Goal: Task Accomplishment & Management: Manage account settings

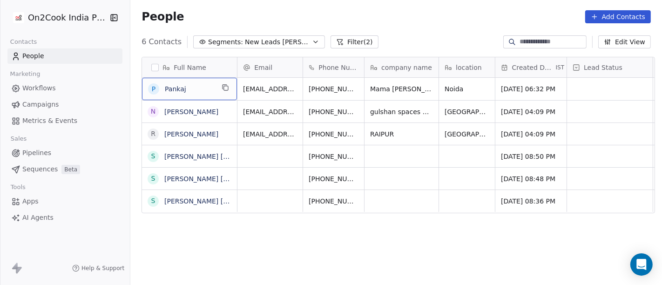
click at [211, 79] on div "P Pankaj" at bounding box center [189, 89] width 95 height 22
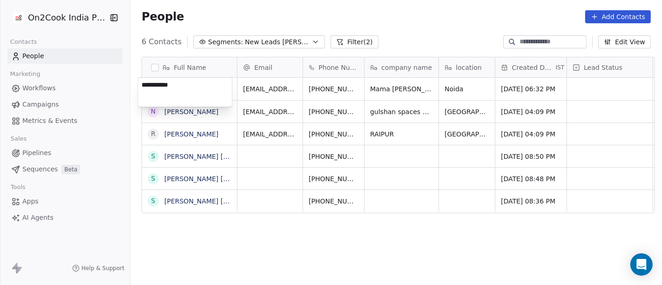
type textarea "**********"
click at [281, 238] on html "**********" at bounding box center [331, 142] width 662 height 285
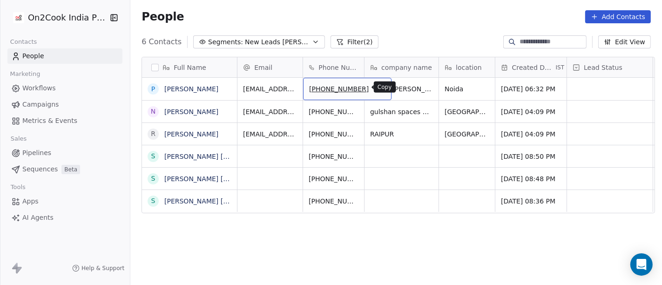
click at [374, 84] on button "grid" at bounding box center [379, 87] width 11 height 11
click at [405, 33] on div "People Add Contacts" at bounding box center [396, 16] width 532 height 35
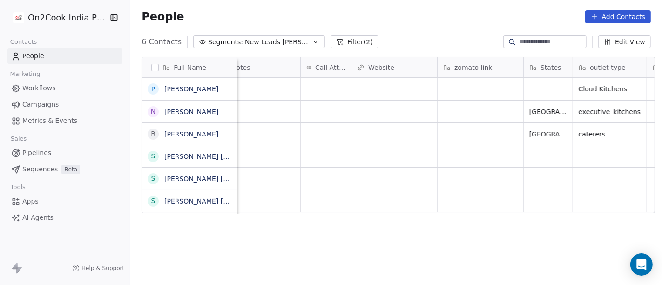
scroll to position [0, 786]
click at [316, 90] on div "grid" at bounding box center [325, 89] width 50 height 22
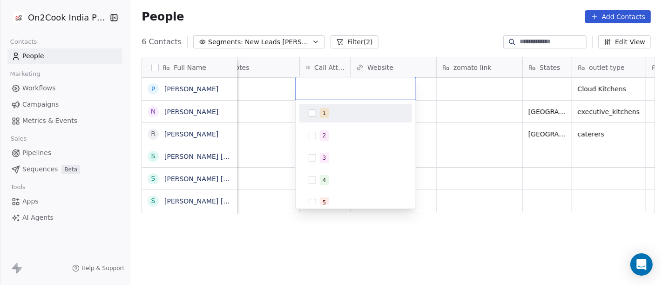
click at [335, 112] on div "1" at bounding box center [361, 113] width 83 height 10
click at [363, 35] on html "On2Cook India Pvt. Ltd. Contacts People Marketing Workflows Campaigns Metrics &…" at bounding box center [331, 142] width 662 height 285
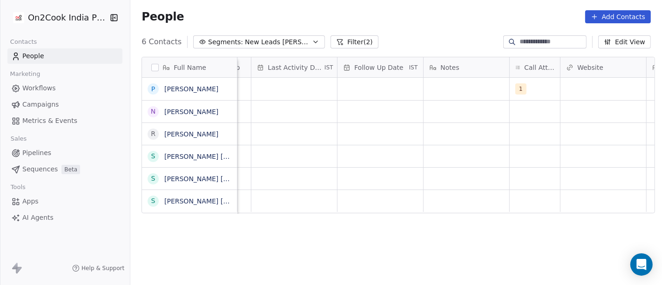
scroll to position [0, 576]
click at [343, 86] on div "grid" at bounding box center [381, 89] width 86 height 22
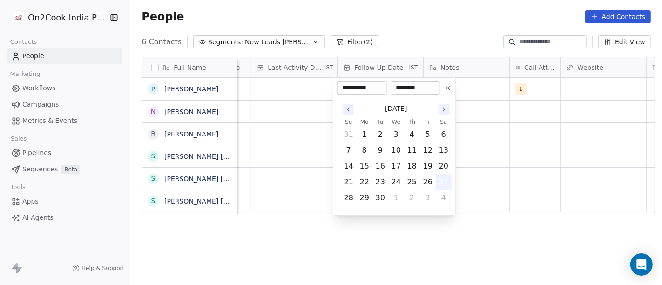
click at [445, 184] on button "27" at bounding box center [443, 182] width 15 height 15
click at [449, 86] on icon at bounding box center [447, 87] width 7 height 7
type input "**********"
type input "********"
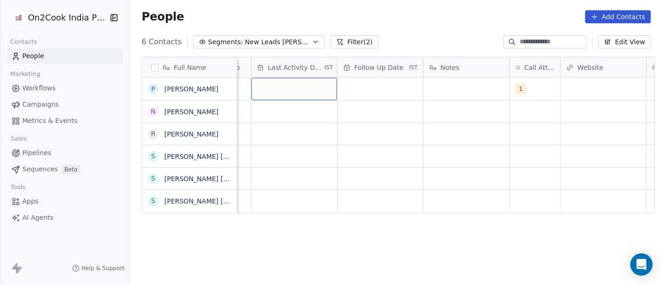
click at [307, 83] on div "grid" at bounding box center [295, 89] width 86 height 22
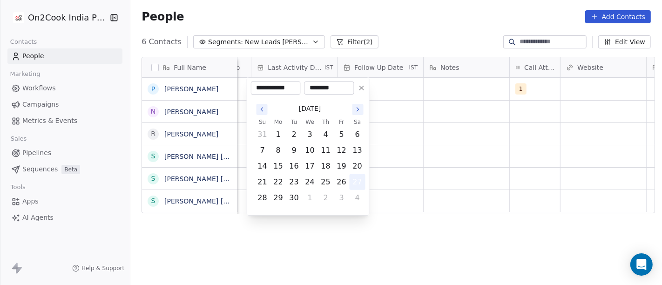
click at [359, 181] on button "27" at bounding box center [357, 182] width 15 height 15
click at [459, 148] on html "**********" at bounding box center [331, 142] width 662 height 285
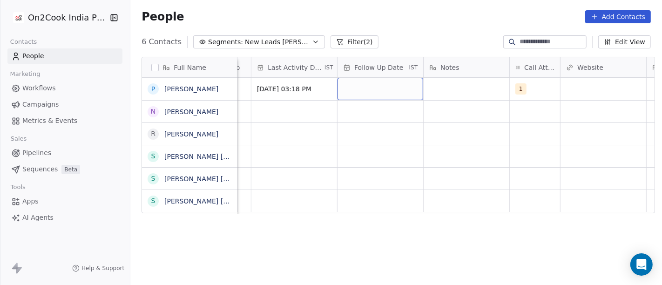
click at [366, 91] on div "grid" at bounding box center [381, 89] width 86 height 22
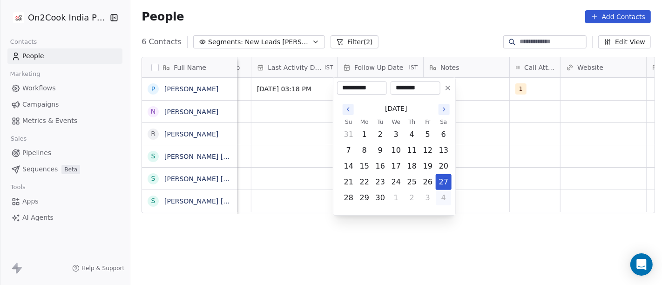
click at [439, 196] on button "4" at bounding box center [443, 198] width 15 height 15
type input "**********"
click at [496, 150] on html "**********" at bounding box center [331, 142] width 662 height 285
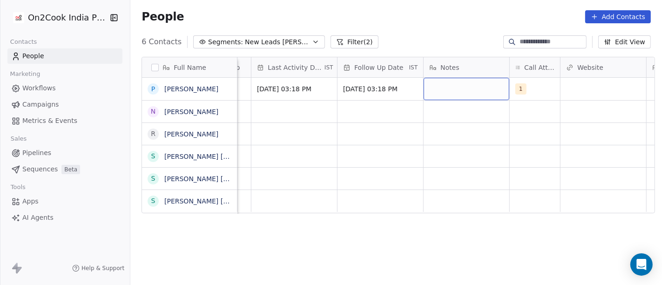
click at [455, 87] on div "grid" at bounding box center [467, 89] width 86 height 22
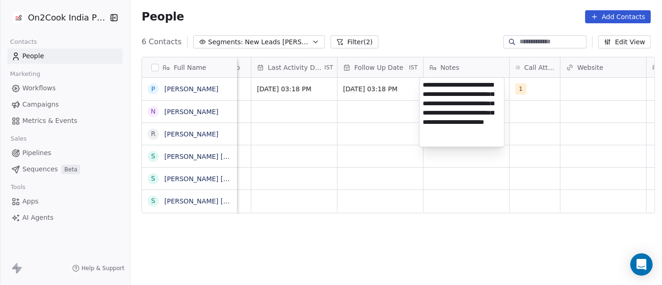
type textarea "**********"
click at [371, 114] on html "On2Cook India Pvt. Ltd. Contacts People Marketing Workflows Campaigns Metrics &…" at bounding box center [331, 142] width 662 height 285
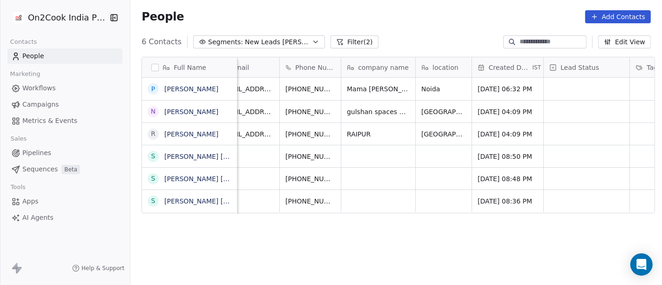
scroll to position [0, 0]
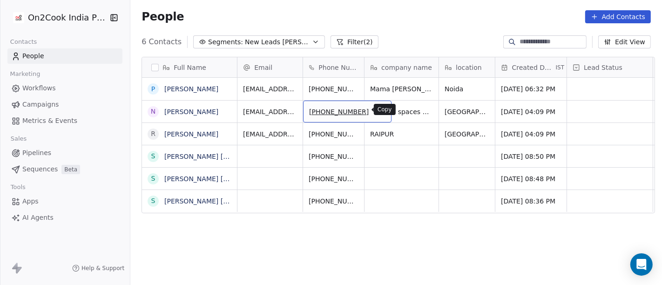
click at [377, 111] on icon "grid" at bounding box center [379, 110] width 4 height 4
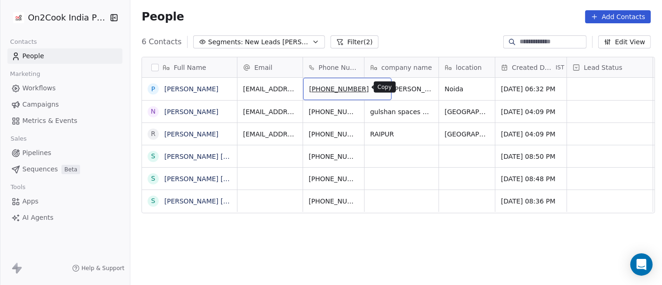
click at [376, 88] on icon "grid" at bounding box center [379, 87] width 7 height 7
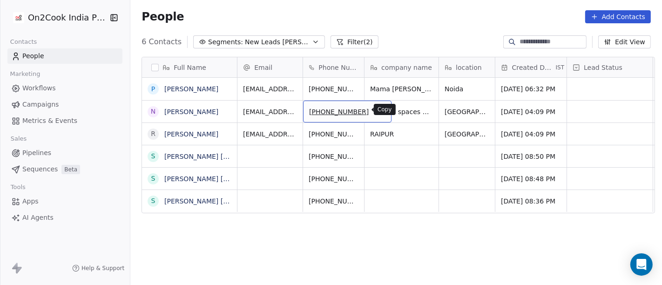
click at [376, 110] on icon "grid" at bounding box center [379, 110] width 7 height 7
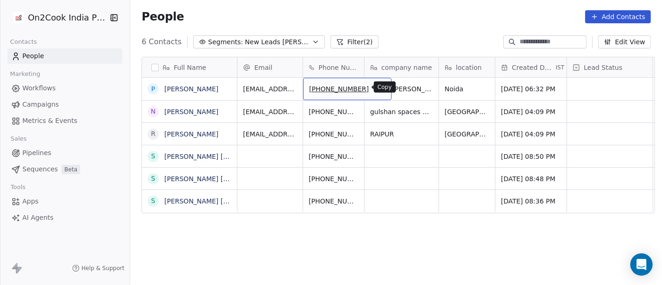
click at [374, 91] on button "grid" at bounding box center [379, 87] width 11 height 11
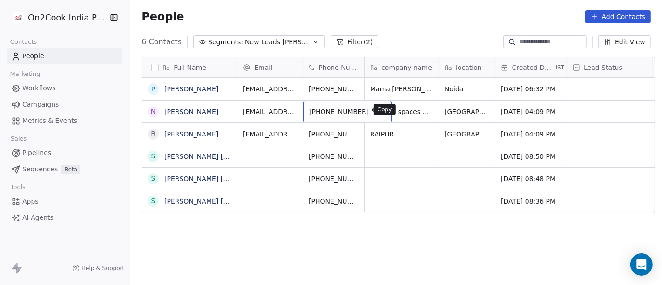
click at [376, 112] on icon "grid" at bounding box center [379, 110] width 7 height 7
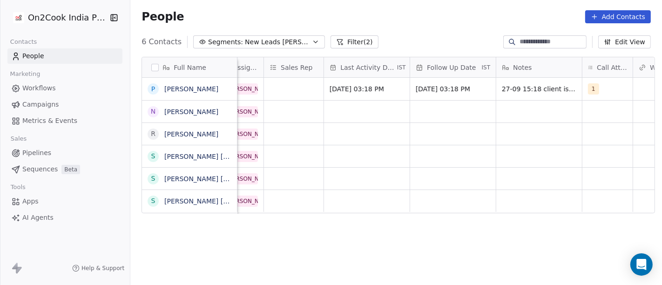
scroll to position [0, 504]
click at [590, 111] on div "grid" at bounding box center [607, 112] width 50 height 22
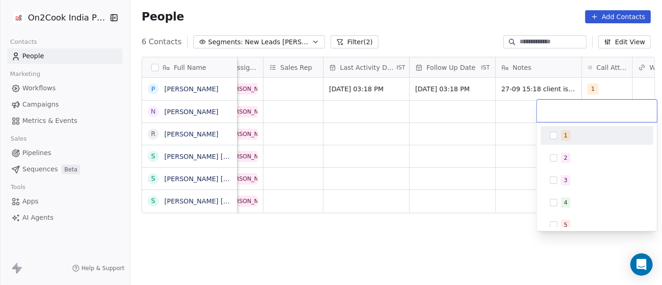
click at [592, 135] on div "1" at bounding box center [602, 135] width 83 height 10
click at [523, 144] on html "On2Cook India Pvt. Ltd. Contacts People Marketing Workflows Campaigns Metrics &…" at bounding box center [331, 142] width 662 height 285
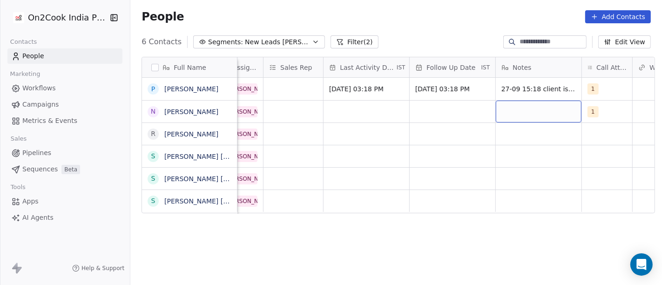
click at [516, 114] on div "grid" at bounding box center [539, 112] width 86 height 22
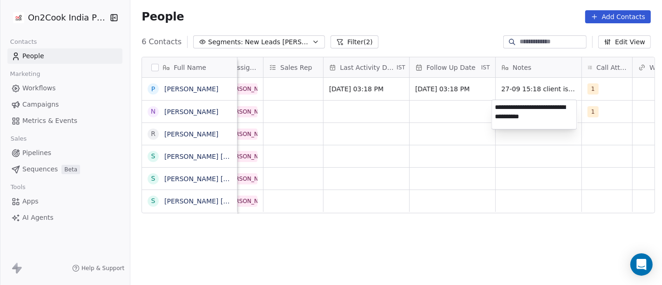
type textarea "**********"
click at [490, 189] on html "**********" at bounding box center [331, 142] width 662 height 285
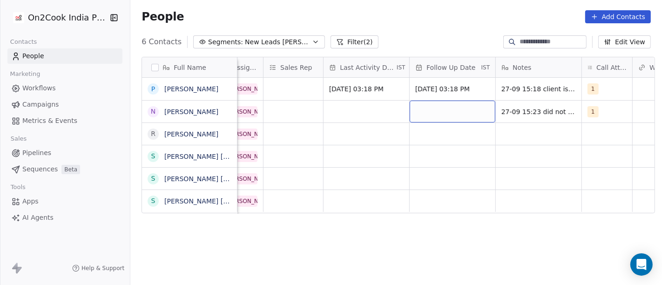
click at [442, 106] on div "grid" at bounding box center [453, 112] width 86 height 22
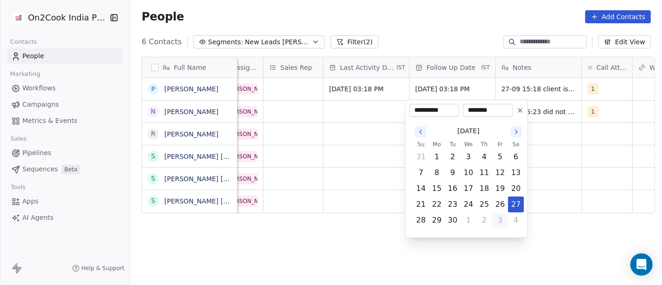
click at [500, 219] on button "3" at bounding box center [500, 220] width 15 height 15
type input "**********"
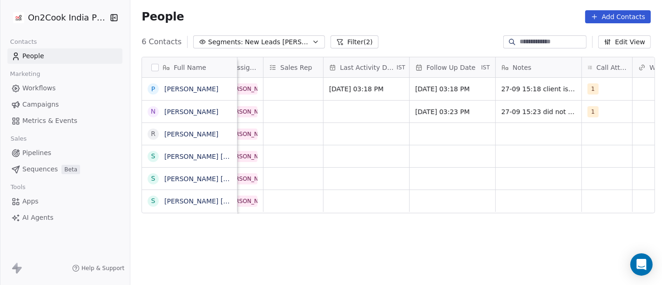
click at [569, 175] on html "On2Cook India Pvt. Ltd. Contacts People Marketing Workflows Campaigns Metrics &…" at bounding box center [331, 142] width 662 height 285
click at [342, 109] on div "grid" at bounding box center [367, 112] width 86 height 22
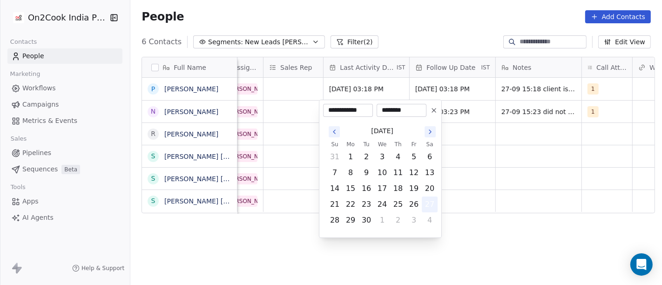
click at [431, 204] on button "27" at bounding box center [429, 204] width 15 height 15
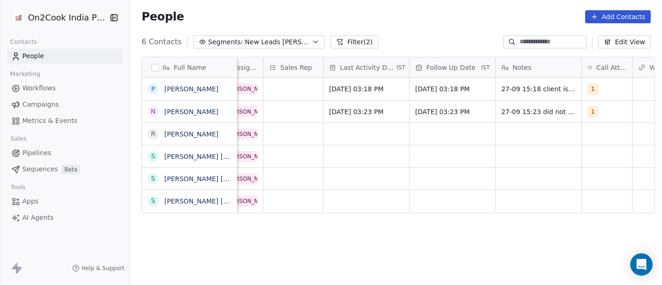
click at [483, 163] on html "On2Cook India Pvt. Ltd. Contacts People Marketing Workflows Campaigns Metrics &…" at bounding box center [331, 142] width 662 height 285
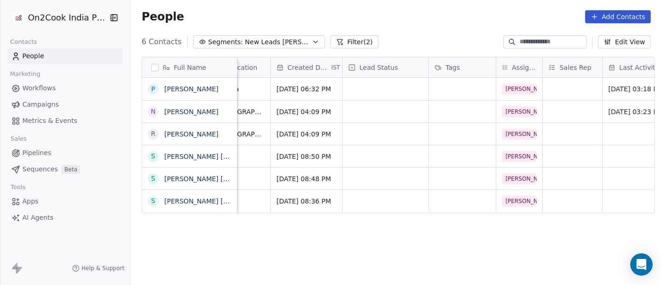
scroll to position [0, 224]
click at [345, 114] on div "grid" at bounding box center [386, 112] width 86 height 22
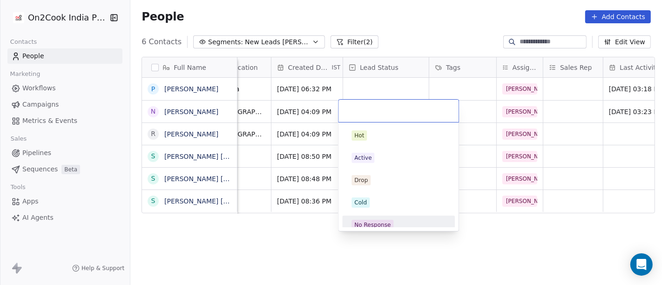
click at [372, 222] on div "No Response" at bounding box center [372, 225] width 36 height 8
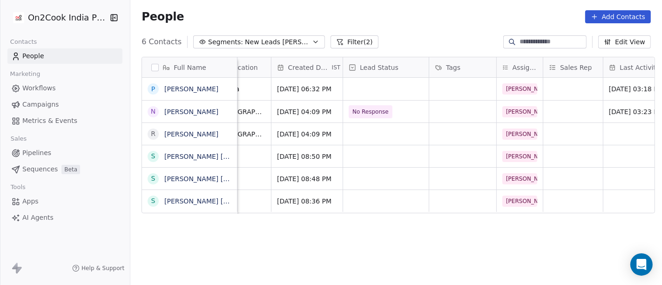
scroll to position [0, 0]
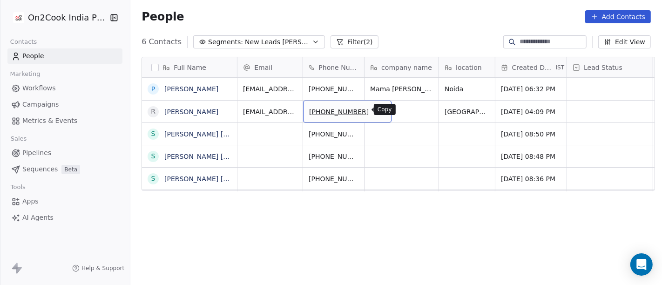
click at [376, 111] on icon "grid" at bounding box center [379, 110] width 7 height 7
click at [395, 39] on div "6 Contacts Segments: New Leads Salim Filter (2) Edit View" at bounding box center [396, 41] width 532 height 15
click at [374, 111] on button "grid" at bounding box center [379, 110] width 11 height 11
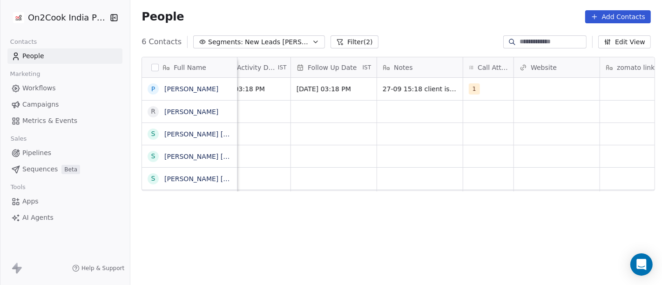
scroll to position [0, 626]
click at [479, 115] on div "grid" at bounding box center [485, 112] width 50 height 22
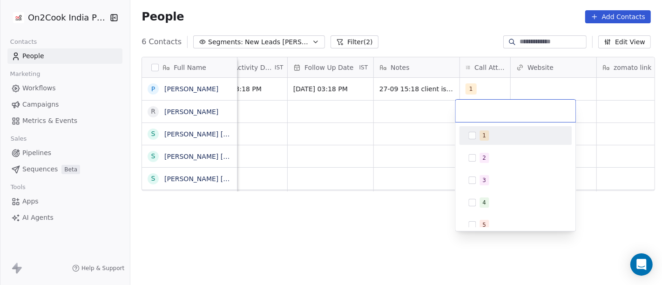
click at [492, 137] on div "1" at bounding box center [521, 135] width 83 height 10
click at [403, 139] on html "On2Cook India Pvt. Ltd. Contacts People Marketing Workflows Campaigns Metrics &…" at bounding box center [331, 142] width 662 height 285
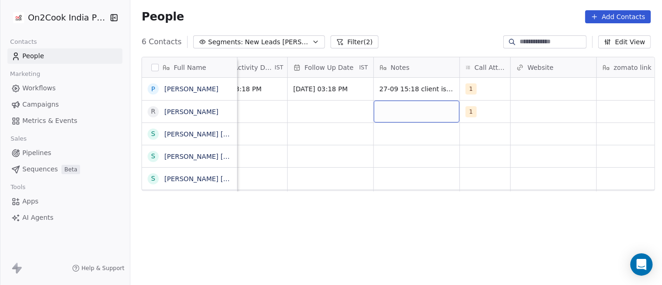
click at [396, 101] on div "grid" at bounding box center [417, 112] width 86 height 22
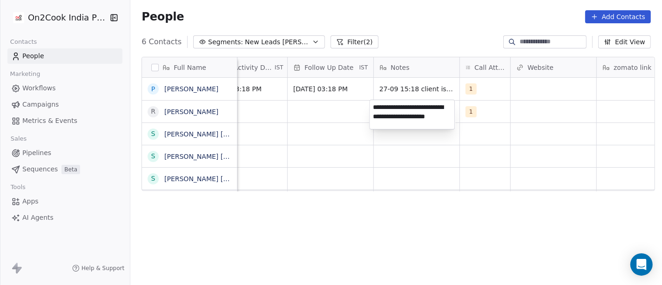
click at [446, 120] on textarea "**********" at bounding box center [412, 114] width 85 height 29
type textarea "**********"
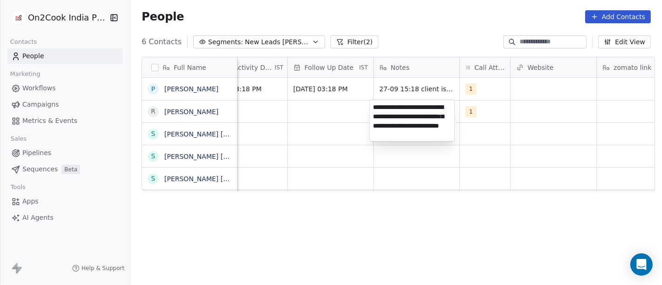
click at [337, 187] on html "On2Cook India Pvt. Ltd. Contacts People Marketing Workflows Campaigns Metrics &…" at bounding box center [331, 142] width 662 height 285
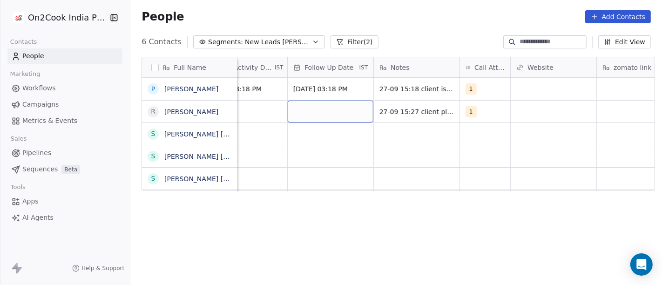
click at [325, 116] on div "grid" at bounding box center [331, 112] width 86 height 22
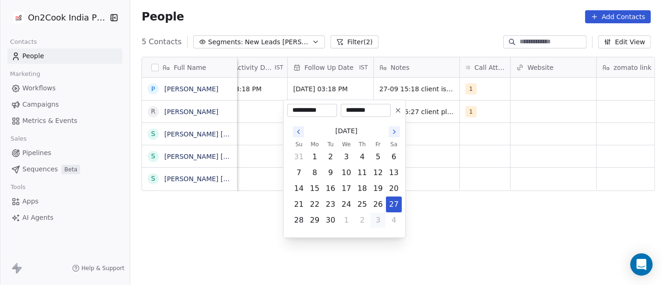
click at [379, 219] on button "3" at bounding box center [378, 220] width 15 height 15
type input "**********"
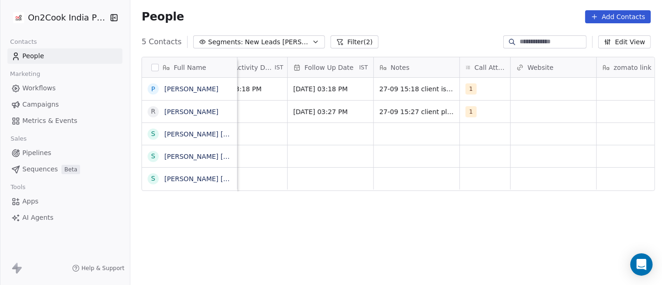
click at [470, 162] on html "On2Cook India Pvt. Ltd. Contacts People Marketing Workflows Campaigns Metrics &…" at bounding box center [331, 142] width 662 height 285
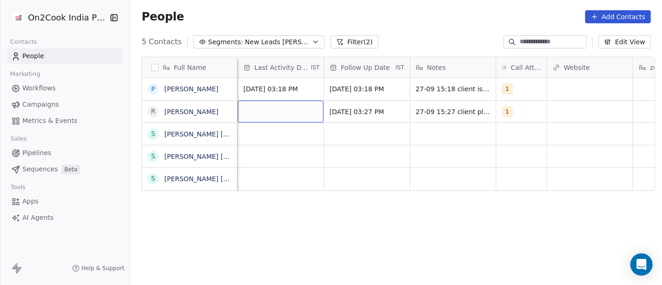
click at [267, 110] on div "grid" at bounding box center [281, 112] width 86 height 22
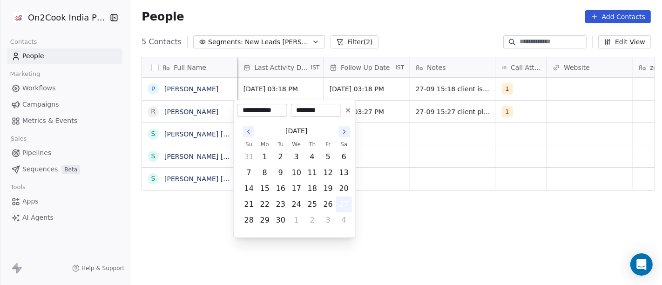
click at [338, 204] on button "27" at bounding box center [344, 204] width 15 height 15
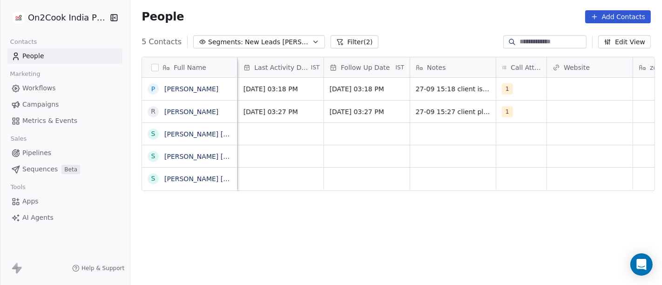
click at [463, 154] on html "On2Cook India Pvt. Ltd. Contacts People Marketing Workflows Campaigns Metrics &…" at bounding box center [331, 142] width 662 height 285
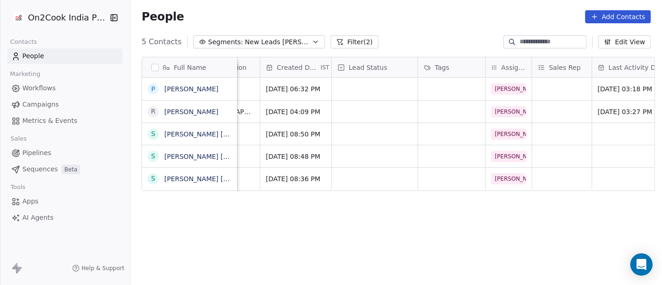
scroll to position [0, 230]
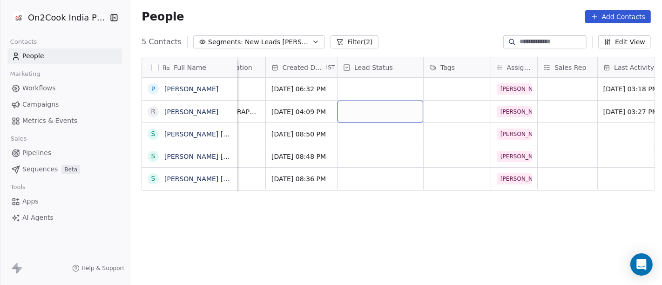
click at [366, 109] on div "grid" at bounding box center [381, 112] width 86 height 22
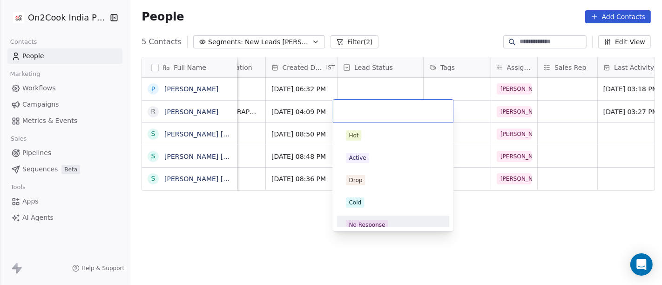
click at [374, 220] on span "No Response" at bounding box center [368, 225] width 42 height 10
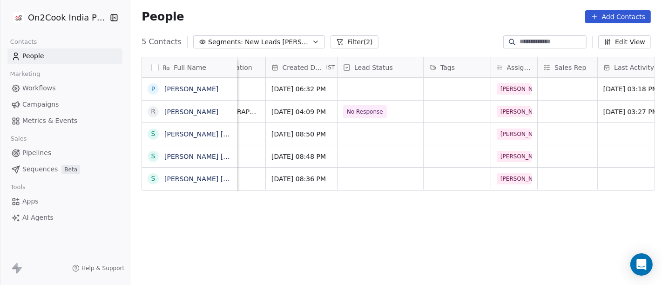
click at [516, 222] on div "Full Name P Pankaj Dabas R Ravindra Basyal S Sunil Kumar Bansod S Sunil Kumar B…" at bounding box center [396, 174] width 532 height 251
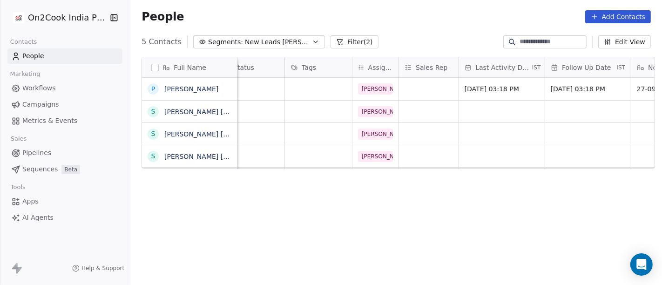
scroll to position [0, 368]
click at [268, 209] on div "Full Name P Pankaj Dabas S Sunil Kumar Bansod S Sunil Kumar Bansod S Sunil Kuma…" at bounding box center [396, 174] width 532 height 251
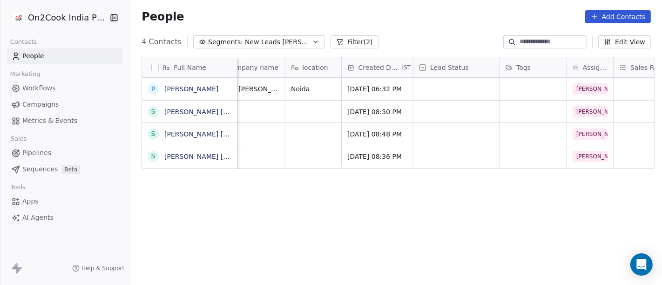
scroll to position [0, 0]
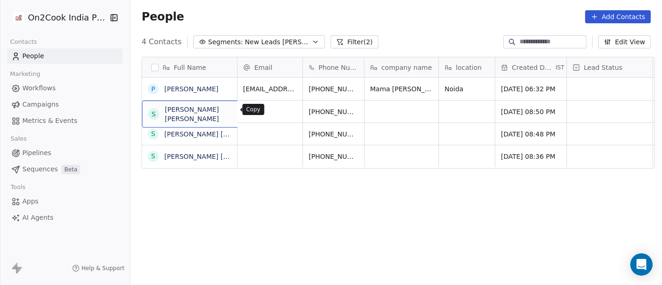
click at [266, 109] on icon "grid" at bounding box center [269, 110] width 7 height 7
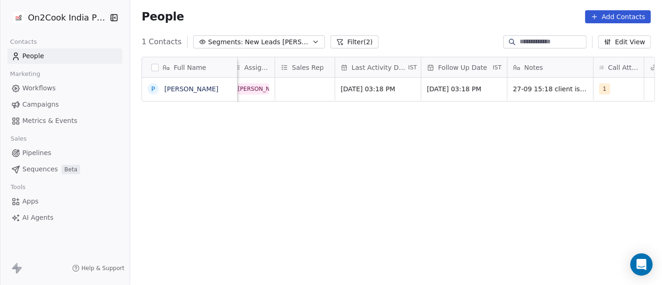
scroll to position [0, 492]
click at [265, 34] on div "1 Contacts Segments: New Leads Salim Filter (2) Edit View" at bounding box center [396, 41] width 532 height 15
click at [269, 41] on span "New Leads [PERSON_NAME]" at bounding box center [277, 42] width 65 height 10
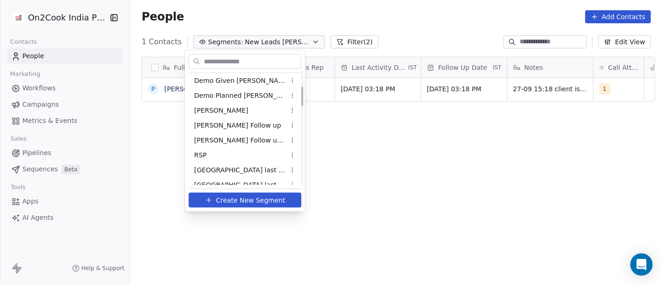
scroll to position [103, 0]
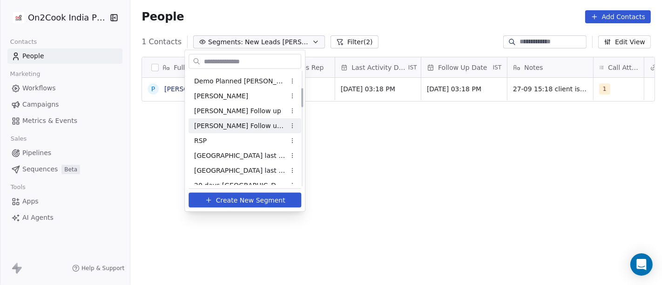
click at [237, 122] on span "[PERSON_NAME] Follow up Hot Active" at bounding box center [239, 126] width 91 height 10
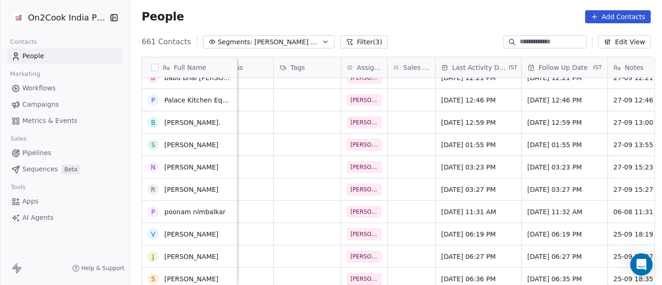
scroll to position [0, 0]
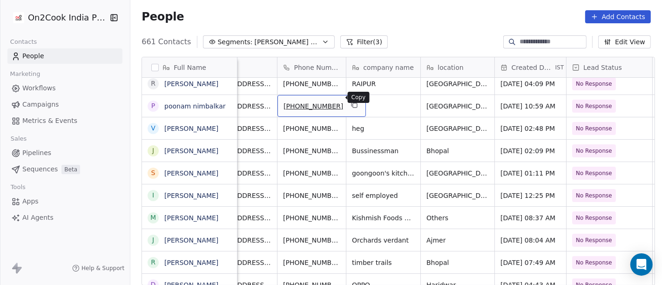
click at [352, 102] on icon "grid" at bounding box center [354, 104] width 4 height 4
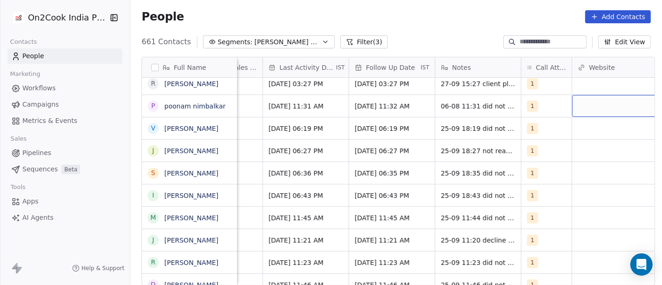
scroll to position [6, 599]
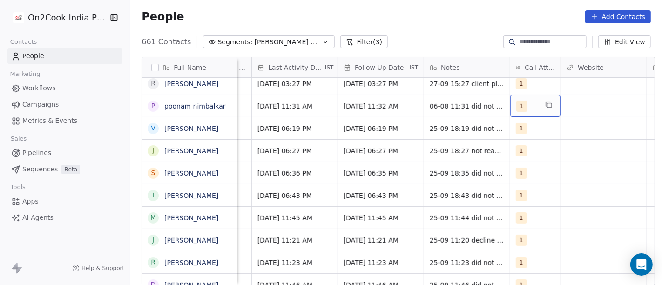
click at [520, 95] on div "1" at bounding box center [535, 106] width 50 height 22
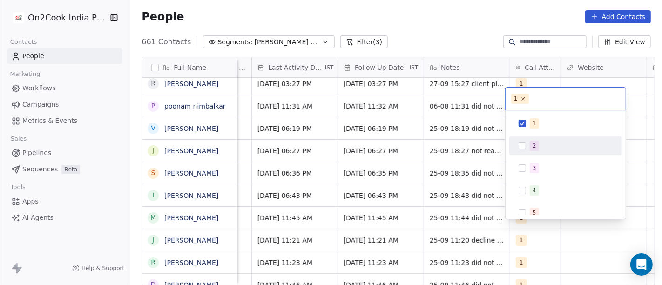
click at [530, 148] on span "2" at bounding box center [534, 146] width 9 height 10
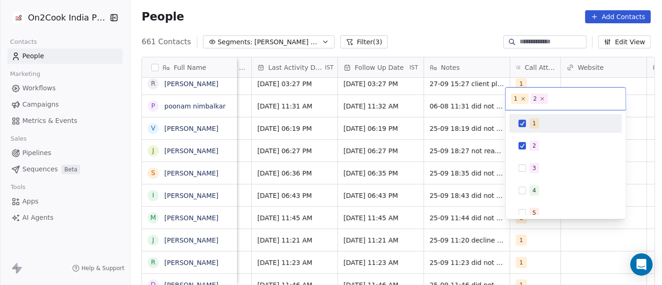
click at [219, 106] on html "On2Cook India Pvt. Ltd. Contacts People Marketing Workflows Campaigns Metrics &…" at bounding box center [331, 142] width 662 height 285
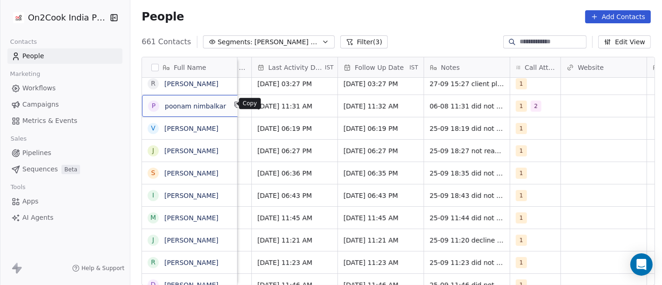
click at [232, 102] on button "grid" at bounding box center [237, 104] width 11 height 11
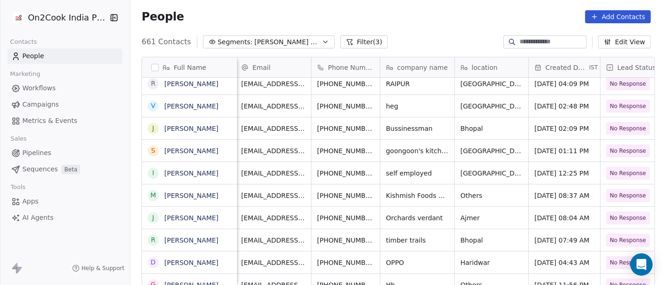
scroll to position [6, 0]
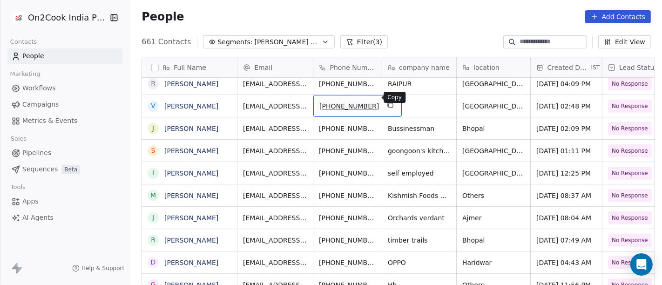
click at [387, 101] on icon "grid" at bounding box center [390, 104] width 7 height 7
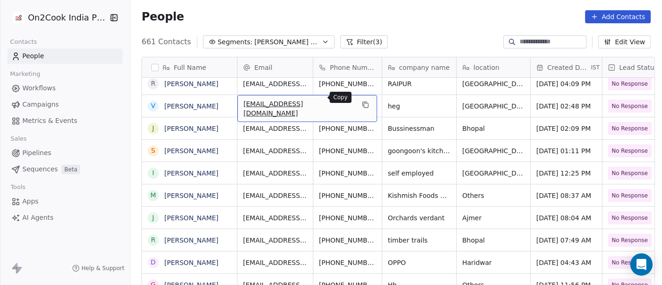
click at [360, 99] on button "grid" at bounding box center [365, 104] width 11 height 11
click at [307, 102] on span "dipal00019@gmail.com" at bounding box center [299, 108] width 111 height 19
click at [362, 101] on icon "grid" at bounding box center [365, 104] width 7 height 7
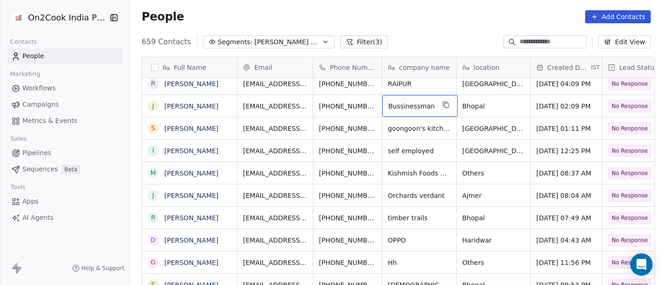
click at [416, 102] on span "Bussinessman" at bounding box center [411, 106] width 47 height 9
click at [416, 98] on textarea "**********" at bounding box center [415, 102] width 73 height 29
type textarea "**********"
click at [487, 95] on html "On2Cook India Pvt. Ltd. Contacts People Marketing Workflows Campaigns Metrics &…" at bounding box center [331, 142] width 662 height 285
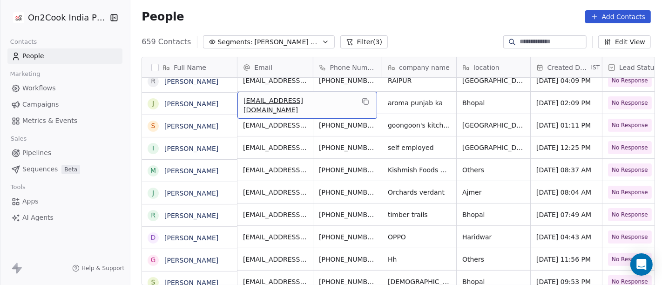
scroll to position [232, 0]
click at [362, 98] on icon "grid" at bounding box center [365, 101] width 7 height 7
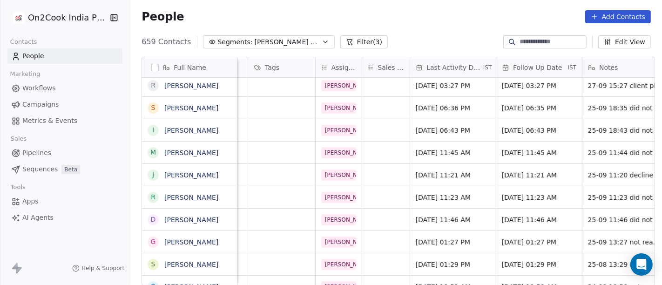
scroll to position [6, 444]
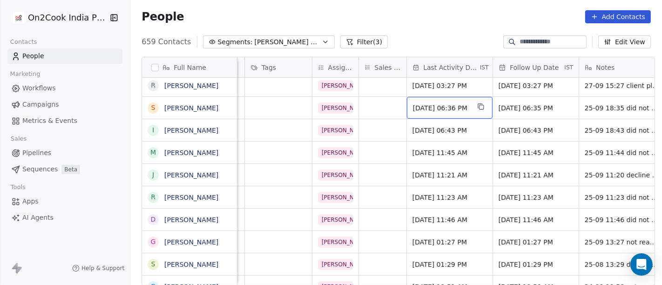
click at [429, 104] on span "Sep 25, 2025 06:36 PM" at bounding box center [441, 107] width 57 height 9
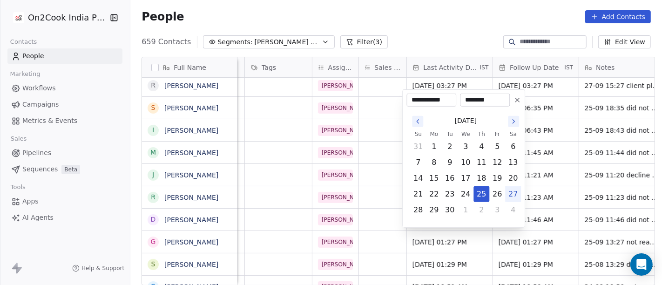
drag, startPoint x: 513, startPoint y: 193, endPoint x: 466, endPoint y: 70, distance: 132.1
click at [513, 192] on button "27" at bounding box center [513, 194] width 15 height 15
type input "**********"
click at [425, 12] on html "On2Cook India Pvt. Ltd. Contacts People Marketing Workflows Campaigns Metrics &…" at bounding box center [331, 142] width 662 height 285
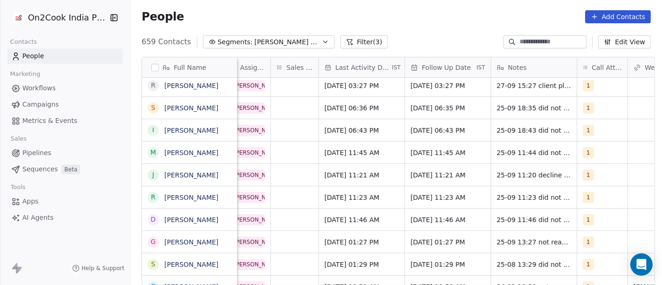
scroll to position [6, 539]
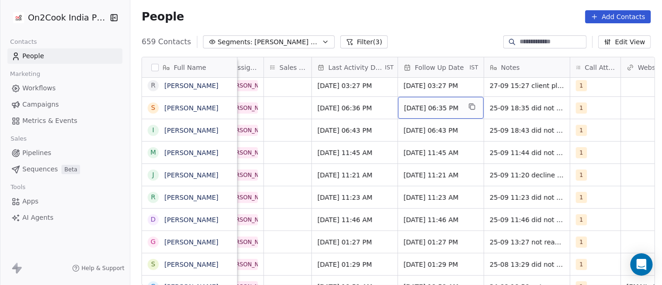
click at [423, 103] on span "Oct 02, 2025 06:35 PM" at bounding box center [432, 107] width 57 height 9
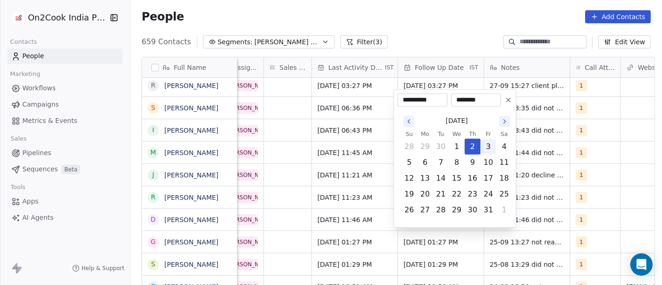
click at [487, 148] on button "3" at bounding box center [488, 146] width 15 height 15
type input "**********"
click at [459, 27] on html "On2Cook India Pvt. Ltd. Contacts People Marketing Workflows Campaigns Metrics &…" at bounding box center [331, 142] width 662 height 285
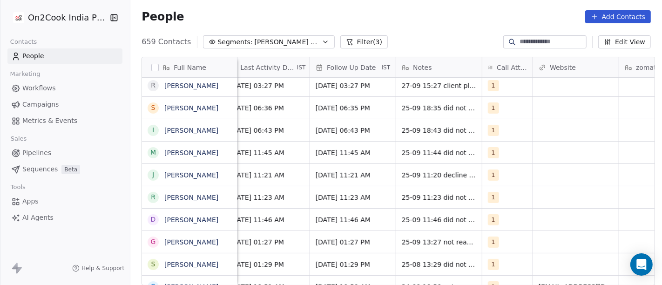
scroll to position [6, 633]
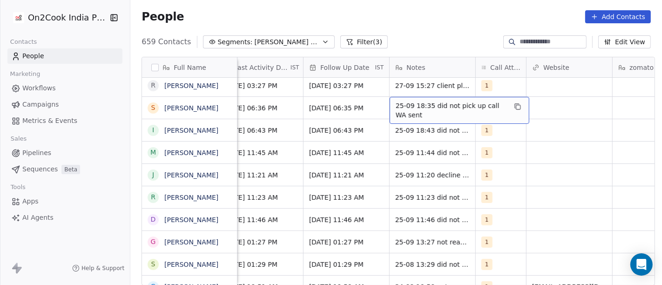
click at [429, 101] on span "25-09 18:35 did not pick up call WA sent" at bounding box center [451, 110] width 111 height 19
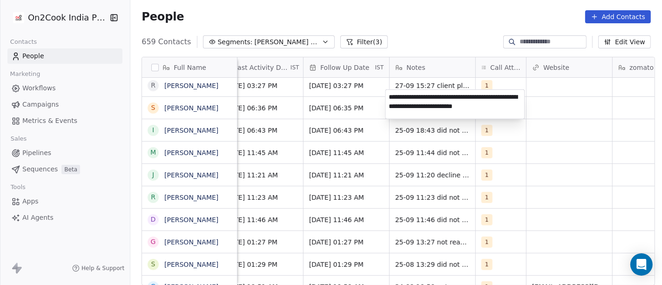
type textarea "**********"
click at [330, 105] on html "On2Cook India Pvt. Ltd. Contacts People Marketing Workflows Campaigns Metrics &…" at bounding box center [331, 142] width 662 height 285
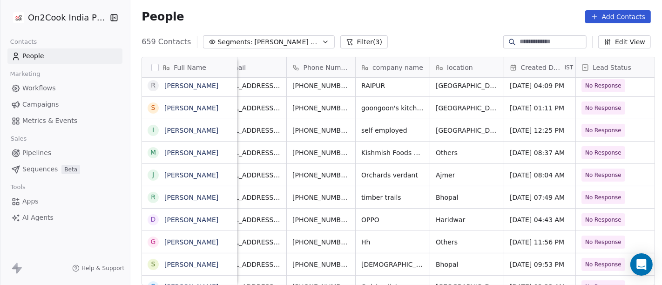
scroll to position [6, 26]
click at [361, 103] on icon "grid" at bounding box center [364, 106] width 7 height 7
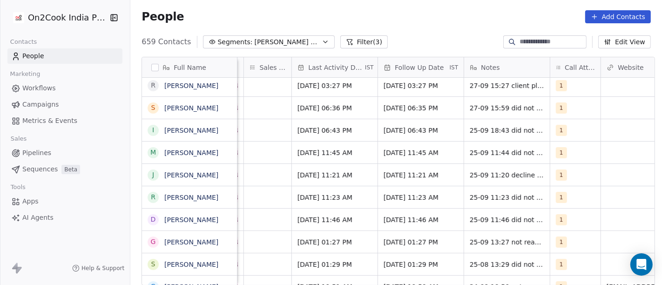
scroll to position [6, 685]
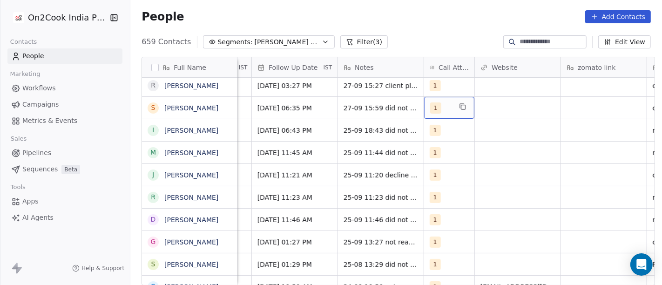
click at [439, 102] on div "1" at bounding box center [440, 107] width 21 height 11
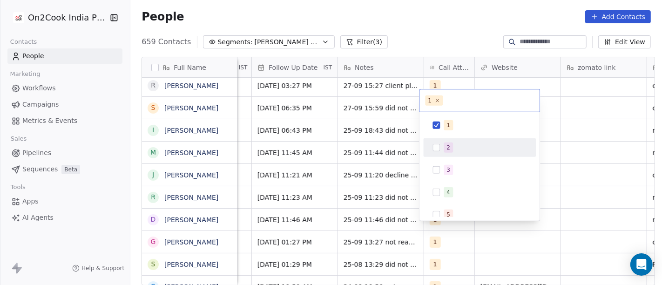
click at [449, 147] on div "2" at bounding box center [449, 147] width 4 height 8
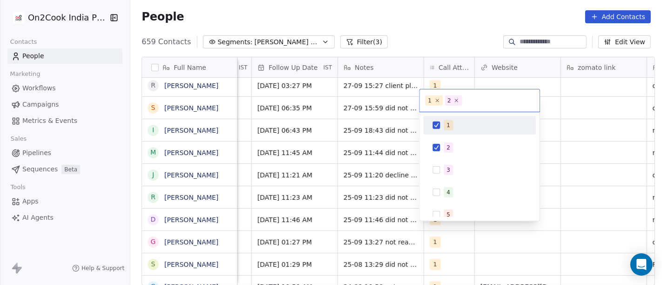
click at [449, 127] on span "1" at bounding box center [448, 125] width 9 height 10
click at [423, 21] on html "On2Cook India Pvt. Ltd. Contacts People Marketing Workflows Campaigns Metrics &…" at bounding box center [331, 142] width 662 height 285
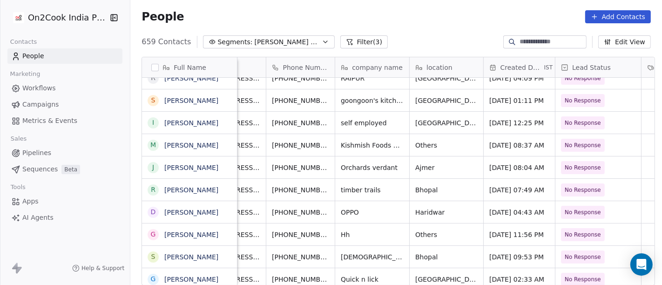
scroll to position [6, 0]
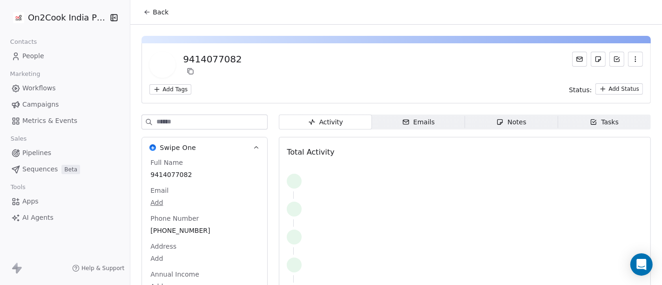
click at [143, 9] on icon at bounding box center [146, 11] width 7 height 7
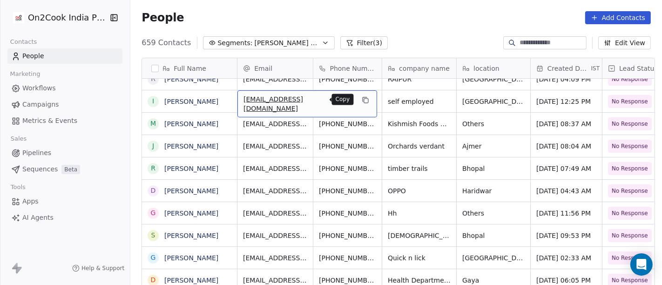
click at [362, 97] on icon "grid" at bounding box center [365, 99] width 7 height 7
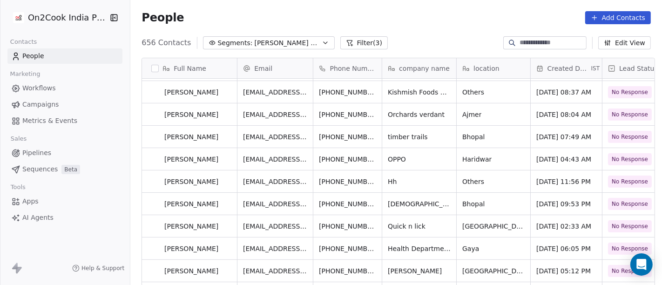
scroll to position [244, 0]
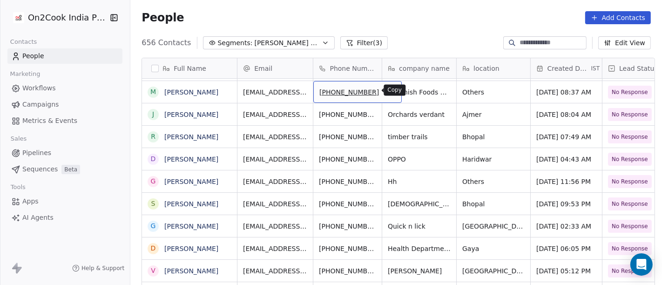
click at [385, 90] on button "grid" at bounding box center [390, 90] width 11 height 11
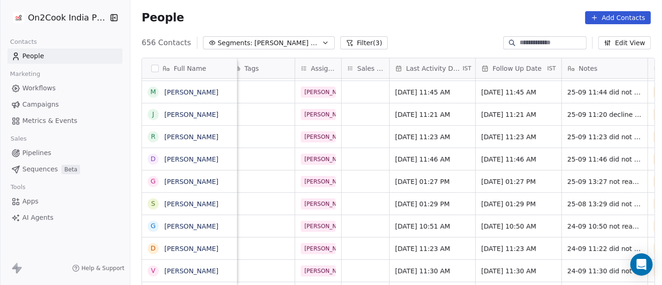
scroll to position [0, 463]
click at [412, 97] on div "Sep 25, 2025 11:45 AM" at bounding box center [431, 92] width 86 height 22
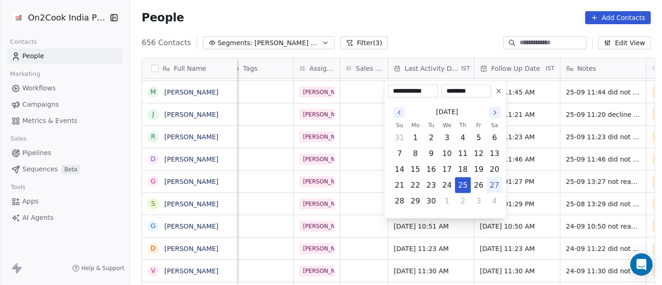
click at [494, 187] on button "27" at bounding box center [494, 185] width 15 height 15
type input "**********"
click at [438, 33] on html "On2Cook India Pvt. Ltd. Contacts People Marketing Workflows Campaigns Metrics &…" at bounding box center [331, 142] width 662 height 285
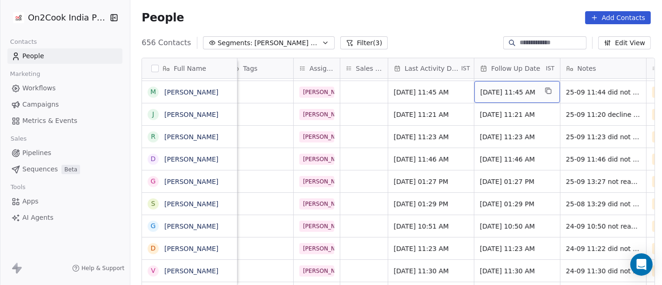
click at [520, 99] on div "Oct 02, 2025 11:45 AM" at bounding box center [518, 92] width 86 height 22
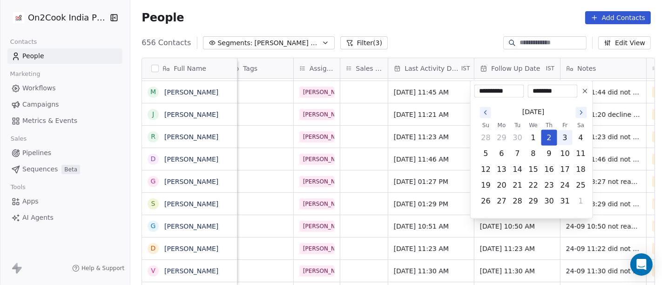
click at [560, 136] on button "3" at bounding box center [565, 137] width 15 height 15
type input "**********"
click at [420, 38] on html "On2Cook India Pvt. Ltd. Contacts People Marketing Workflows Campaigns Metrics &…" at bounding box center [331, 142] width 662 height 285
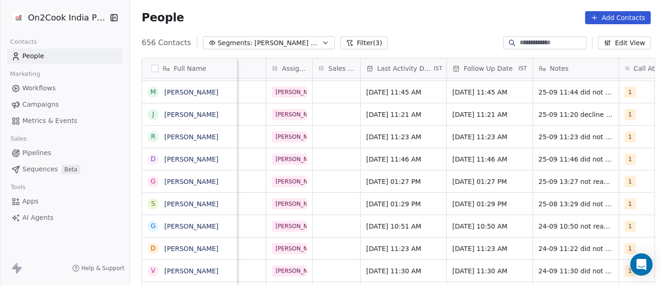
scroll to position [0, 616]
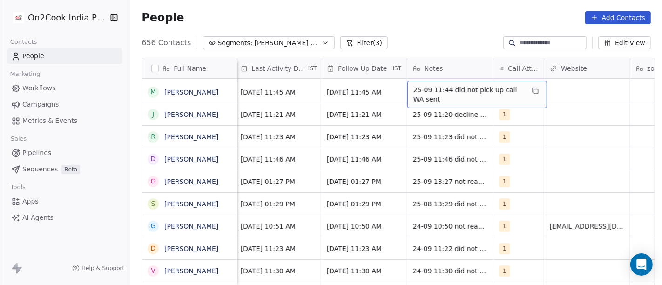
click at [470, 93] on span "25-09 11:44 did not pick up call WA sent" at bounding box center [469, 94] width 111 height 19
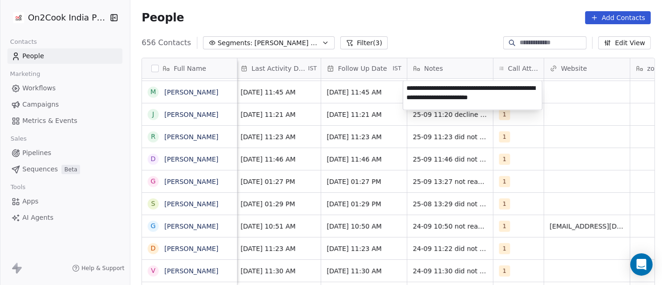
type textarea "**********"
click at [583, 102] on html "On2Cook India Pvt. Ltd. Contacts People Marketing Workflows Campaigns Metrics &…" at bounding box center [331, 142] width 662 height 285
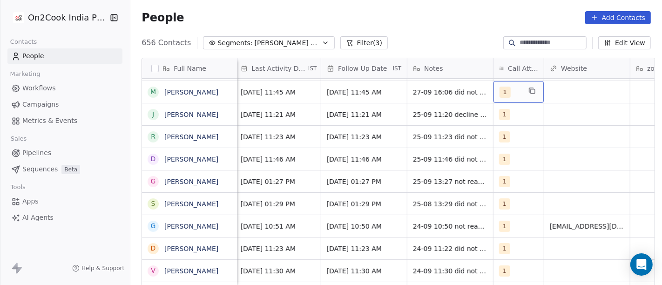
click at [503, 92] on span "1" at bounding box center [505, 92] width 11 height 11
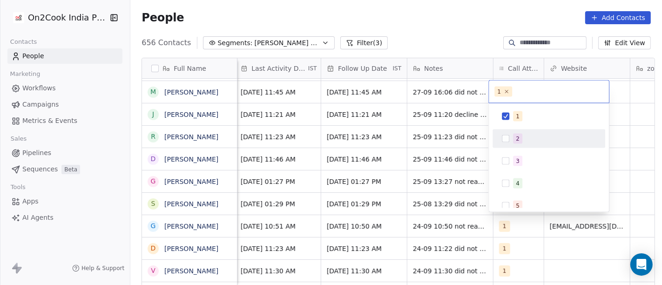
click at [516, 140] on div "2" at bounding box center [518, 139] width 4 height 8
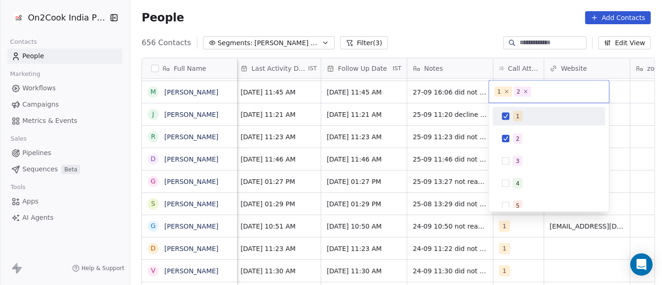
click at [508, 109] on div "1" at bounding box center [549, 116] width 105 height 15
click at [412, 18] on html "On2Cook India Pvt. Ltd. Contacts People Marketing Workflows Campaigns Metrics &…" at bounding box center [331, 142] width 662 height 285
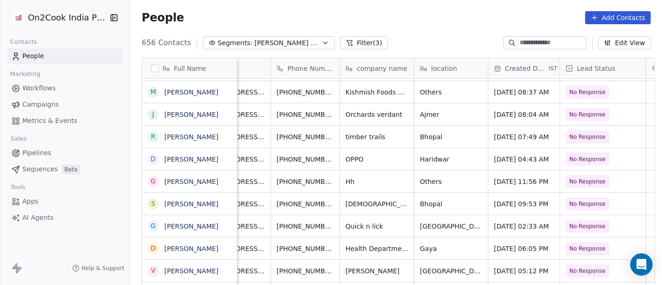
scroll to position [0, 42]
click at [475, 26] on div "People Add Contacts" at bounding box center [396, 17] width 532 height 35
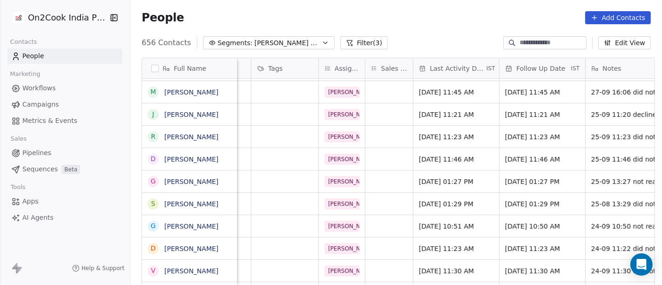
scroll to position [0, 442]
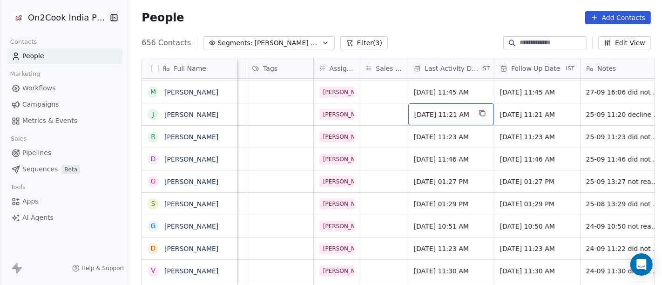
click at [449, 115] on span "Sep 25, 2025 11:21 AM" at bounding box center [443, 114] width 57 height 9
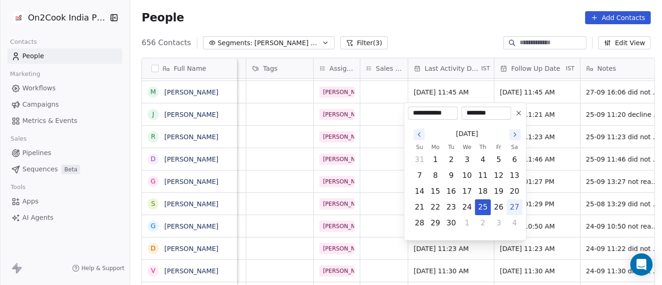
click at [518, 205] on button "27" at bounding box center [514, 207] width 15 height 15
type input "**********"
click at [458, 27] on html "On2Cook India Pvt. Ltd. Contacts People Marketing Workflows Campaigns Metrics &…" at bounding box center [331, 142] width 662 height 285
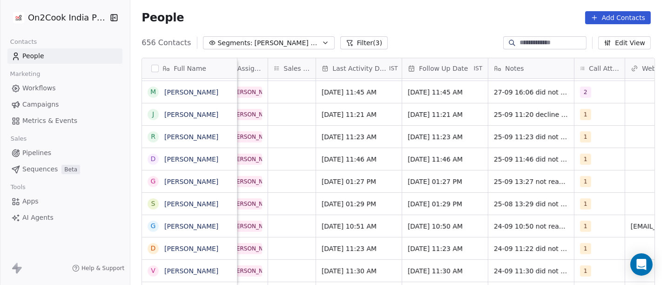
scroll to position [0, 543]
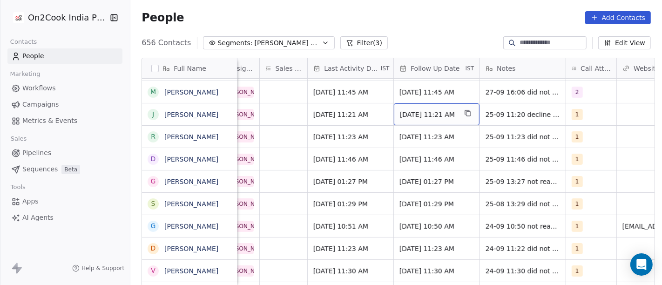
click at [453, 118] on span "Oct 02, 2025 11:21 AM" at bounding box center [428, 114] width 57 height 9
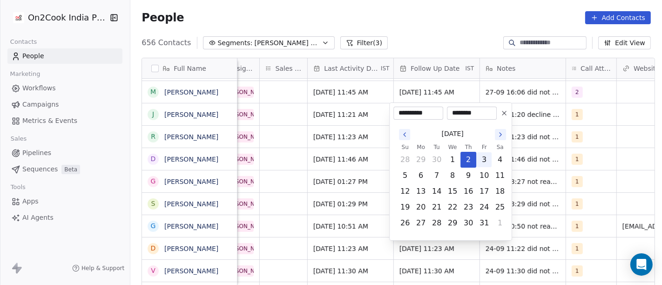
click at [486, 157] on button "3" at bounding box center [484, 159] width 15 height 15
click at [424, 35] on html "On2Cook India Pvt. Ltd. Contacts People Marketing Workflows Campaigns Metrics &…" at bounding box center [331, 142] width 662 height 285
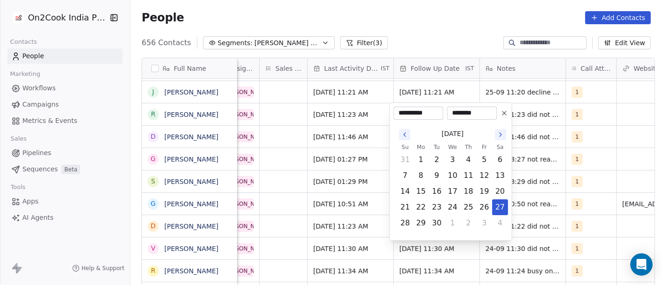
click at [423, 30] on html "On2Cook India Pvt. Ltd. Contacts People Marketing Workflows Campaigns Metrics &…" at bounding box center [331, 142] width 662 height 285
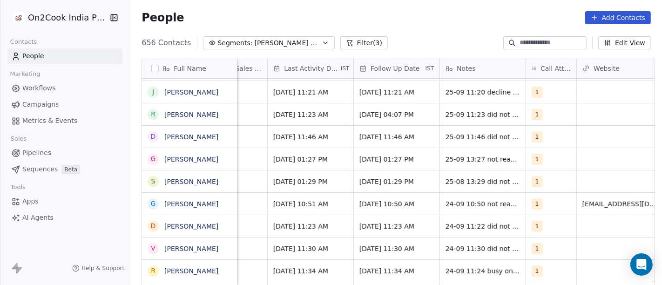
scroll to position [0, 584]
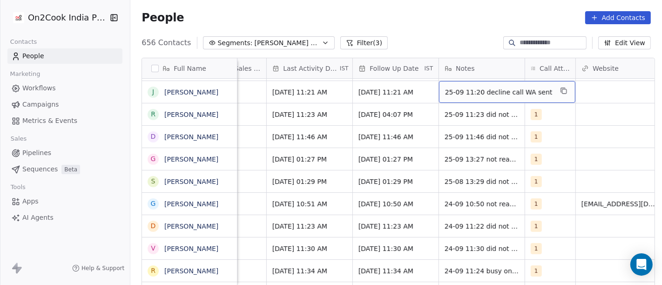
click at [452, 95] on span "25-09 11:20 decline call WA sent" at bounding box center [499, 92] width 108 height 9
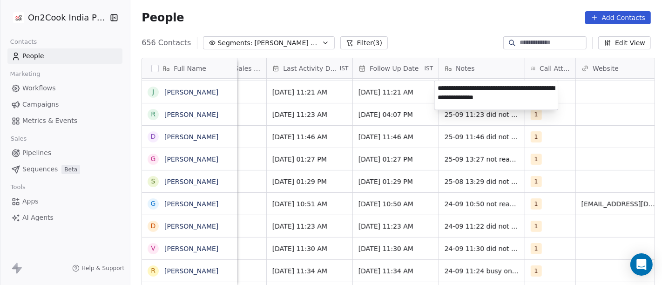
type textarea "**********"
click at [455, 31] on html "On2Cook India Pvt. Ltd. Contacts People Marketing Workflows Campaigns Metrics &…" at bounding box center [331, 142] width 662 height 285
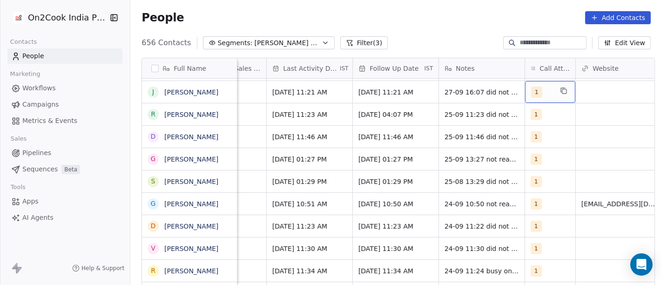
click at [542, 88] on div "1" at bounding box center [541, 92] width 21 height 11
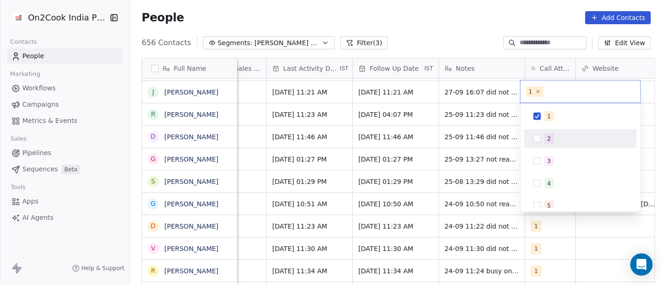
click at [536, 135] on button "Suggestions" at bounding box center [537, 138] width 7 height 7
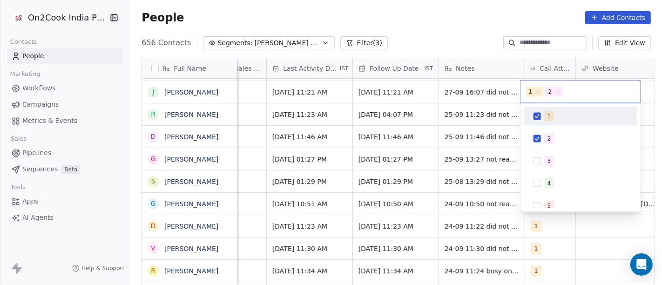
click at [545, 117] on span "1" at bounding box center [549, 116] width 9 height 10
click at [460, 25] on html "On2Cook India Pvt. Ltd. Contacts People Marketing Workflows Campaigns Metrics &…" at bounding box center [331, 142] width 662 height 285
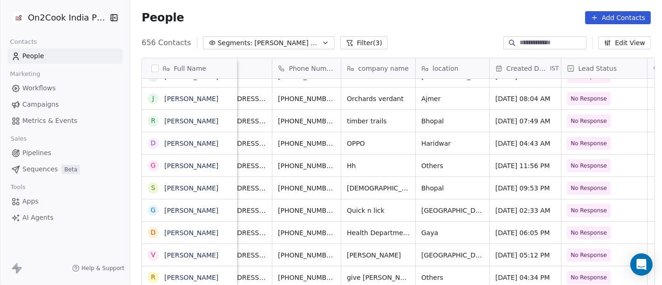
scroll to position [0, 0]
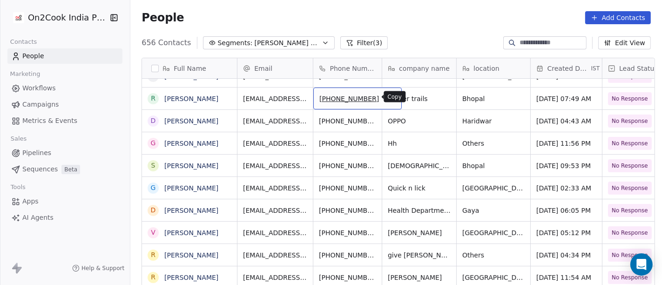
click at [385, 96] on button "grid" at bounding box center [390, 97] width 11 height 11
click at [387, 94] on icon "grid" at bounding box center [390, 97] width 7 height 7
click at [389, 96] on icon "grid" at bounding box center [391, 98] width 4 height 4
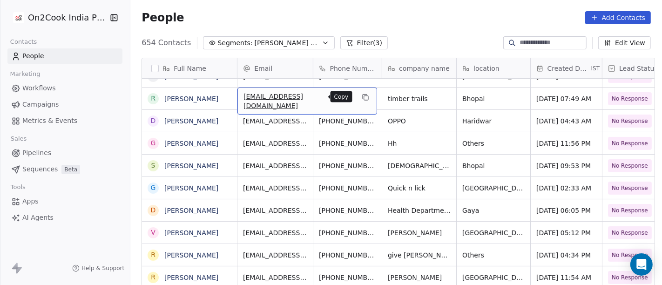
click at [362, 98] on icon "grid" at bounding box center [365, 97] width 7 height 7
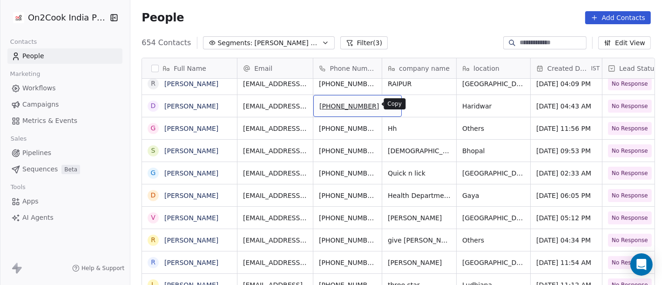
click at [389, 105] on icon "grid" at bounding box center [391, 105] width 4 height 4
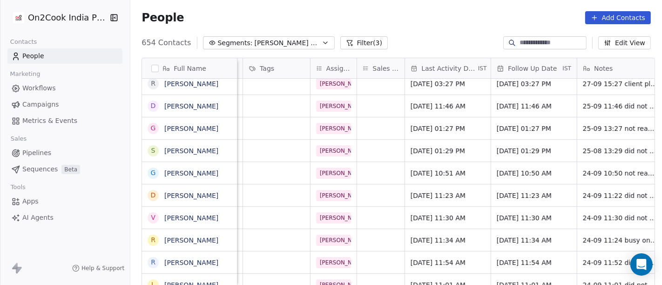
scroll to position [0, 456]
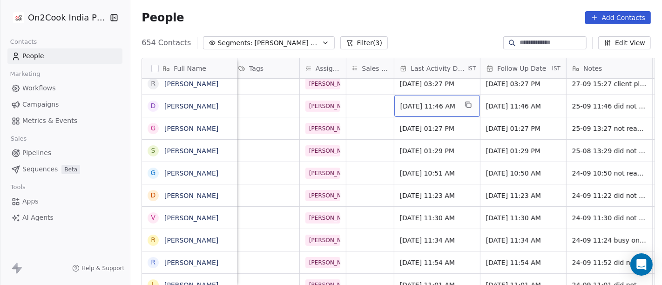
click at [429, 103] on span "Sep 25, 2025 11:46 AM" at bounding box center [429, 106] width 57 height 9
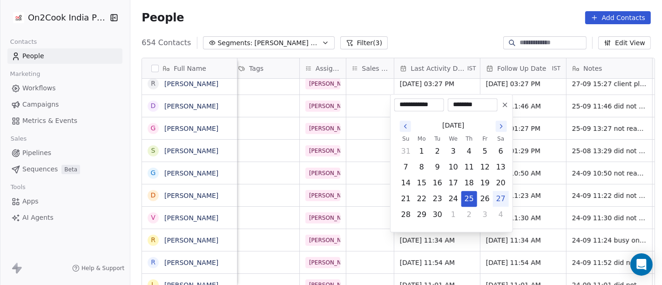
click at [498, 202] on button "27" at bounding box center [501, 198] width 15 height 15
type input "**********"
click at [436, 24] on html "On2Cook India Pvt. Ltd. Contacts People Marketing Workflows Campaigns Metrics &…" at bounding box center [331, 142] width 662 height 285
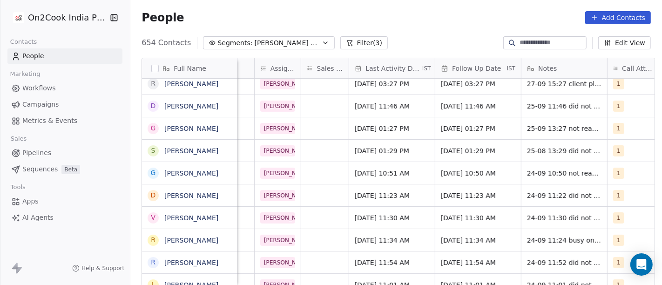
scroll to position [0, 531]
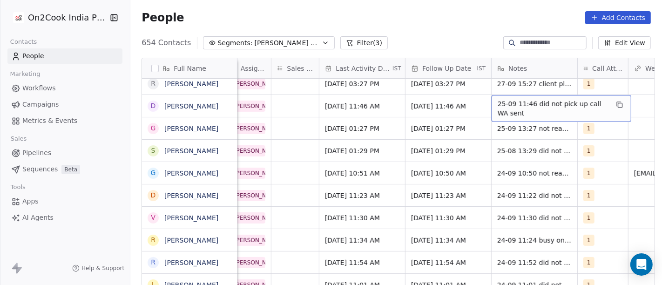
click at [517, 108] on span "25-09 11:46 did not pick up call WA sent" at bounding box center [553, 108] width 111 height 19
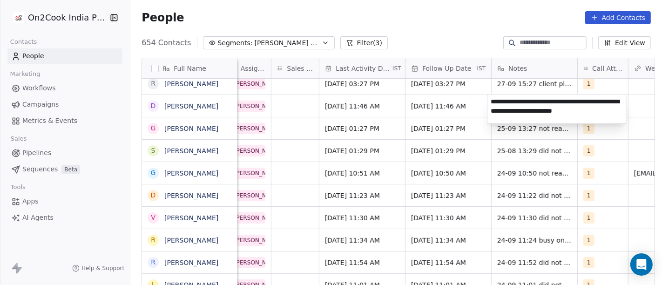
type textarea "**********"
click at [395, 101] on html "On2Cook India Pvt. Ltd. Contacts People Marketing Workflows Campaigns Metrics &…" at bounding box center [331, 142] width 662 height 285
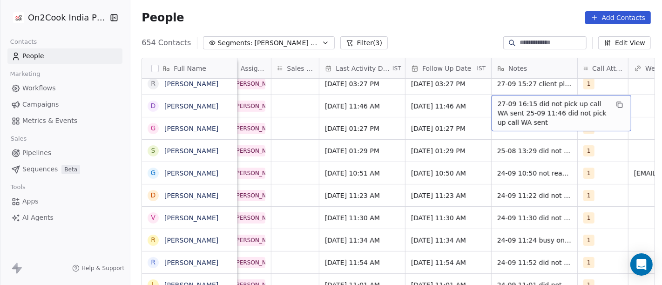
click at [573, 102] on span "27-09 16:15 did not pick up call WA sent 25-09 11:46 did not pick up call WA se…" at bounding box center [553, 113] width 111 height 28
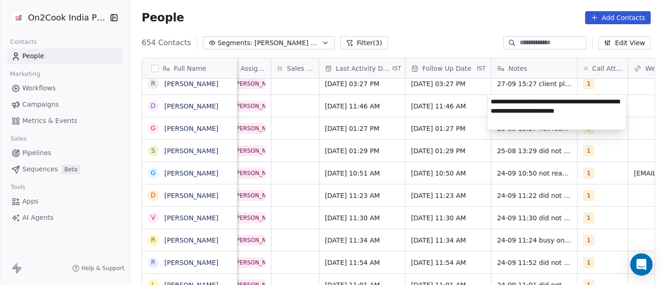
click at [452, 102] on html "On2Cook India Pvt. Ltd. Contacts People Marketing Workflows Campaigns Metrics &…" at bounding box center [331, 142] width 662 height 285
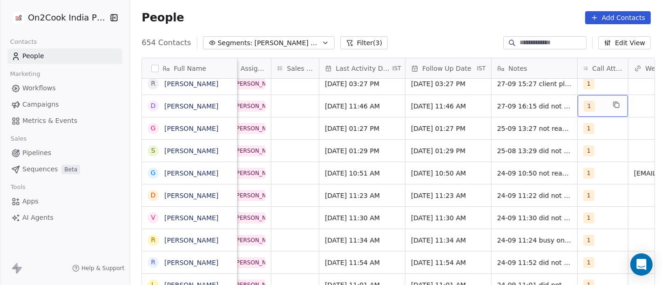
click at [599, 107] on div "1" at bounding box center [594, 106] width 21 height 11
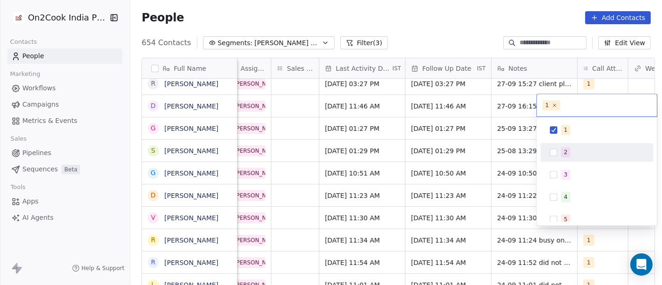
click at [586, 159] on div "2" at bounding box center [596, 152] width 105 height 15
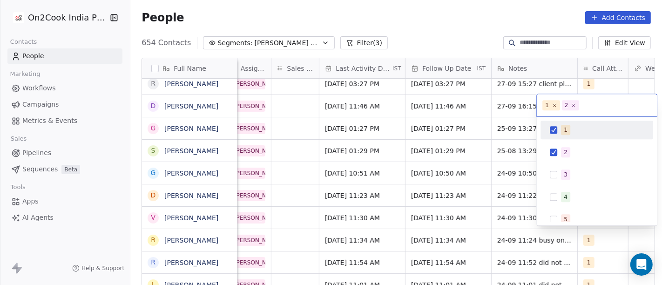
click at [567, 122] on div "1" at bounding box center [596, 129] width 105 height 15
click at [449, 124] on html "On2Cook India Pvt. Ltd. Contacts People Marketing Workflows Campaigns Metrics &…" at bounding box center [331, 142] width 662 height 285
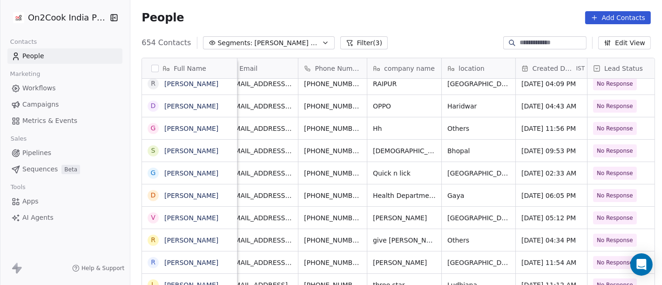
scroll to position [0, 0]
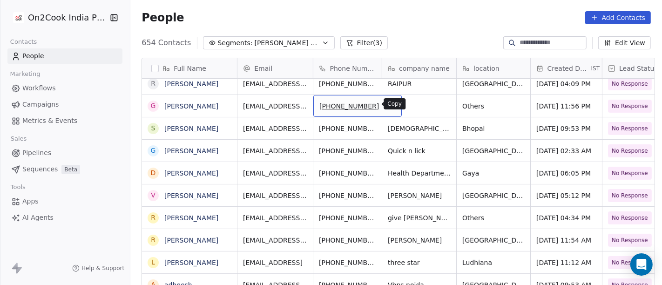
click at [387, 107] on icon "grid" at bounding box center [390, 104] width 7 height 7
click at [355, 41] on button "Filter (3)" at bounding box center [364, 42] width 48 height 13
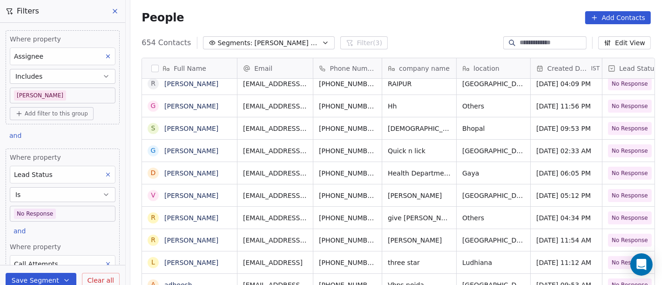
click at [66, 210] on body "On2Cook India Pvt. Ltd. Contacts People Marketing Workflows Campaigns Metrics &…" at bounding box center [331, 142] width 662 height 285
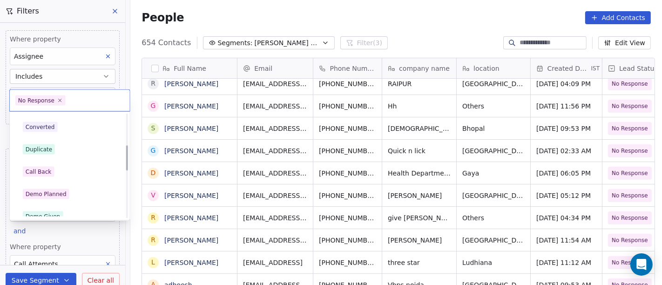
scroll to position [155, 0]
click at [76, 171] on div "Call Back" at bounding box center [70, 171] width 94 height 10
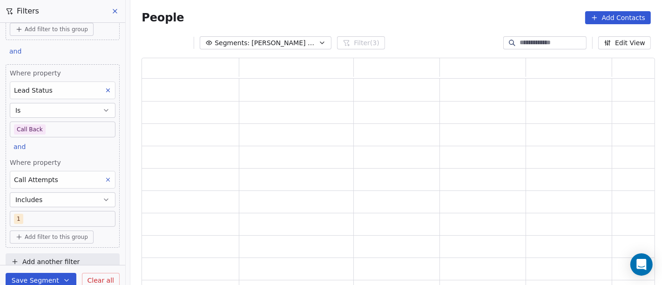
scroll to position [90, 0]
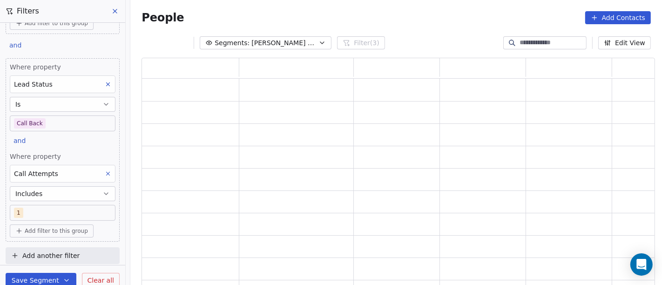
click at [105, 174] on icon at bounding box center [108, 173] width 7 height 7
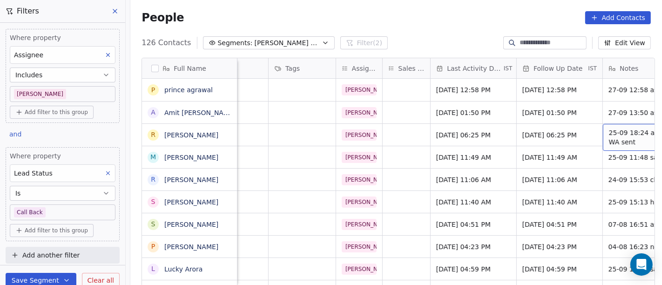
scroll to position [0, 478]
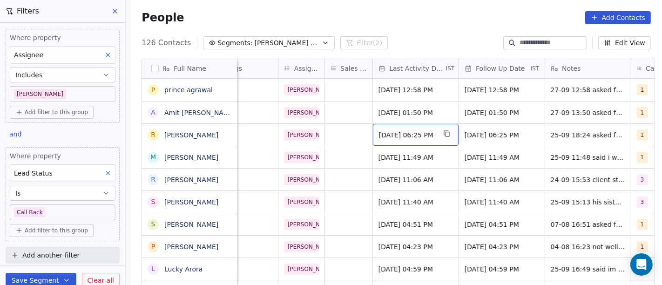
click at [393, 136] on span "Sep 25, 2025 06:25 PM" at bounding box center [407, 134] width 57 height 9
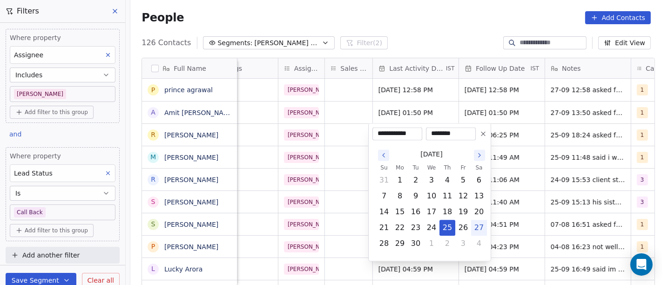
click at [477, 234] on button "27" at bounding box center [479, 227] width 15 height 15
type input "**********"
click at [425, 30] on html "On2Cook India Pvt. Ltd. Contacts People Marketing Workflows Campaigns Metrics &…" at bounding box center [331, 142] width 662 height 285
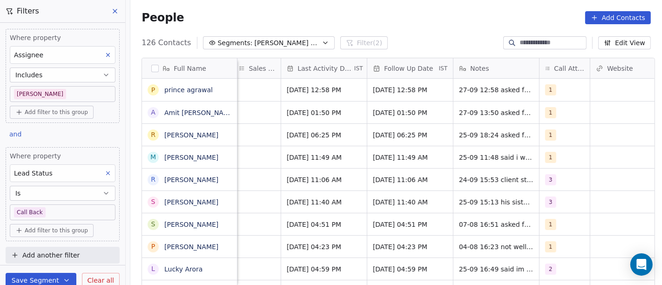
scroll to position [0, 602]
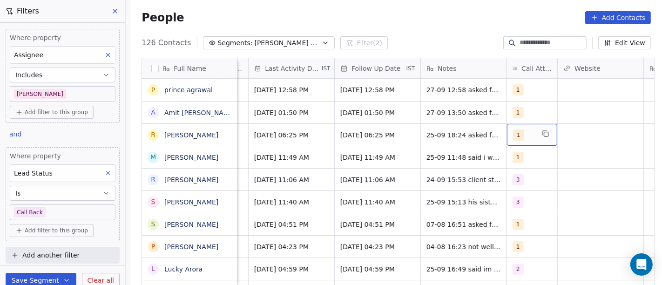
click at [518, 138] on span "1" at bounding box center [518, 134] width 11 height 11
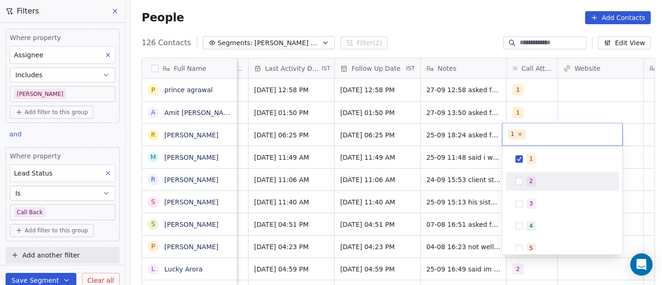
click at [524, 179] on div "2" at bounding box center [562, 181] width 105 height 15
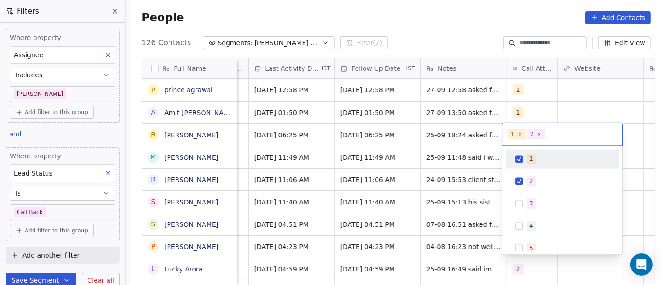
click at [521, 160] on button "Suggestions" at bounding box center [519, 158] width 7 height 7
click at [459, 43] on html "On2Cook India Pvt. Ltd. Contacts People Marketing Workflows Campaigns Metrics &…" at bounding box center [331, 142] width 662 height 285
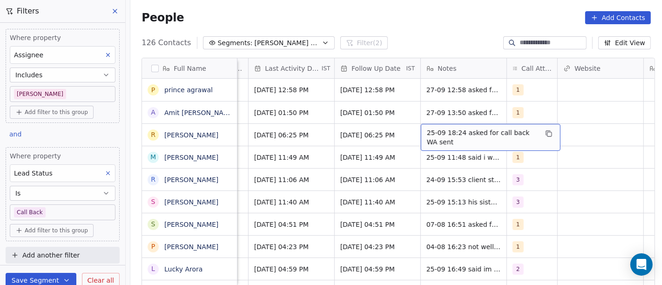
click at [457, 138] on span "25-09 18:24 asked for call back WA sent" at bounding box center [482, 137] width 111 height 19
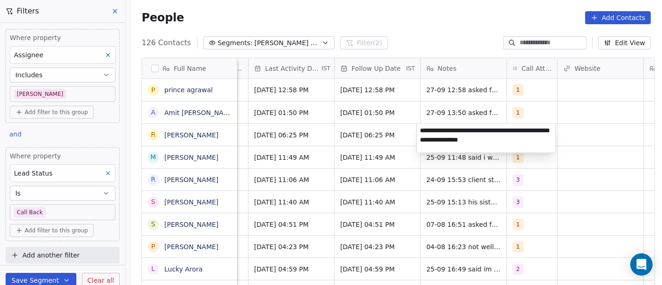
type textarea "**********"
click at [370, 148] on html "On2Cook India Pvt. Ltd. Contacts People Marketing Workflows Campaigns Metrics &…" at bounding box center [331, 142] width 662 height 285
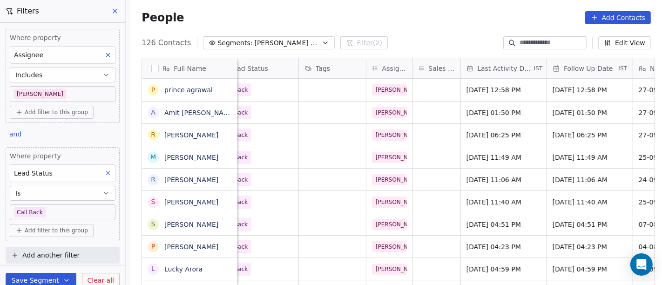
scroll to position [0, 389]
click at [275, 45] on span "[PERSON_NAME] Follow up Hot Active" at bounding box center [287, 43] width 65 height 10
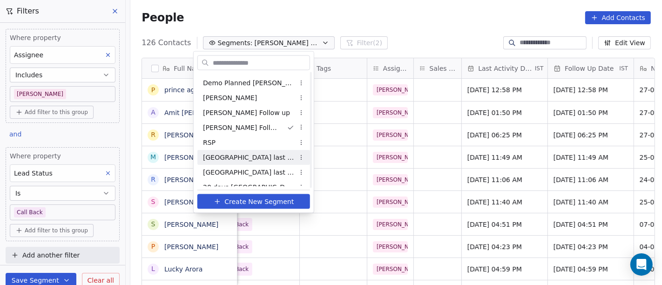
scroll to position [155, 0]
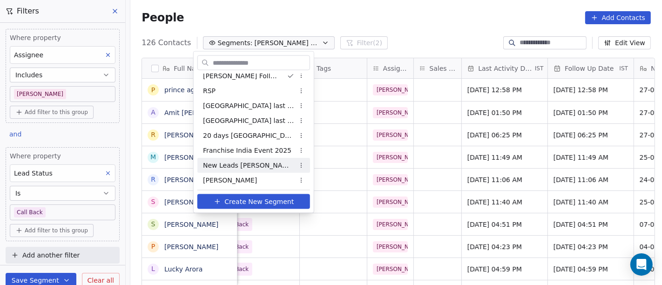
click at [241, 167] on span "New Leads [PERSON_NAME]" at bounding box center [248, 165] width 91 height 10
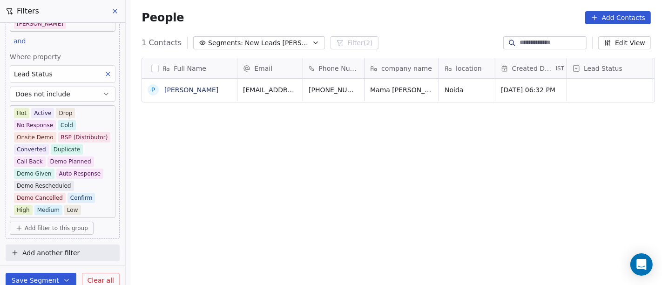
scroll to position [243, 528]
click at [225, 87] on button "grid" at bounding box center [230, 88] width 11 height 11
click at [379, 89] on icon "grid" at bounding box center [381, 89] width 4 height 4
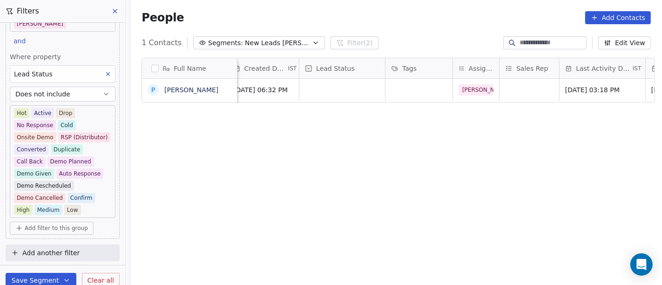
scroll to position [0, 268]
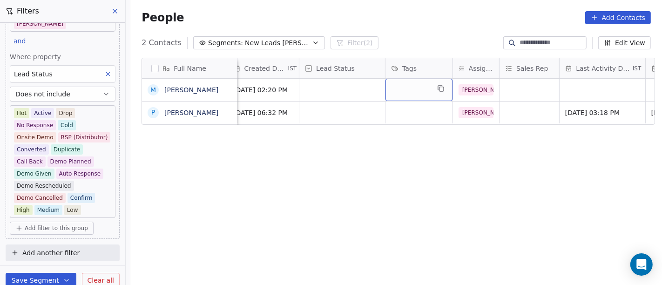
click at [398, 86] on div "grid" at bounding box center [419, 90] width 67 height 22
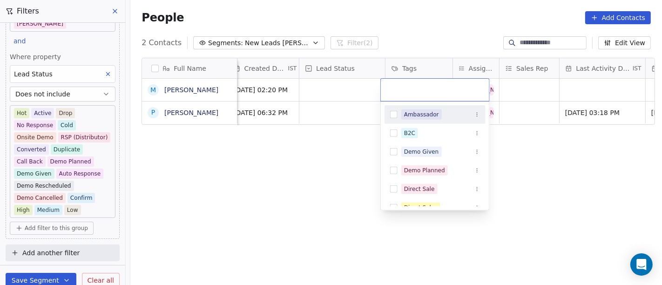
click at [318, 211] on html "On2Cook India Pvt. Ltd. Contacts People Marketing Workflows Campaigns Metrics &…" at bounding box center [331, 142] width 662 height 285
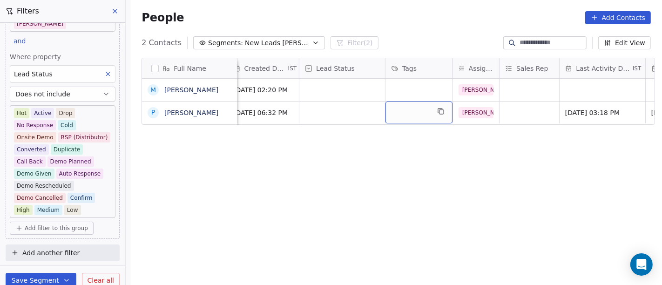
click at [389, 116] on div "grid" at bounding box center [419, 113] width 67 height 22
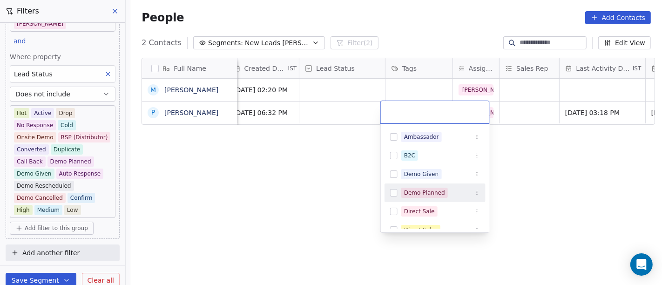
click at [420, 193] on div "Demo Planned" at bounding box center [424, 193] width 41 height 8
click at [547, 178] on html "On2Cook India Pvt. Ltd. Contacts People Marketing Workflows Campaigns Metrics &…" at bounding box center [331, 142] width 662 height 285
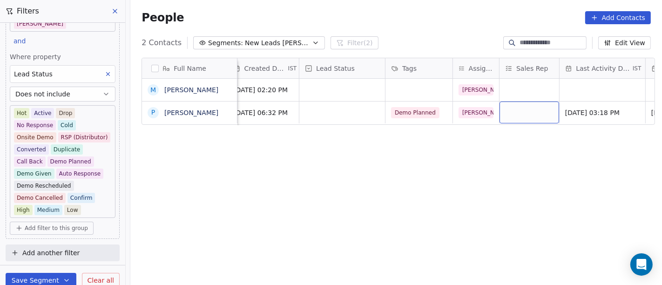
click at [517, 112] on div "grid" at bounding box center [530, 113] width 60 height 22
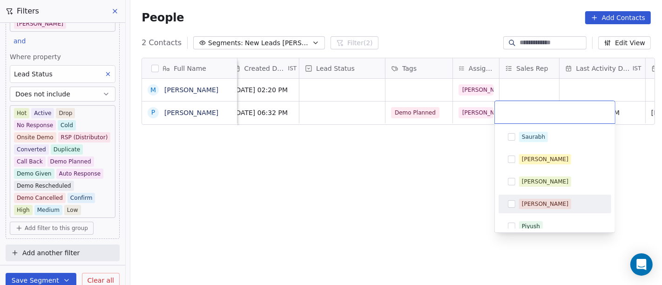
click at [535, 200] on div "[PERSON_NAME]" at bounding box center [545, 204] width 47 height 8
click at [533, 202] on div "[PERSON_NAME]" at bounding box center [545, 204] width 47 height 8
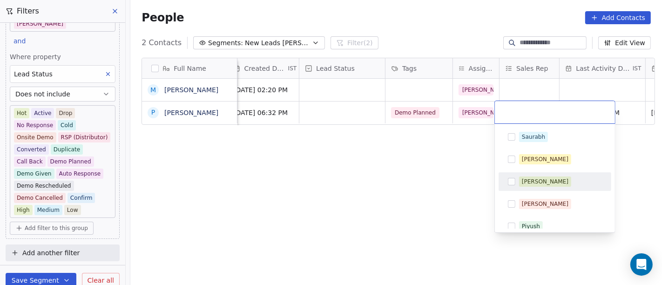
click at [529, 183] on div "Anmol" at bounding box center [545, 181] width 47 height 8
click at [423, 170] on html "On2Cook India Pvt. Ltd. Contacts People Marketing Workflows Campaigns Metrics &…" at bounding box center [331, 142] width 662 height 285
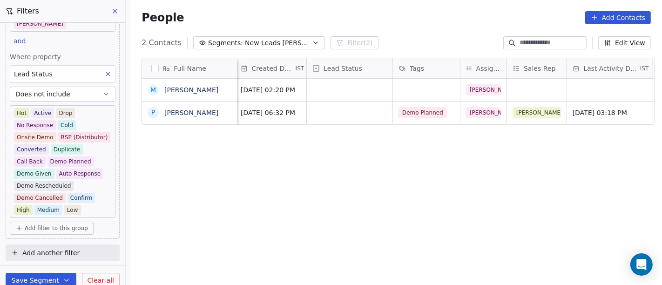
scroll to position [0, 255]
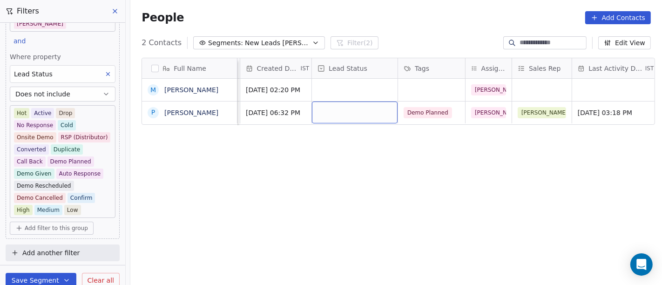
click at [381, 115] on div "grid" at bounding box center [355, 113] width 86 height 22
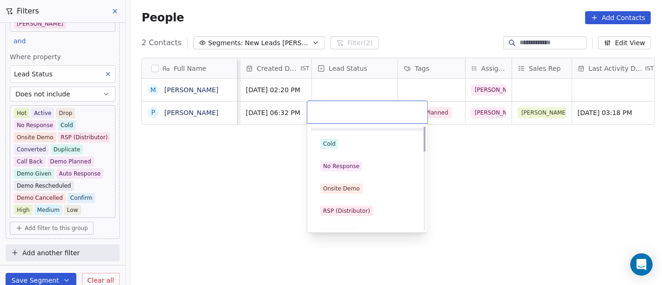
scroll to position [0, 0]
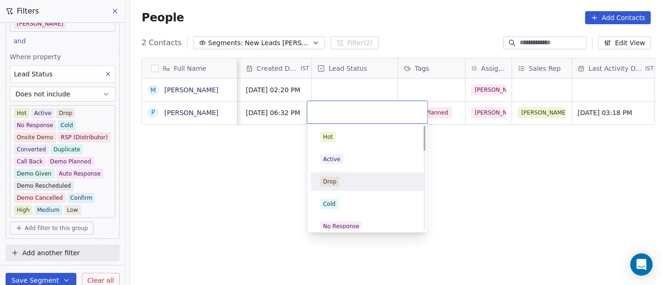
click at [480, 191] on html "On2Cook India Pvt. Ltd. Contacts People Marketing Workflows Campaigns Metrics &…" at bounding box center [331, 142] width 662 height 285
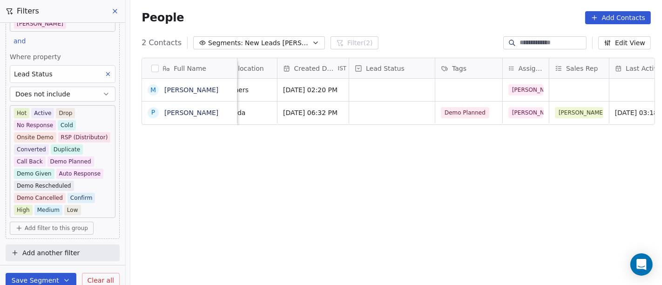
scroll to position [0, 218]
click at [379, 114] on div "grid" at bounding box center [392, 113] width 86 height 22
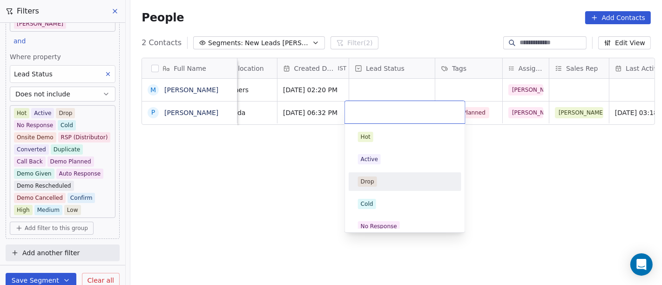
click at [502, 161] on html "On2Cook India Pvt. Ltd. Contacts People Marketing Workflows Campaigns Metrics &…" at bounding box center [331, 142] width 662 height 285
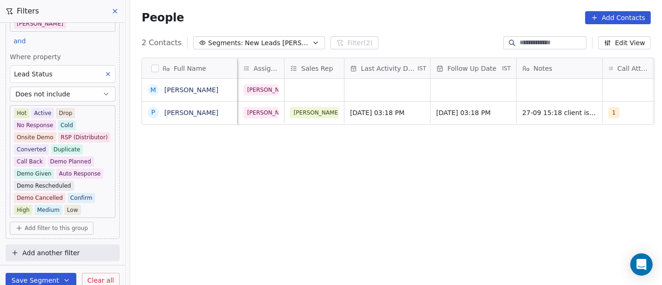
scroll to position [0, 484]
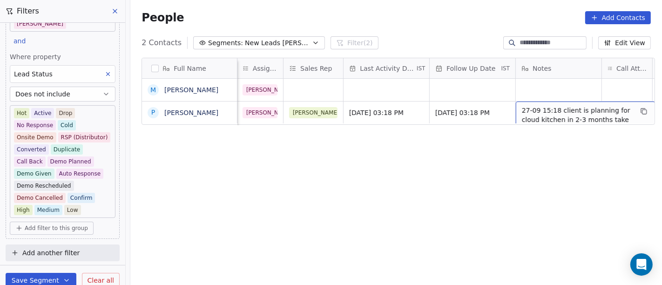
click at [524, 115] on span "27-09 15:18 client is planning for cloud kitchen in 2-3 months take 8 min on ca…" at bounding box center [577, 129] width 111 height 47
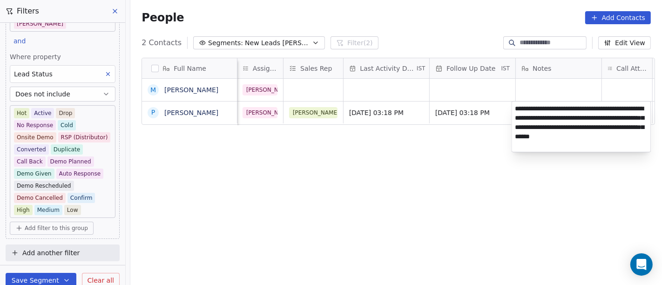
type textarea "**********"
click at [320, 217] on html "On2Cook India Pvt. Ltd. Contacts People Marketing Workflows Campaigns Metrics &…" at bounding box center [331, 142] width 662 height 285
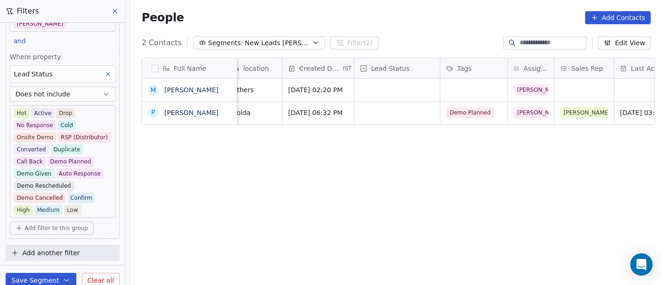
scroll to position [0, 213]
click at [367, 115] on div "grid" at bounding box center [397, 113] width 86 height 22
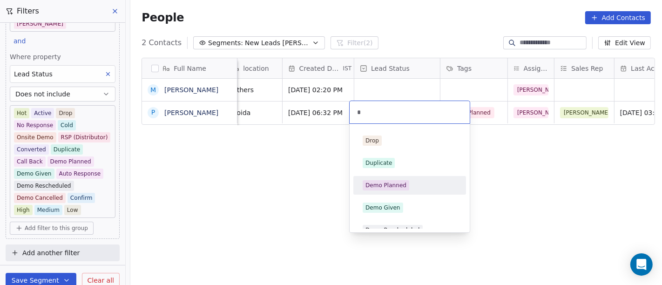
type input "*"
click at [407, 184] on div "Demo Planned" at bounding box center [410, 185] width 94 height 10
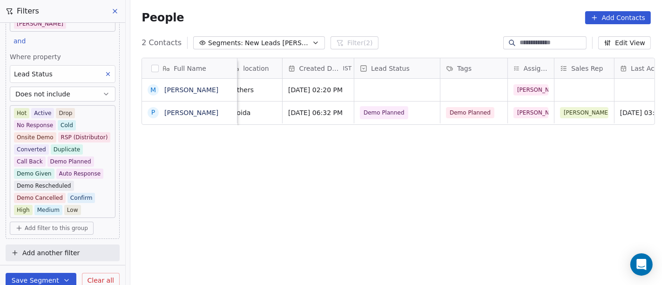
click at [294, 179] on div "Full Name M Manpreet Gambhir P Pankaj Dabas Email Phone Number company name loc…" at bounding box center [396, 175] width 532 height 251
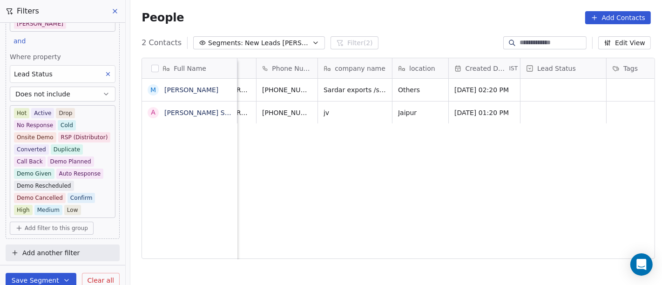
scroll to position [0, 0]
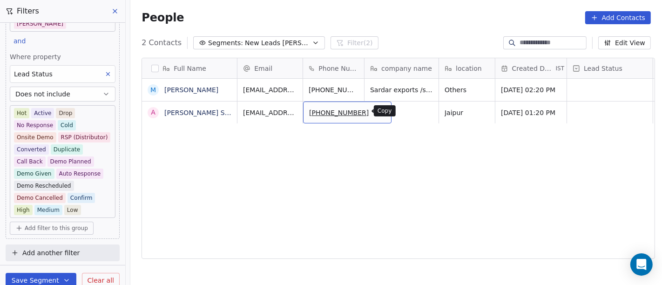
click at [376, 108] on icon "grid" at bounding box center [379, 111] width 7 height 7
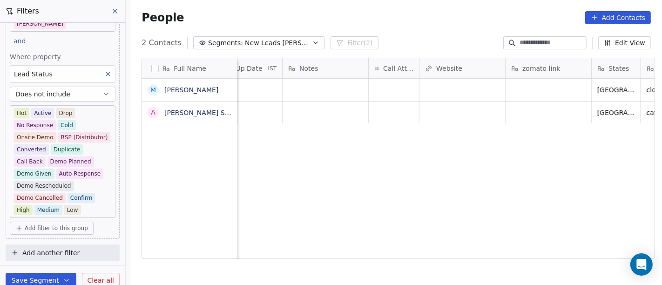
scroll to position [0, 723]
click at [378, 109] on div "grid" at bounding box center [388, 113] width 50 height 22
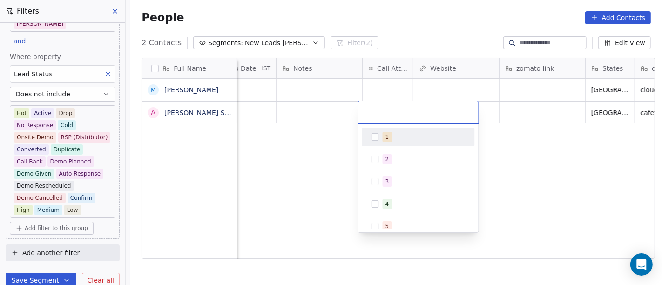
click at [388, 138] on span "1" at bounding box center [387, 137] width 9 height 10
click at [271, 151] on html "On2Cook India Pvt. Ltd. Contacts People Marketing Workflows Campaigns Metrics &…" at bounding box center [331, 142] width 662 height 285
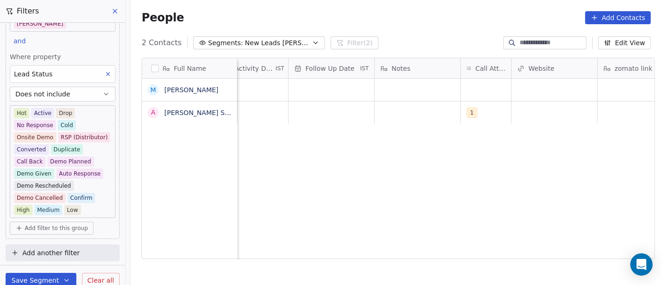
scroll to position [0, 621]
click at [402, 115] on div "grid" at bounding box center [422, 113] width 86 height 22
type textarea "**********"
click at [401, 191] on html "**********" at bounding box center [331, 142] width 662 height 285
click at [304, 109] on div "grid" at bounding box center [336, 113] width 86 height 22
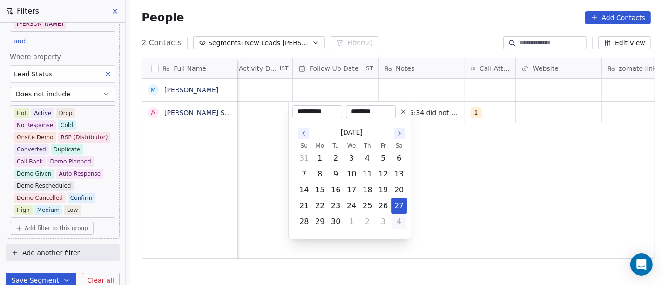
click at [394, 219] on button "4" at bounding box center [399, 221] width 15 height 15
click at [385, 156] on button "3" at bounding box center [383, 158] width 15 height 15
type input "**********"
click at [475, 164] on html "**********" at bounding box center [331, 142] width 662 height 285
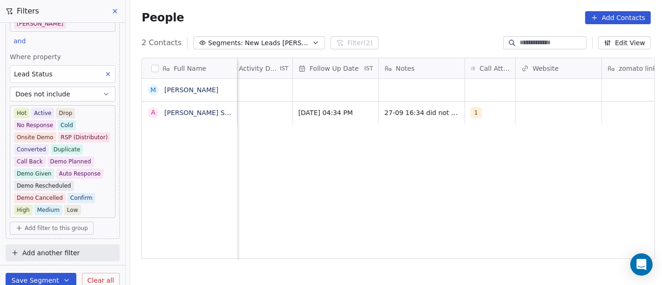
scroll to position [0, 590]
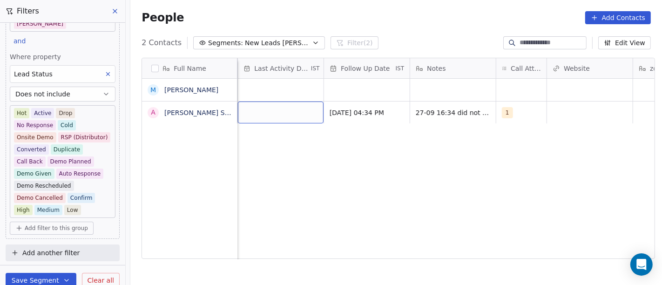
click at [269, 116] on div "grid" at bounding box center [281, 113] width 86 height 22
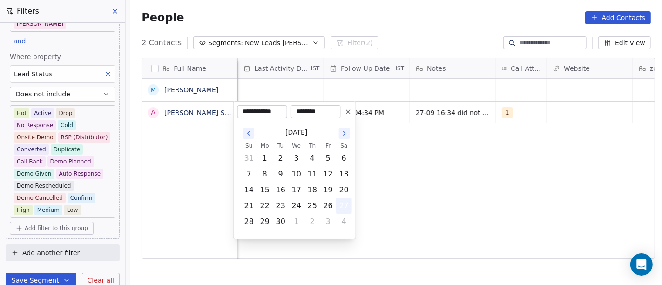
click at [346, 206] on button "27" at bounding box center [344, 205] width 15 height 15
click at [416, 176] on html "**********" at bounding box center [331, 142] width 662 height 285
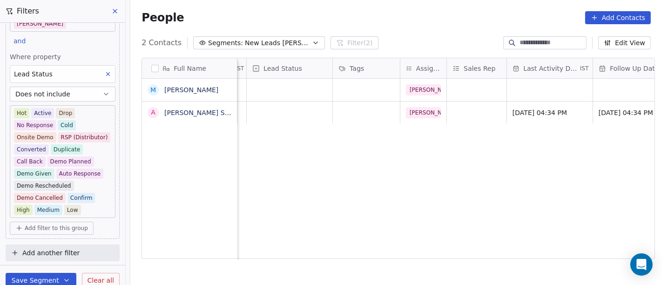
scroll to position [0, 313]
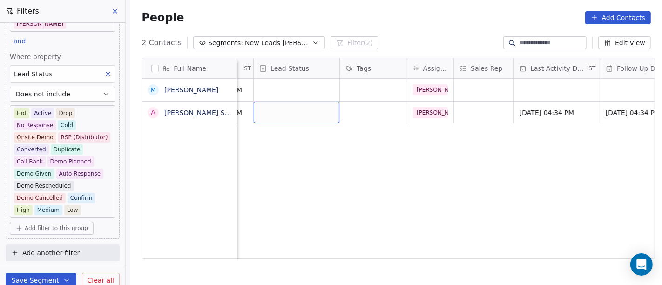
click at [319, 105] on div "grid" at bounding box center [297, 113] width 86 height 22
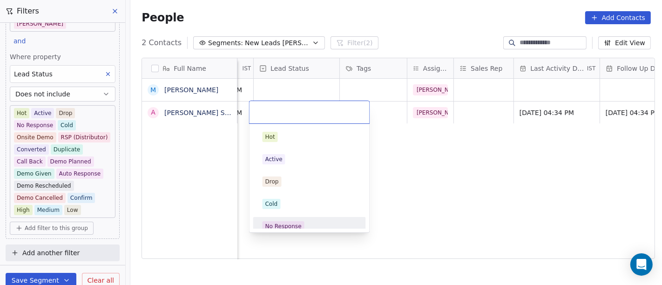
click at [319, 225] on div "No Response" at bounding box center [310, 226] width 94 height 10
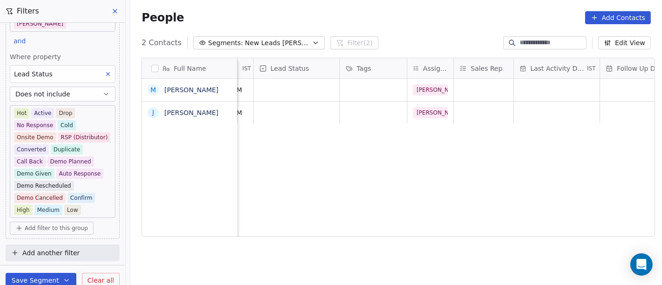
scroll to position [0, 0]
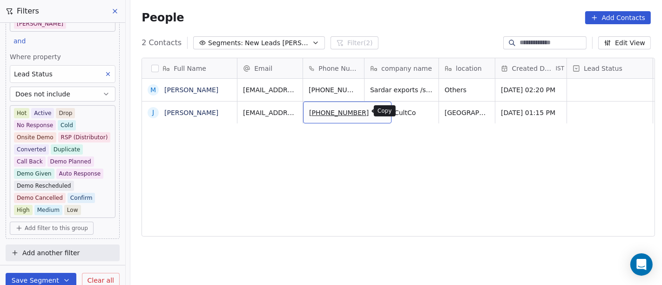
click at [379, 110] on icon "grid" at bounding box center [381, 112] width 4 height 4
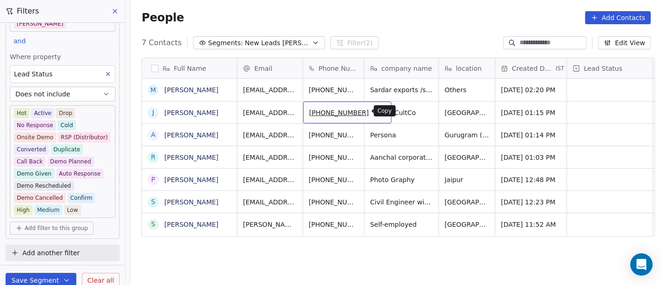
click at [374, 115] on button "grid" at bounding box center [379, 111] width 11 height 11
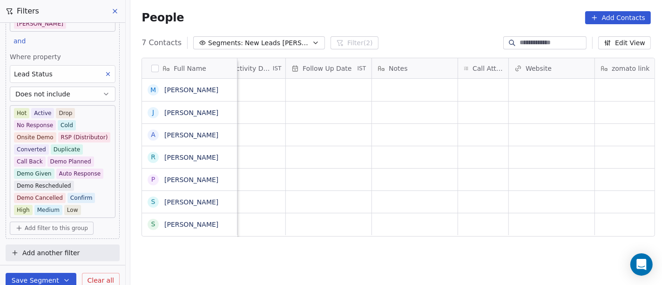
scroll to position [0, 628]
click at [482, 111] on div "grid" at bounding box center [483, 113] width 50 height 22
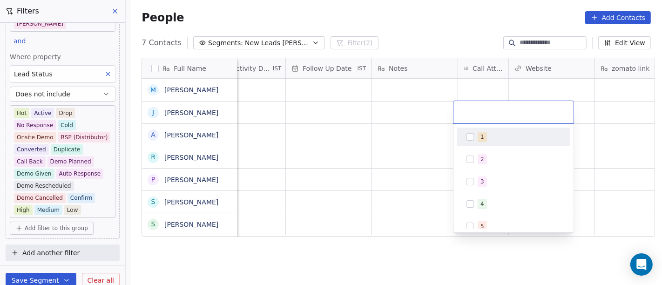
click at [475, 141] on div "1" at bounding box center [513, 136] width 105 height 15
click at [412, 137] on html "On2Cook India Pvt. Ltd. Contacts People Marketing Workflows Campaigns Metrics &…" at bounding box center [331, 142] width 662 height 285
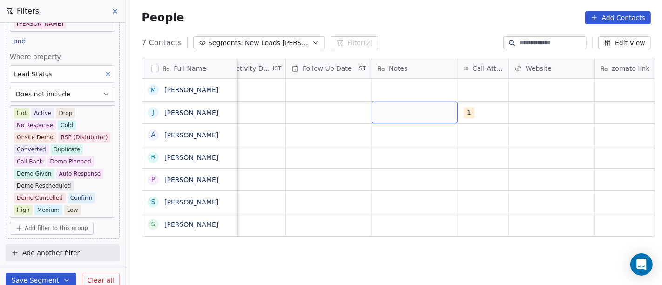
click at [412, 109] on div "grid" at bounding box center [415, 113] width 86 height 22
type textarea "**********"
click at [306, 100] on html "On2Cook India Pvt. Ltd. Contacts People Marketing Workflows Campaigns Metrics &…" at bounding box center [331, 142] width 662 height 285
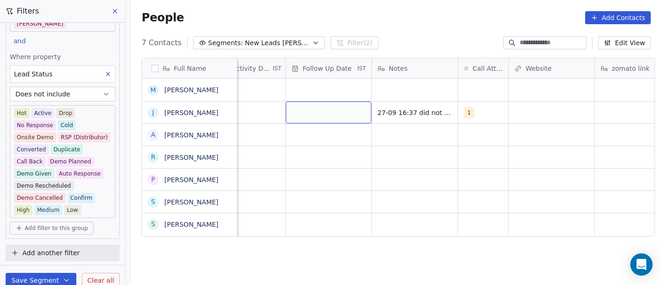
click at [303, 114] on div "grid" at bounding box center [329, 113] width 86 height 22
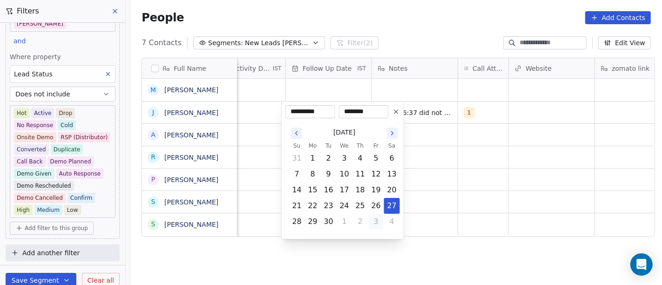
click at [378, 218] on button "3" at bounding box center [376, 221] width 15 height 15
type input "**********"
click at [443, 183] on html "On2Cook India Pvt. Ltd. Contacts People Marketing Workflows Campaigns Metrics &…" at bounding box center [331, 142] width 662 height 285
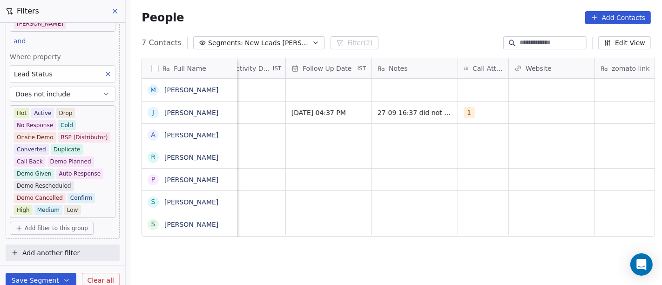
scroll to position [0, 590]
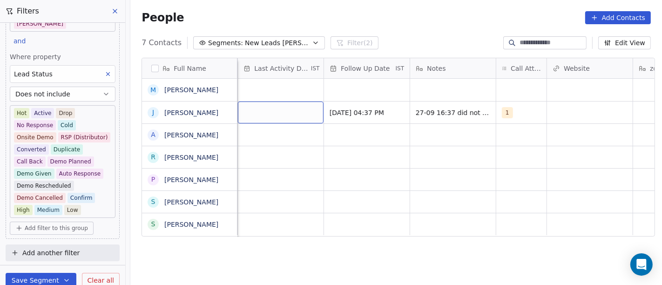
click at [248, 111] on div "grid" at bounding box center [281, 113] width 86 height 22
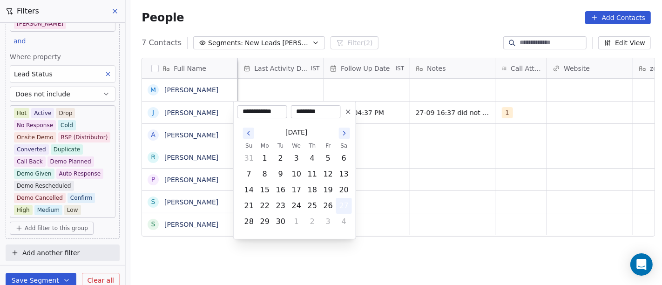
click at [340, 207] on button "27" at bounding box center [344, 205] width 15 height 15
click at [429, 160] on html "On2Cook India Pvt. Ltd. Contacts People Marketing Workflows Campaigns Metrics &…" at bounding box center [331, 142] width 662 height 285
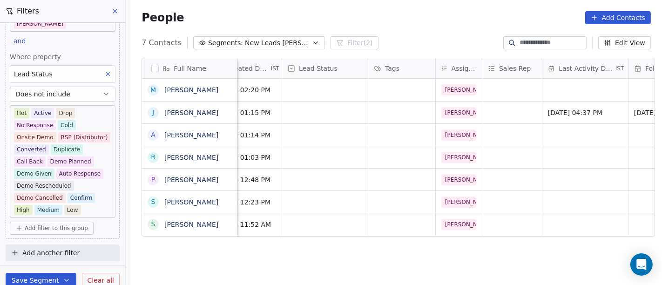
scroll to position [0, 285]
click at [307, 112] on div "grid" at bounding box center [326, 113] width 86 height 22
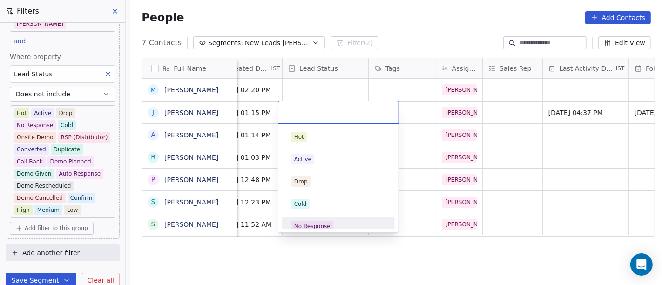
click at [325, 219] on div "No Response" at bounding box center [338, 226] width 105 height 15
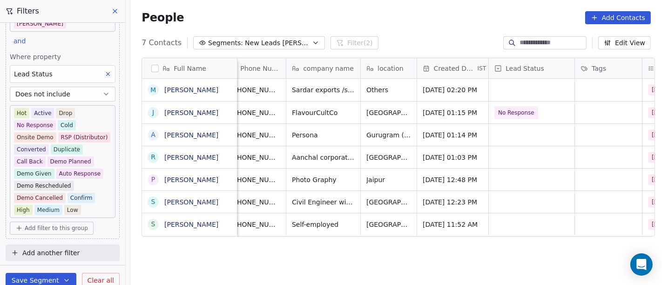
scroll to position [0, 63]
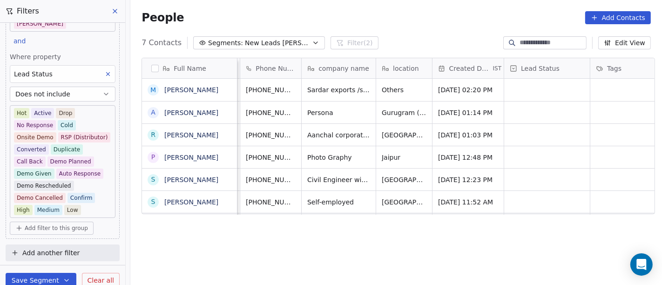
click at [341, 10] on div "People Add Contacts" at bounding box center [396, 17] width 532 height 35
click at [312, 89] on button "grid" at bounding box center [317, 88] width 11 height 11
click at [313, 87] on icon "grid" at bounding box center [316, 88] width 7 height 7
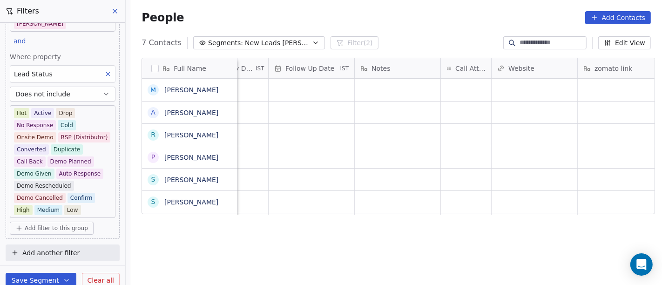
scroll to position [0, 647]
click at [466, 91] on div "grid" at bounding box center [465, 90] width 50 height 22
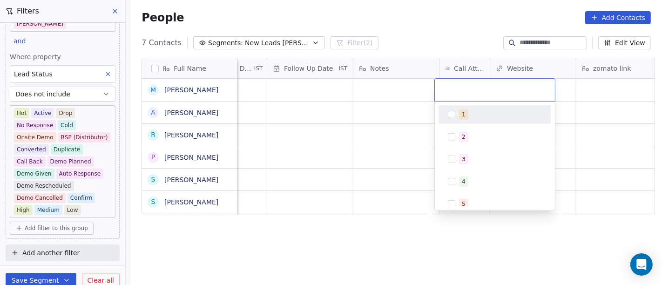
click at [474, 112] on div "1" at bounding box center [500, 114] width 83 height 10
click at [422, 117] on html "On2Cook India Pvt. Ltd. Contacts People Marketing Workflows Campaigns Metrics &…" at bounding box center [331, 142] width 662 height 285
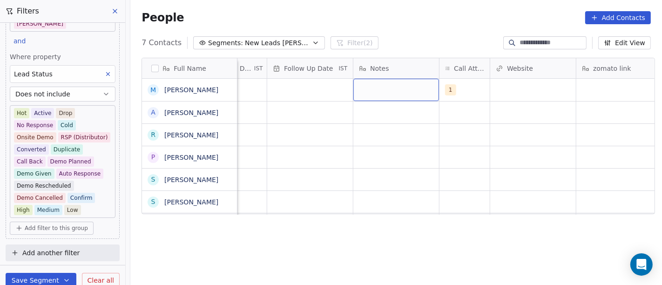
click at [390, 83] on div "grid" at bounding box center [397, 90] width 86 height 22
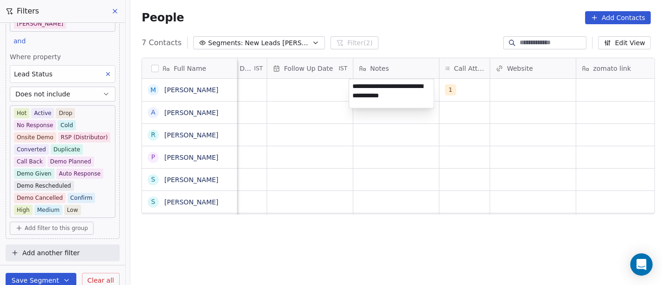
type textarea "**********"
click at [399, 134] on html "On2Cook India Pvt. Ltd. Contacts People Marketing Workflows Campaigns Metrics &…" at bounding box center [331, 142] width 662 height 285
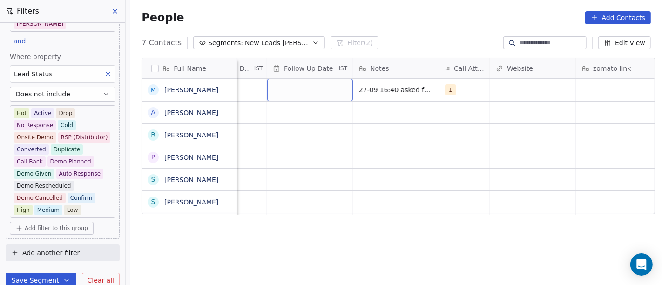
click at [306, 89] on div "grid" at bounding box center [310, 90] width 86 height 22
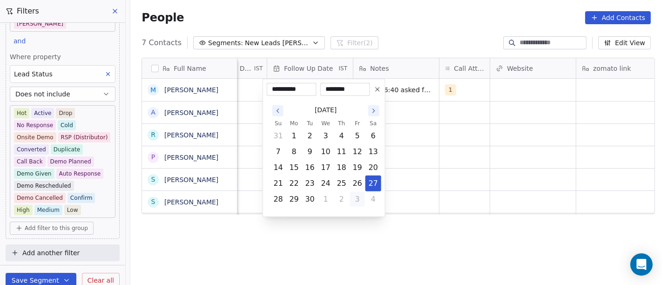
click at [359, 199] on button "3" at bounding box center [357, 199] width 15 height 15
type input "**********"
click at [443, 139] on html "On2Cook India Pvt. Ltd. Contacts People Marketing Workflows Campaigns Metrics &…" at bounding box center [331, 142] width 662 height 285
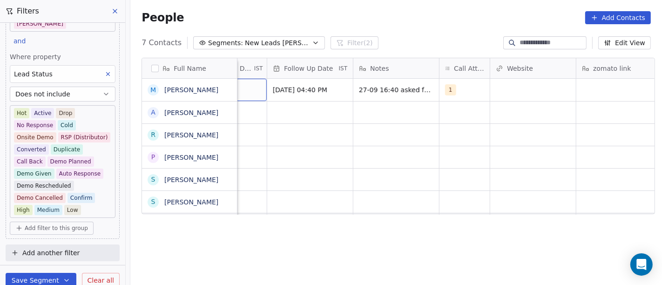
scroll to position [0, 590]
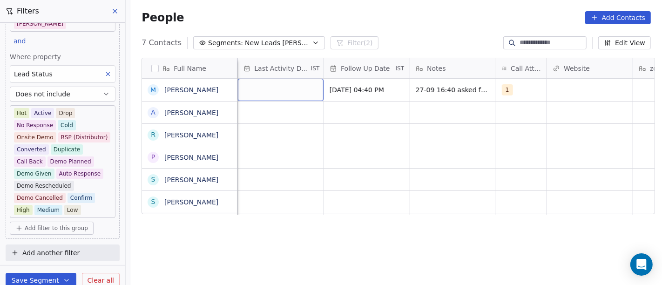
click at [247, 86] on div "grid" at bounding box center [281, 90] width 86 height 22
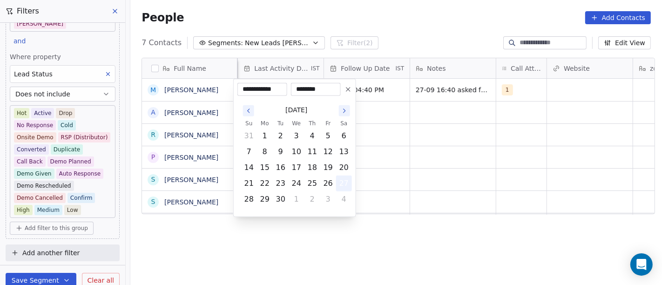
click at [340, 183] on button "27" at bounding box center [344, 183] width 15 height 15
click at [384, 159] on html "On2Cook India Pvt. Ltd. Contacts People Marketing Workflows Campaigns Metrics &…" at bounding box center [331, 142] width 662 height 285
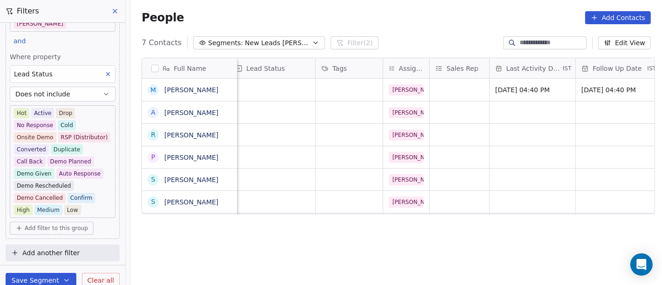
scroll to position [0, 299]
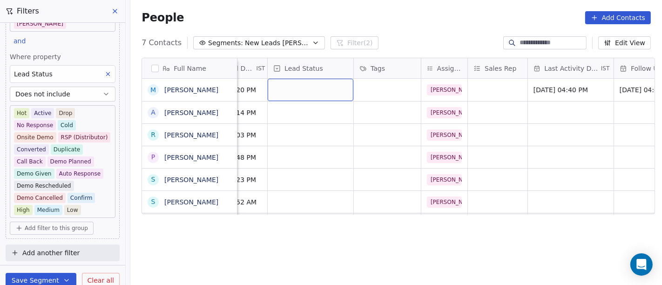
click at [303, 96] on div "grid" at bounding box center [311, 90] width 86 height 22
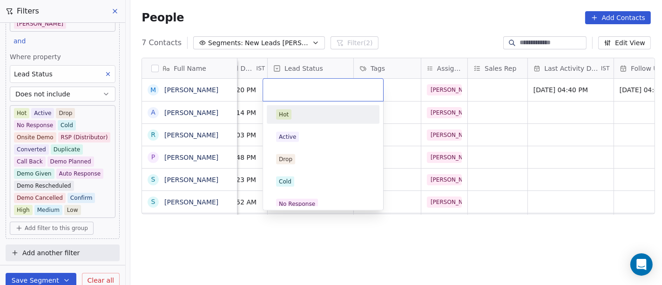
click at [437, 30] on html "On2Cook India Pvt. Ltd. Contacts People Marketing Workflows Campaigns Metrics &…" at bounding box center [331, 142] width 662 height 285
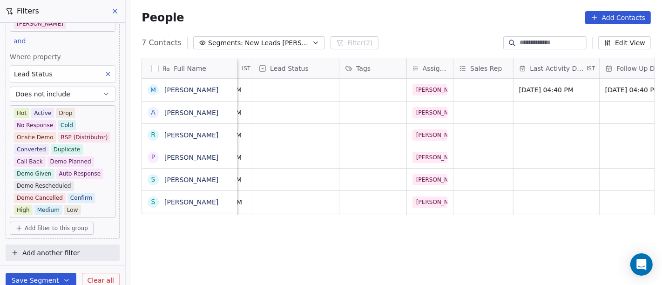
scroll to position [0, 313]
click at [289, 91] on div "grid" at bounding box center [297, 90] width 86 height 22
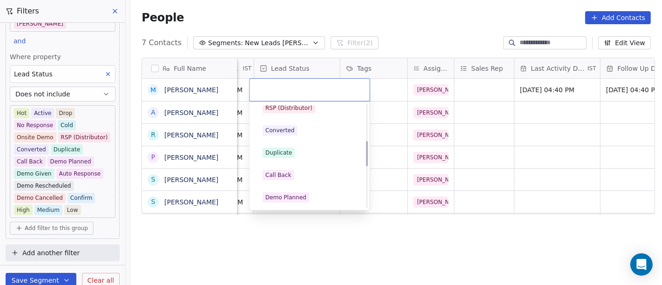
scroll to position [155, 0]
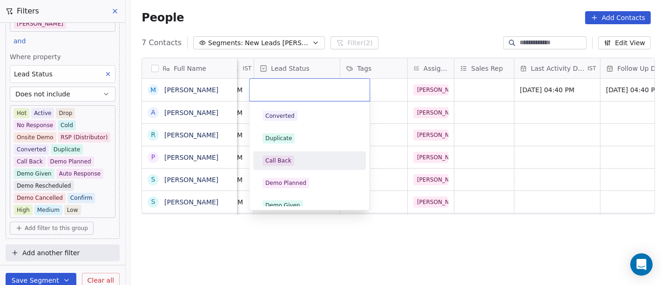
click at [292, 161] on div "Call Back" at bounding box center [310, 161] width 94 height 10
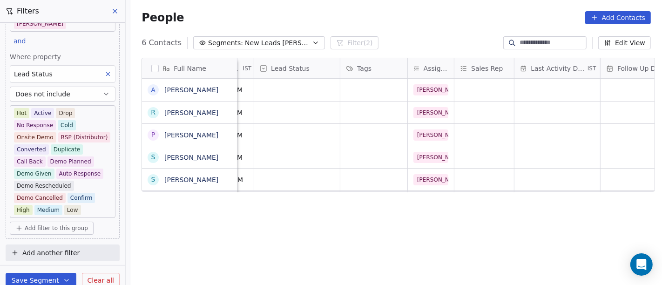
scroll to position [0, 0]
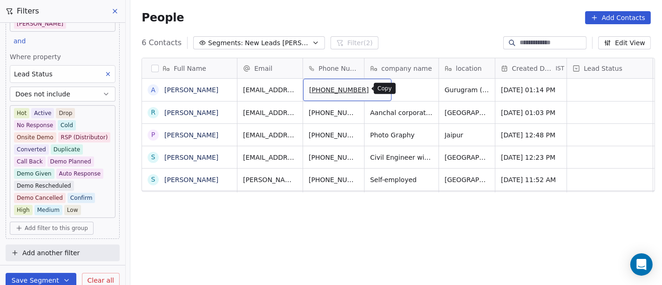
drag, startPoint x: 361, startPoint y: 88, endPoint x: 423, endPoint y: 146, distance: 85.0
click at [376, 88] on icon "grid" at bounding box center [379, 88] width 7 height 7
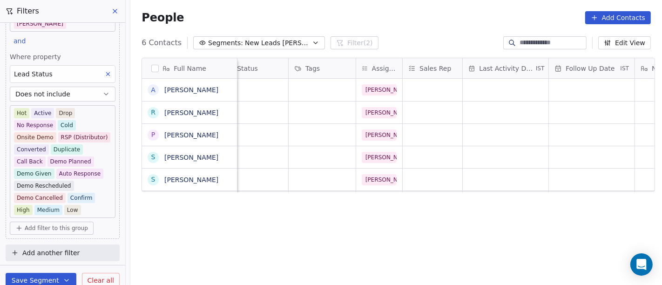
scroll to position [0, 364]
click at [503, 89] on div "grid" at bounding box center [506, 90] width 86 height 22
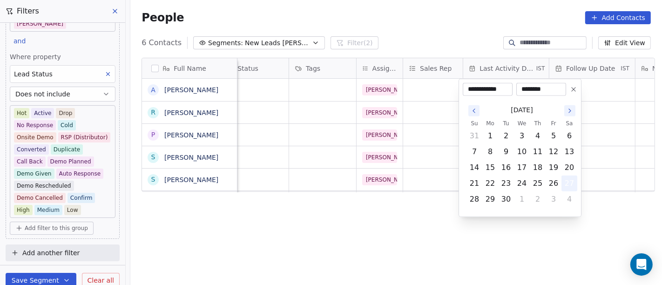
click at [571, 188] on button "27" at bounding box center [569, 183] width 15 height 15
click at [352, 220] on html "On2Cook India Pvt. Ltd. Contacts People Marketing Workflows Campaigns Metrics &…" at bounding box center [331, 142] width 662 height 285
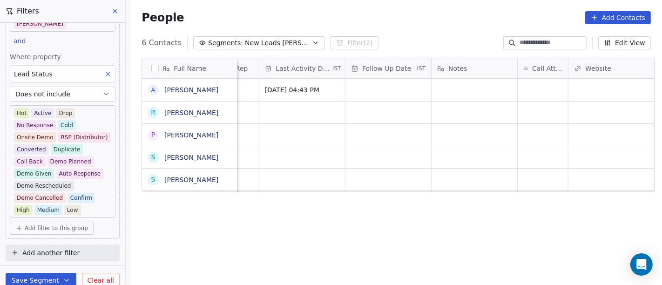
scroll to position [0, 601]
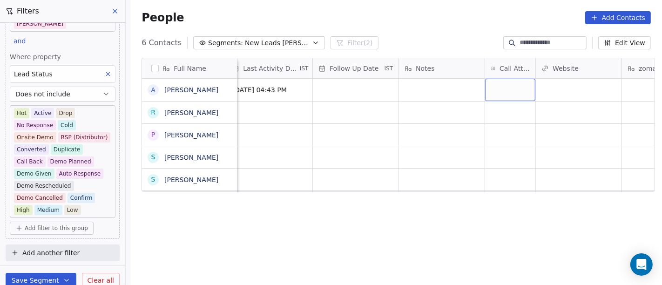
click at [513, 88] on div "grid" at bounding box center [510, 90] width 50 height 22
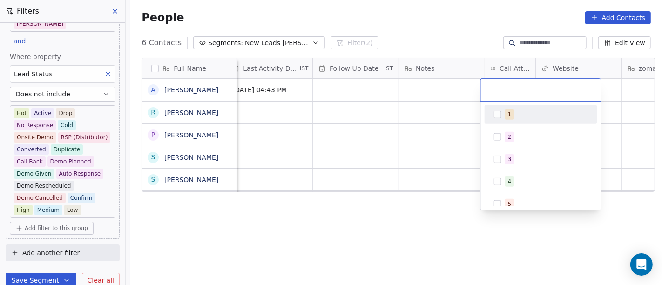
click at [513, 88] on input "text" at bounding box center [541, 90] width 109 height 10
click at [511, 113] on span "1" at bounding box center [509, 114] width 9 height 10
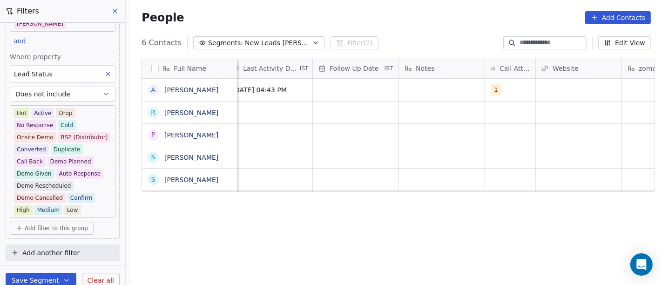
click at [361, 114] on html "On2Cook India Pvt. Ltd. Contacts People Marketing Workflows Campaigns Metrics &…" at bounding box center [331, 142] width 662 height 285
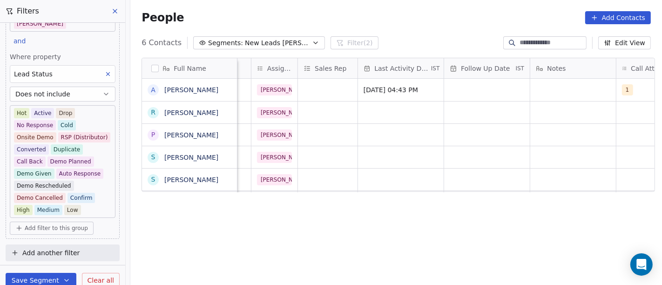
scroll to position [0, 470]
click at [541, 93] on div "grid" at bounding box center [574, 90] width 86 height 22
type textarea "**********"
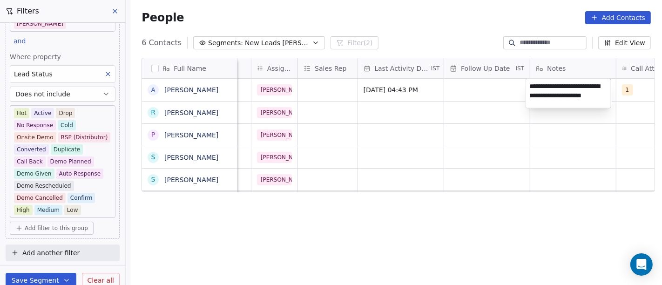
click at [442, 135] on html "On2Cook India Pvt. Ltd. Contacts People Marketing Workflows Campaigns Metrics &…" at bounding box center [331, 142] width 662 height 285
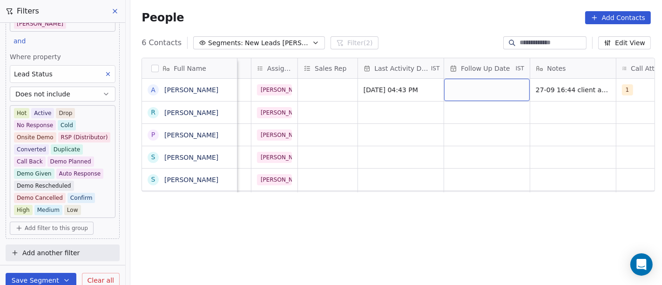
click at [468, 84] on div "grid" at bounding box center [487, 90] width 86 height 22
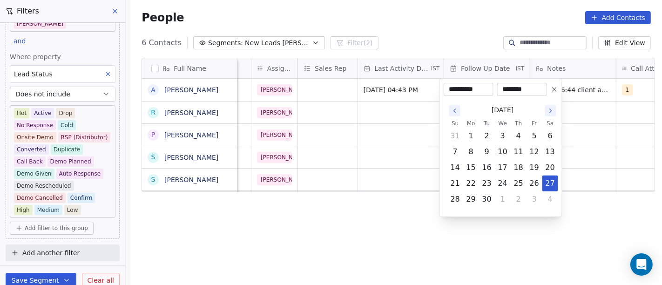
click at [556, 88] on icon at bounding box center [554, 89] width 7 height 7
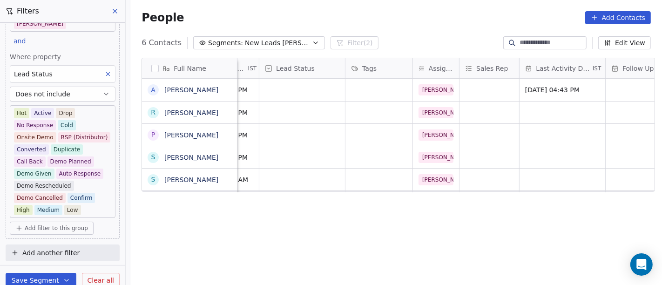
scroll to position [0, 307]
click at [303, 87] on div "grid" at bounding box center [303, 90] width 86 height 22
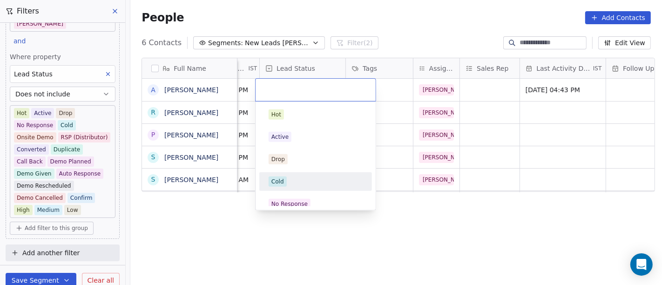
click at [295, 189] on div "Cold" at bounding box center [315, 181] width 113 height 19
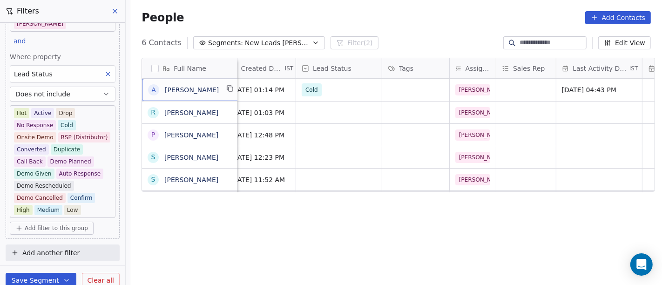
drag, startPoint x: 228, startPoint y: 89, endPoint x: 314, endPoint y: 89, distance: 85.7
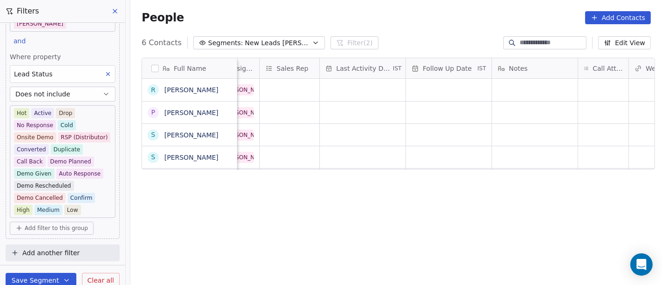
scroll to position [0, 512]
click at [585, 89] on div "grid" at bounding box center [599, 90] width 50 height 22
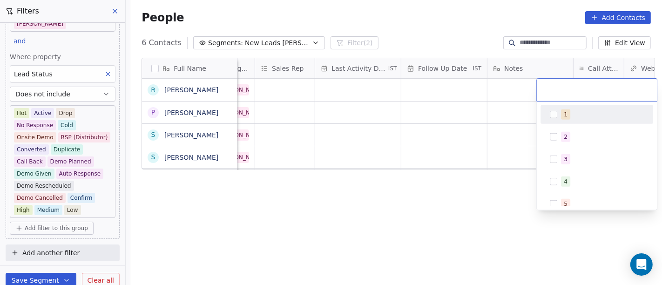
click at [578, 116] on div "1" at bounding box center [602, 114] width 83 height 10
drag, startPoint x: 496, startPoint y: 127, endPoint x: 495, endPoint y: 106, distance: 20.5
click at [496, 127] on html "On2Cook India Pvt. Ltd. Contacts People Marketing Workflows Campaigns Metrics &…" at bounding box center [331, 142] width 662 height 285
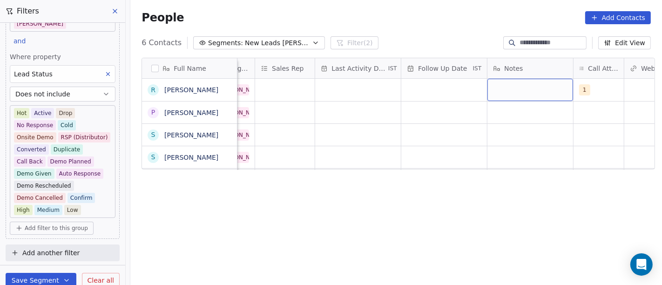
click at [497, 93] on div "grid" at bounding box center [531, 90] width 86 height 22
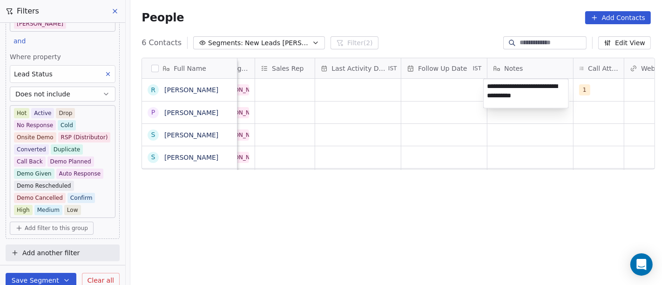
type textarea "**********"
click at [468, 125] on html "On2Cook India Pvt. Ltd. Contacts People Marketing Workflows Campaigns Metrics &…" at bounding box center [331, 142] width 662 height 285
click at [393, 75] on div "Last Activity Date IST" at bounding box center [358, 68] width 86 height 20
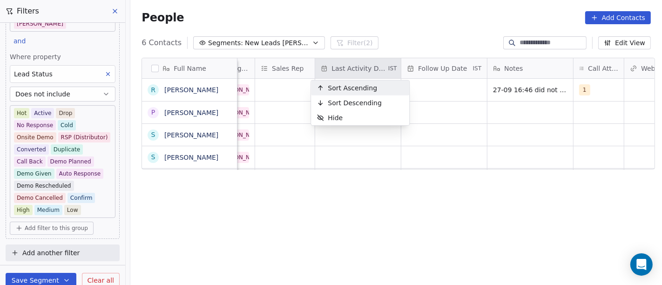
click at [431, 82] on html "On2Cook India Pvt. Ltd. Contacts People Marketing Workflows Campaigns Metrics &…" at bounding box center [331, 142] width 662 height 285
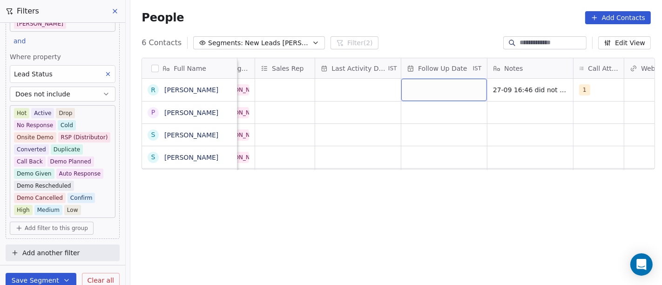
click at [431, 82] on div "grid" at bounding box center [445, 90] width 86 height 22
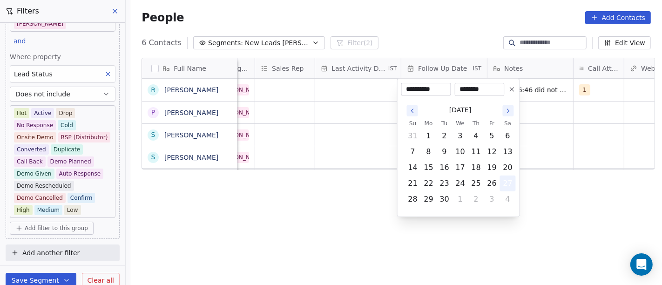
click at [503, 187] on button "27" at bounding box center [508, 183] width 15 height 15
click at [585, 132] on html "On2Cook India Pvt. Ltd. Contacts People Marketing Workflows Campaigns Metrics &…" at bounding box center [331, 142] width 662 height 285
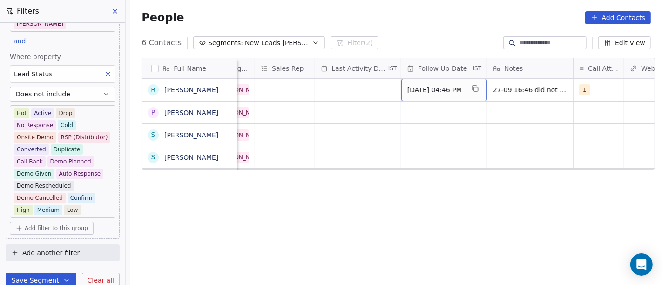
click at [437, 94] on span "Sep 27, 2025 04:46 PM" at bounding box center [436, 89] width 57 height 9
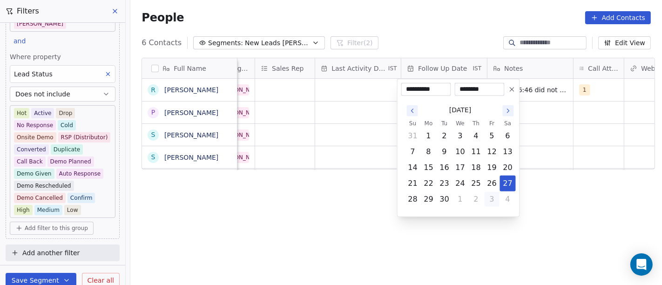
click at [490, 198] on button "3" at bounding box center [492, 199] width 15 height 15
type input "**********"
click at [582, 162] on html "On2Cook India Pvt. Ltd. Contacts People Marketing Workflows Campaigns Metrics &…" at bounding box center [331, 142] width 662 height 285
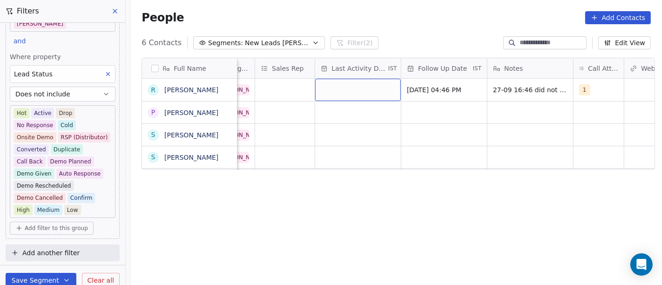
click at [346, 85] on div "grid" at bounding box center [358, 90] width 86 height 22
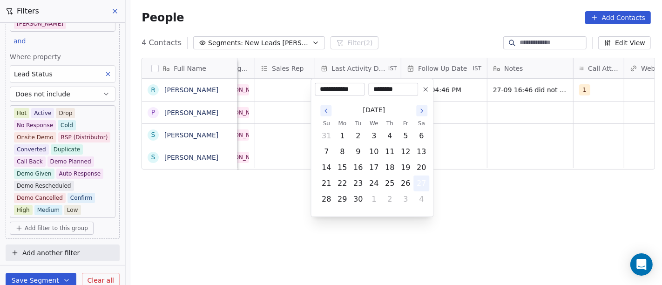
click at [418, 182] on button "27" at bounding box center [421, 183] width 15 height 15
click at [477, 139] on html "On2Cook India Pvt. Ltd. Contacts People Marketing Workflows Campaigns Metrics &…" at bounding box center [331, 142] width 662 height 285
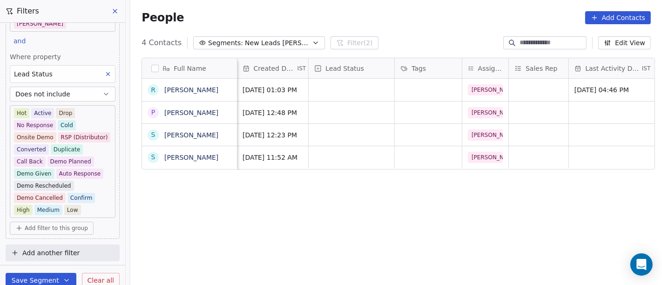
scroll to position [0, 252]
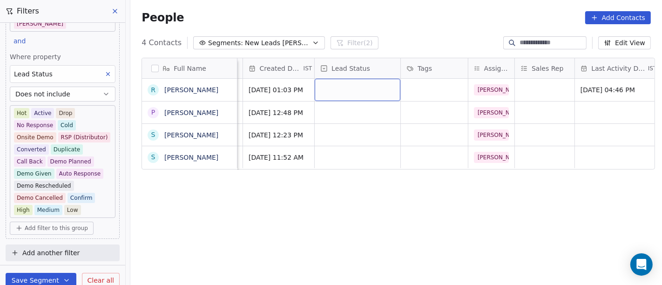
click at [357, 93] on div "grid" at bounding box center [358, 90] width 86 height 22
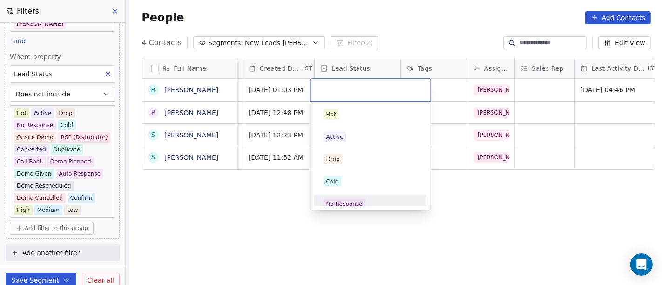
click at [352, 200] on div "No Response" at bounding box center [345, 204] width 36 height 8
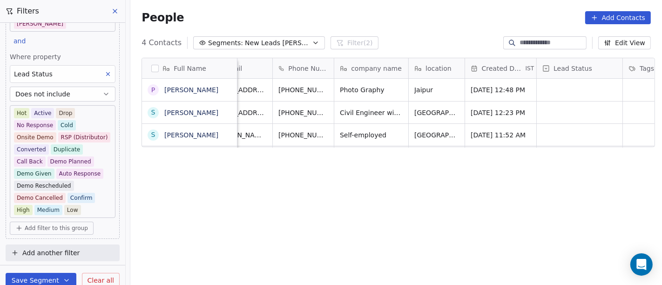
scroll to position [0, 0]
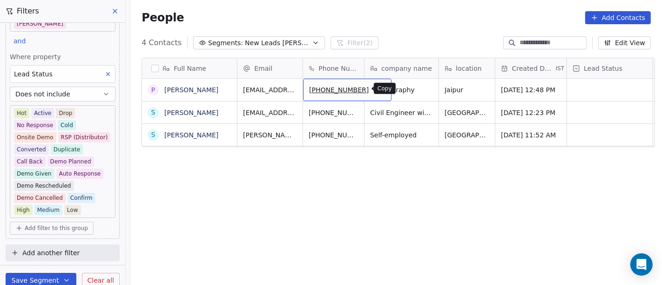
click at [376, 86] on icon "grid" at bounding box center [379, 88] width 7 height 7
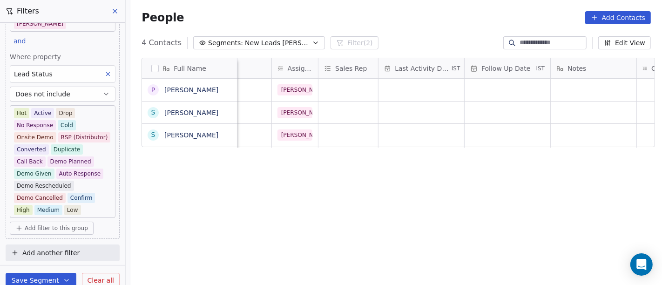
scroll to position [0, 449]
click at [416, 79] on div "grid" at bounding box center [421, 90] width 86 height 22
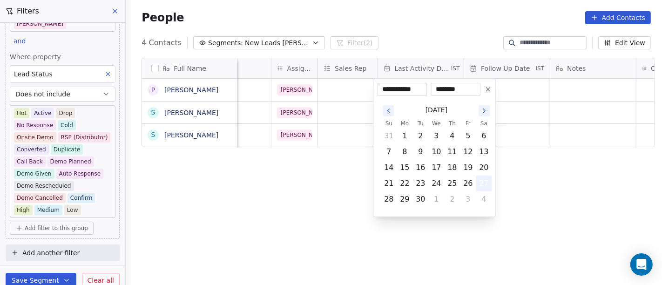
click at [482, 184] on button "27" at bounding box center [483, 183] width 15 height 15
click at [333, 204] on html "**********" at bounding box center [331, 142] width 662 height 285
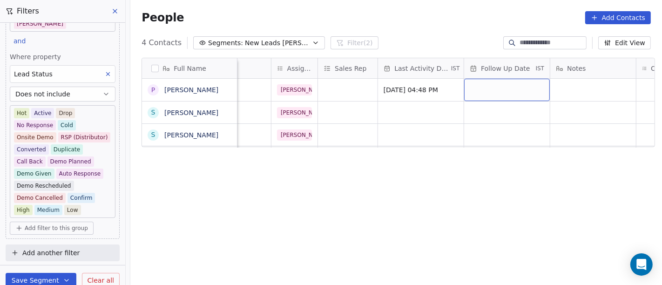
click at [472, 91] on div "grid" at bounding box center [507, 90] width 86 height 22
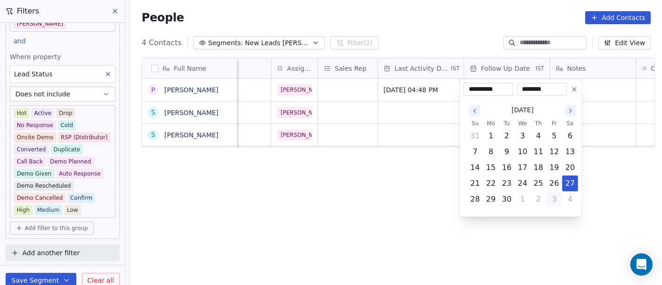
click at [559, 201] on button "3" at bounding box center [554, 199] width 15 height 15
type input "**********"
click at [348, 204] on html "**********" at bounding box center [331, 142] width 662 height 285
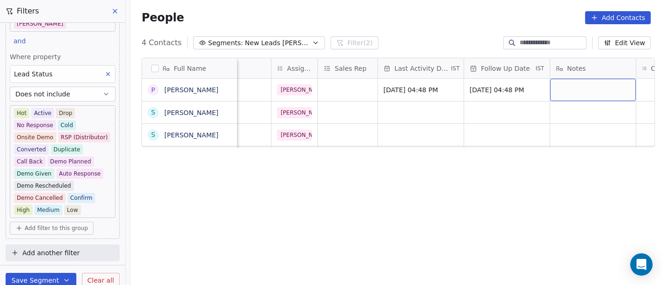
click at [561, 83] on div "grid" at bounding box center [594, 90] width 86 height 22
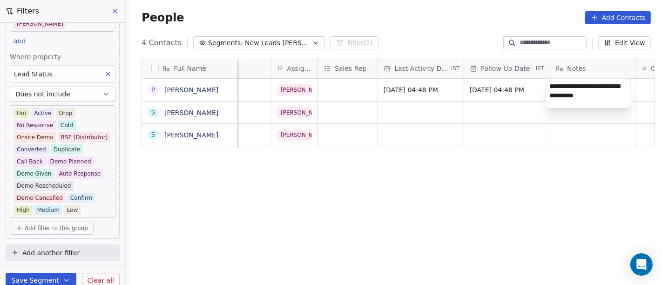
type textarea "**********"
click at [561, 143] on html "On2Cook India Pvt. Ltd. Contacts People Marketing Workflows Campaigns Metrics &…" at bounding box center [331, 142] width 662 height 285
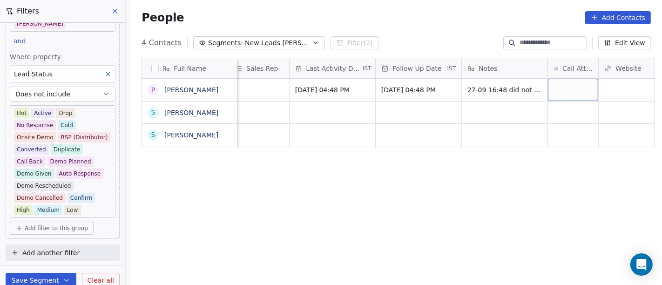
click at [576, 79] on div "grid" at bounding box center [573, 90] width 50 height 22
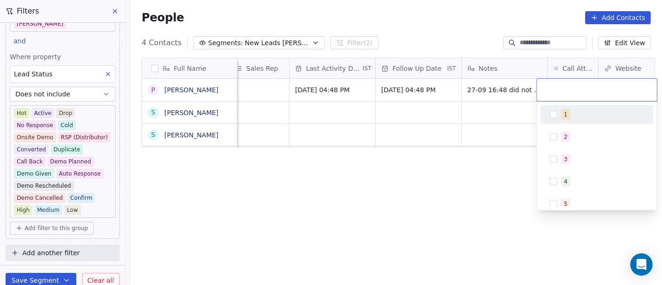
click at [560, 114] on div "1" at bounding box center [596, 114] width 105 height 15
click at [394, 117] on html "On2Cook India Pvt. Ltd. Contacts People Marketing Workflows Campaigns Metrics &…" at bounding box center [331, 142] width 662 height 285
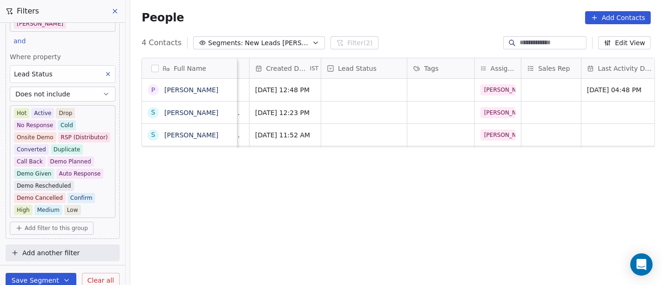
scroll to position [0, 0]
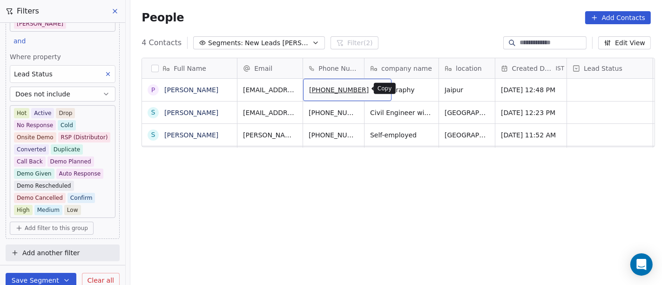
click at [379, 89] on icon "grid" at bounding box center [381, 89] width 4 height 4
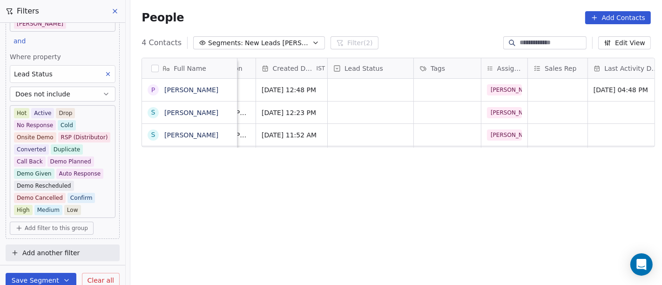
scroll to position [0, 254]
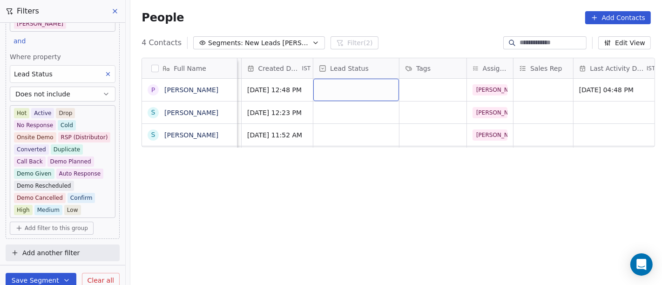
click at [339, 91] on div "grid" at bounding box center [356, 90] width 86 height 22
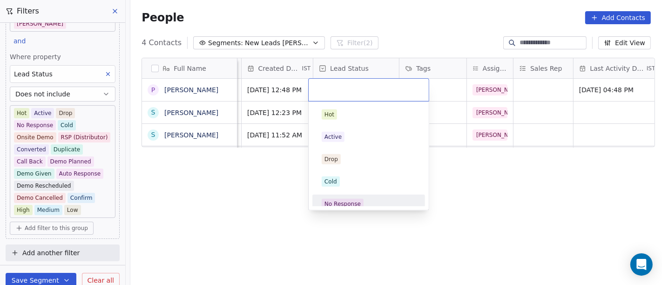
click at [365, 200] on div "No Response" at bounding box center [369, 204] width 94 height 10
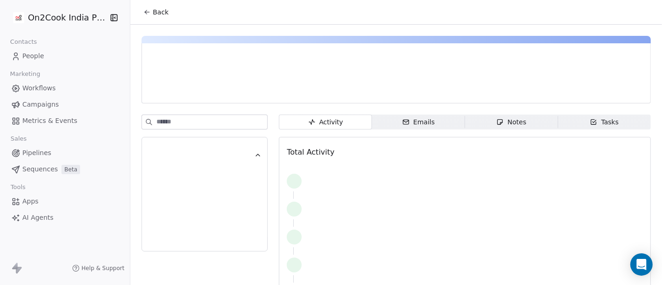
click at [153, 14] on span "Back" at bounding box center [161, 11] width 16 height 9
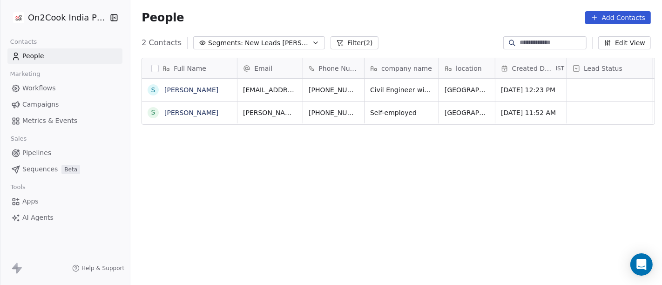
scroll to position [243, 528]
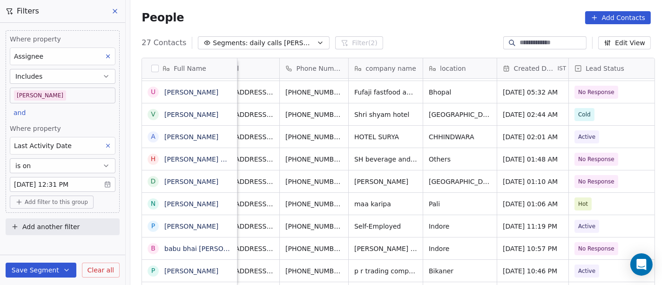
scroll to position [0, 31]
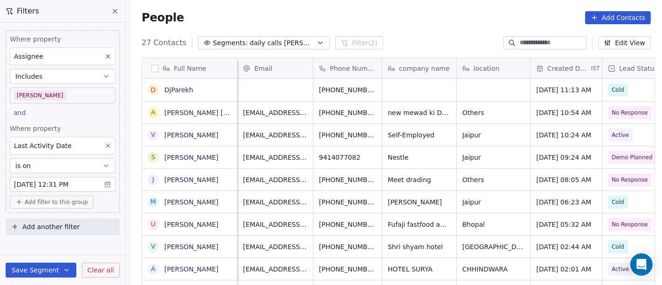
scroll to position [243, 528]
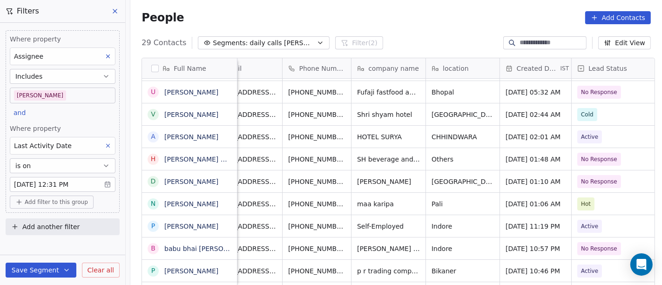
click at [72, 98] on body "On2Cook India Pvt. Ltd. Contacts People Marketing Workflows Campaigns Metrics &…" at bounding box center [331, 142] width 662 height 285
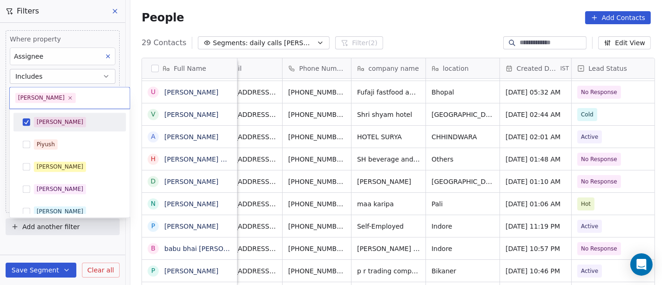
click at [75, 131] on div "Salim Piyush Madhuri Anmol Ronit Saurabh Sapan Falguni Mary Ajay Ankit Rohit Sh…" at bounding box center [70, 267] width 113 height 309
click at [75, 127] on div "[PERSON_NAME]" at bounding box center [69, 122] width 105 height 15
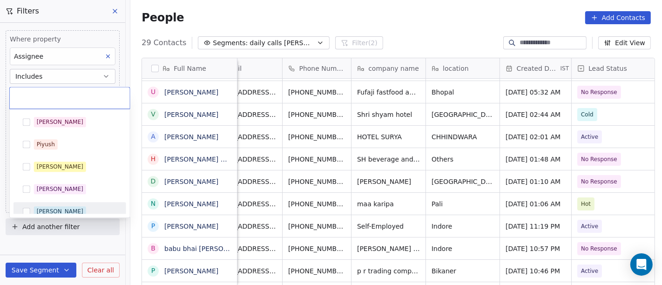
click at [68, 207] on div "Ronit" at bounding box center [75, 211] width 83 height 10
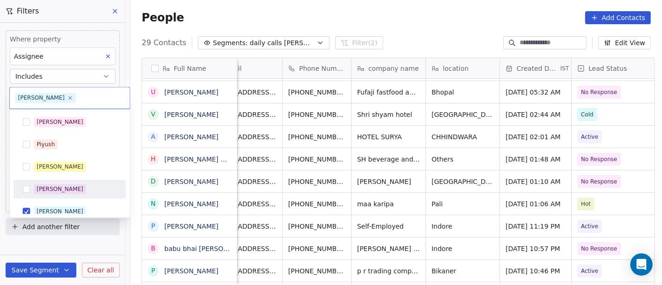
click at [402, 13] on html "On2Cook India Pvt. Ltd. Contacts People Marketing Workflows Campaigns Metrics &…" at bounding box center [331, 142] width 662 height 285
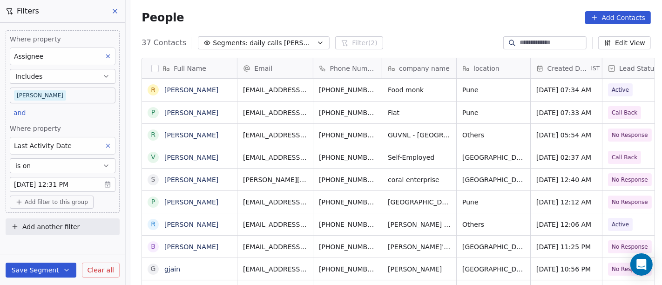
click at [56, 96] on body "On2Cook India Pvt. Ltd. Contacts People Marketing Workflows Campaigns Metrics &…" at bounding box center [331, 142] width 662 height 285
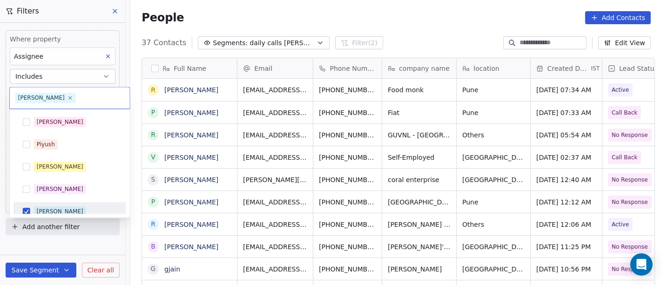
scroll to position [7, 0]
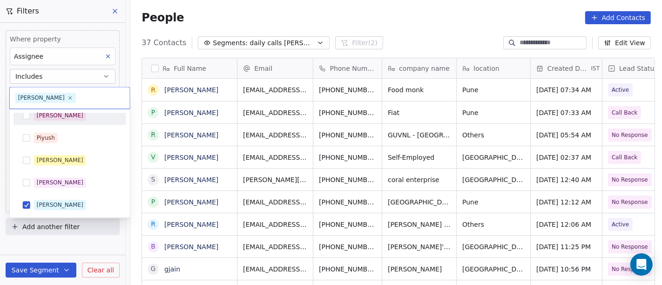
click at [52, 122] on div "[PERSON_NAME]" at bounding box center [69, 115] width 105 height 15
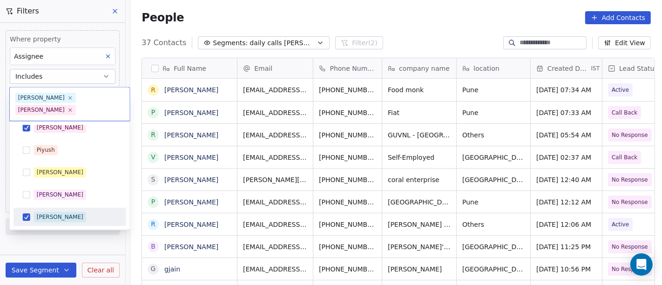
click at [53, 210] on div "Ronit" at bounding box center [69, 217] width 105 height 15
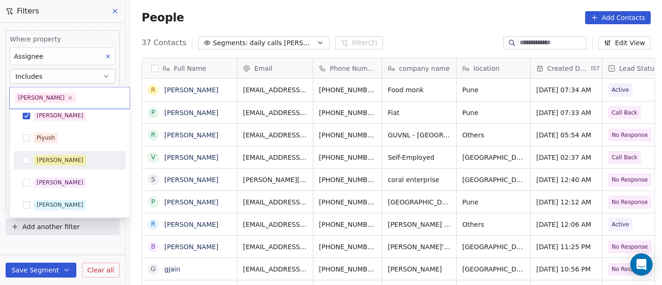
click at [397, 27] on html "On2Cook India Pvt. Ltd. Contacts People Marketing Workflows Campaigns Metrics &…" at bounding box center [331, 142] width 662 height 285
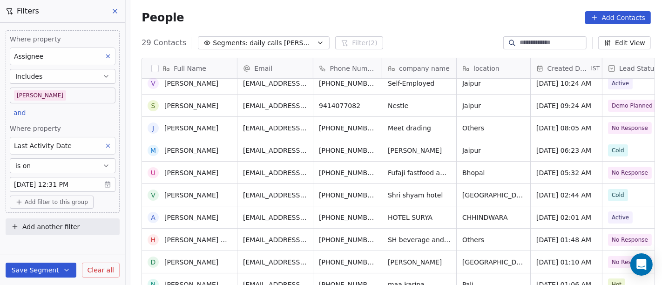
scroll to position [0, 0]
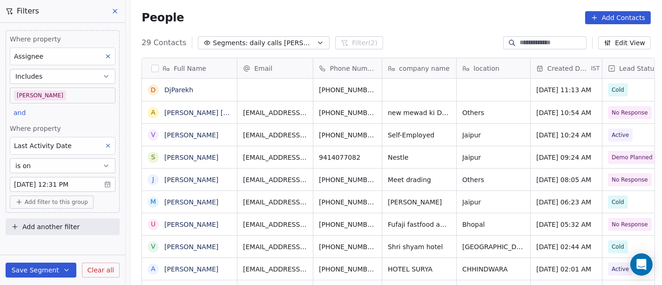
click at [38, 98] on body "On2Cook India Pvt. Ltd. Contacts People Marketing Workflows Campaigns Metrics &…" at bounding box center [331, 142] width 662 height 285
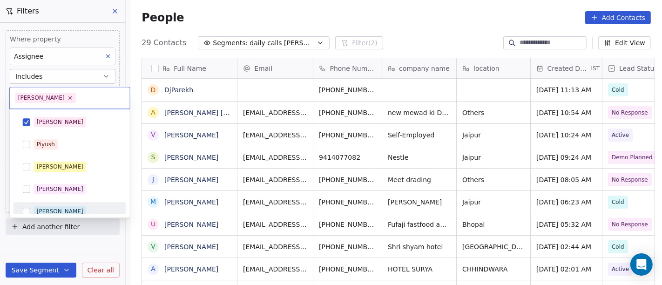
click at [48, 210] on div "Ronit" at bounding box center [60, 211] width 47 height 8
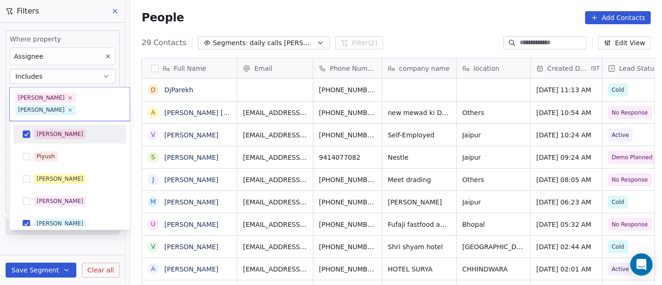
click at [49, 129] on span "[PERSON_NAME]" at bounding box center [60, 134] width 52 height 10
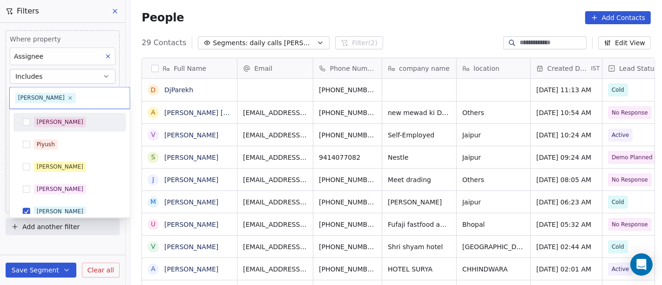
click at [389, 7] on html "On2Cook India Pvt. Ltd. Contacts People Marketing Workflows Campaigns Metrics &…" at bounding box center [331, 142] width 662 height 285
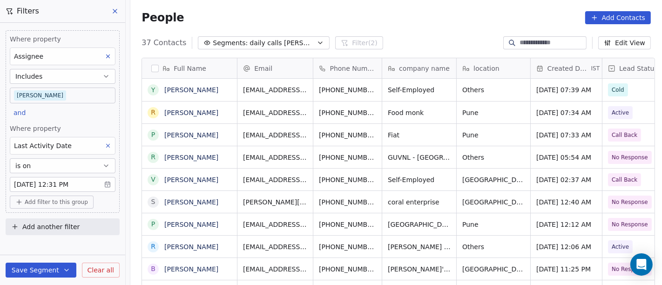
click at [53, 99] on body "On2Cook India Pvt. Ltd. Contacts People Marketing Workflows Campaigns Metrics &…" at bounding box center [331, 142] width 662 height 285
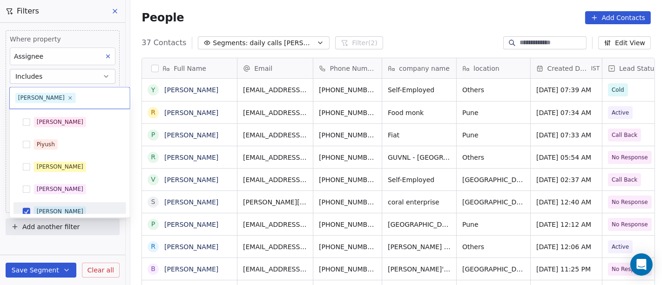
scroll to position [7, 0]
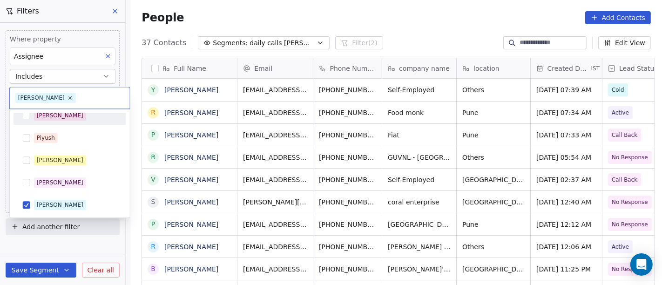
click at [69, 122] on div "[PERSON_NAME]" at bounding box center [69, 115] width 105 height 15
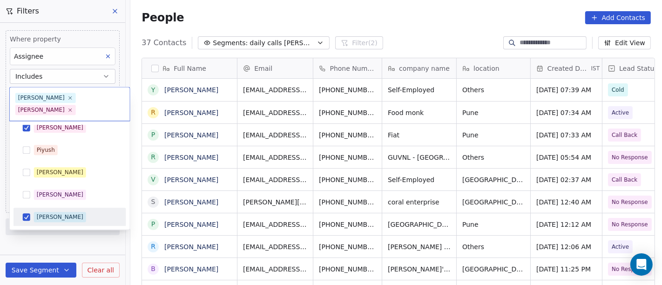
click at [86, 212] on div "Ronit" at bounding box center [75, 217] width 83 height 10
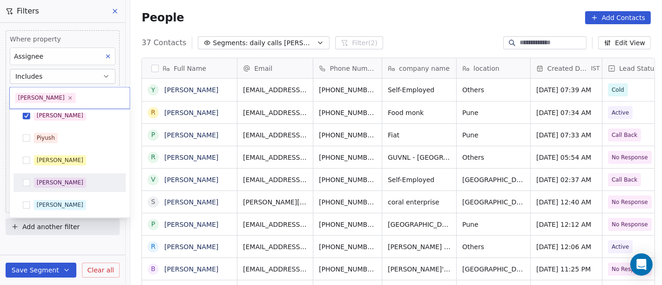
click at [400, 23] on html "On2Cook India Pvt. Ltd. Contacts People Marketing Workflows Campaigns Metrics &…" at bounding box center [331, 142] width 662 height 285
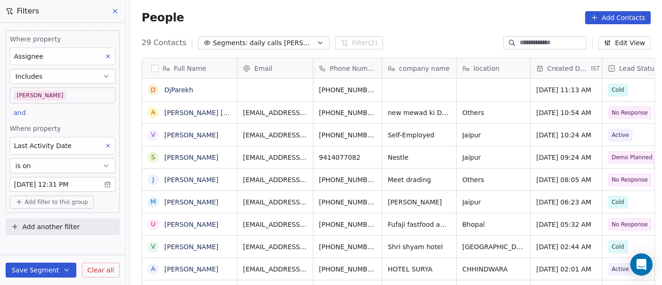
click at [80, 93] on body "On2Cook India Pvt. Ltd. Contacts People Marketing Workflows Campaigns Metrics &…" at bounding box center [331, 142] width 662 height 285
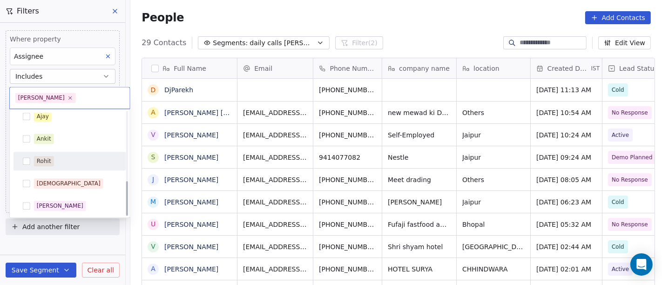
scroll to position [208, 0]
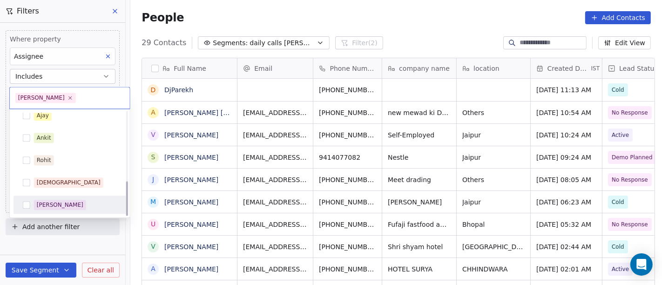
click at [77, 205] on div "Devashish" at bounding box center [75, 205] width 83 height 10
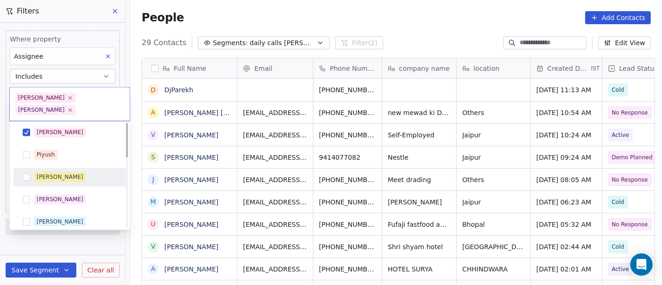
scroll to position [0, 0]
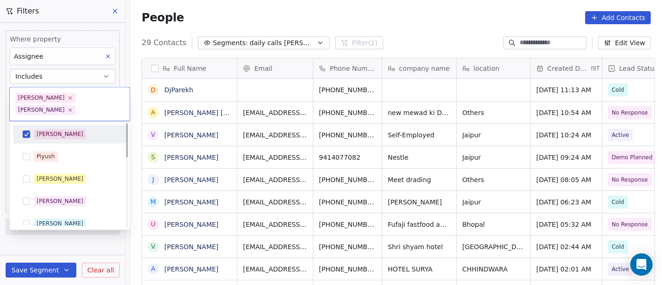
click at [54, 129] on div "[PERSON_NAME]" at bounding box center [75, 134] width 83 height 10
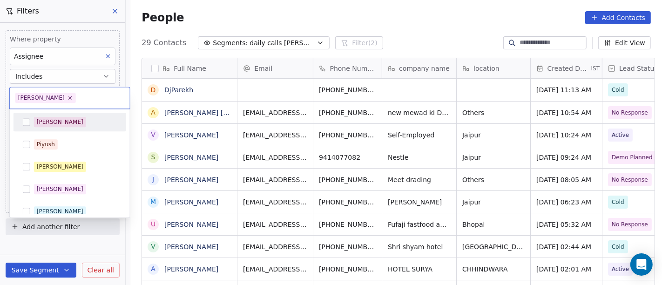
click at [367, 16] on html "On2Cook India Pvt. Ltd. Contacts People Marketing Workflows Campaigns Metrics &…" at bounding box center [331, 142] width 662 height 285
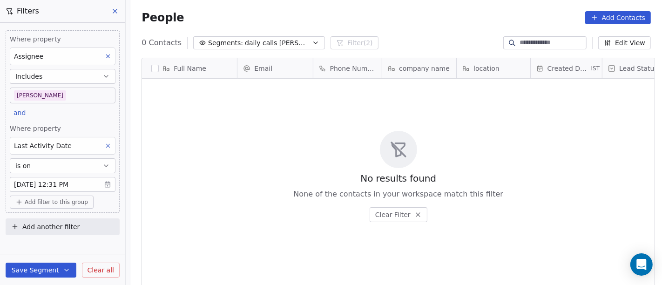
scroll to position [243, 528]
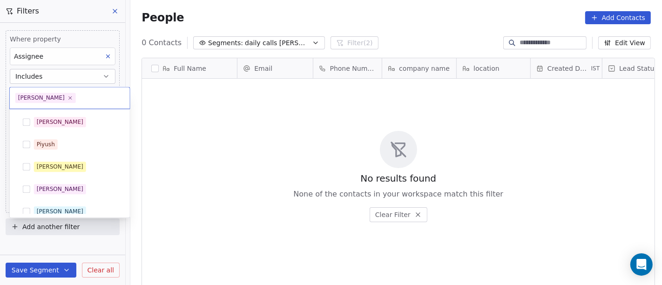
click at [60, 98] on body "On2Cook India Pvt. Ltd. Contacts People Marketing Workflows Campaigns Metrics &…" at bounding box center [331, 142] width 662 height 285
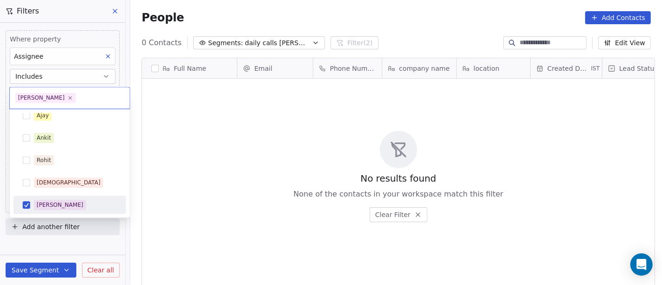
click at [73, 200] on div "Devashish" at bounding box center [75, 205] width 83 height 10
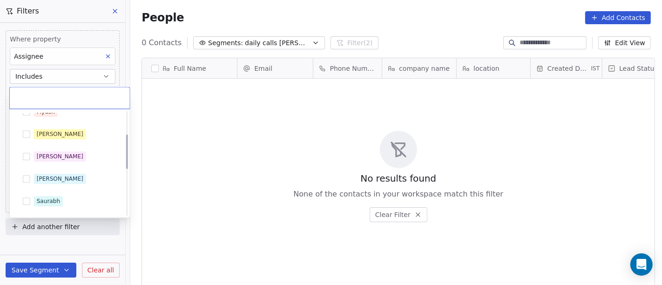
scroll to position [0, 0]
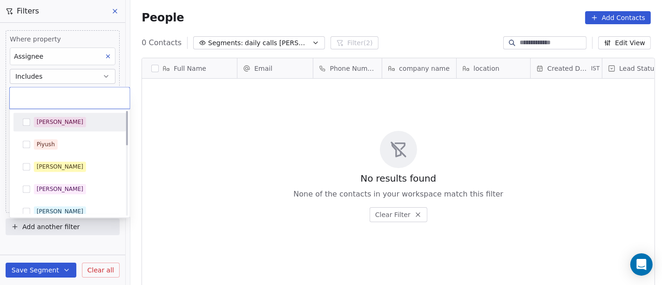
click at [65, 117] on div "[PERSON_NAME]" at bounding box center [75, 122] width 83 height 10
click at [388, 28] on html "On2Cook India Pvt. Ltd. Contacts People Marketing Workflows Campaigns Metrics &…" at bounding box center [331, 142] width 662 height 285
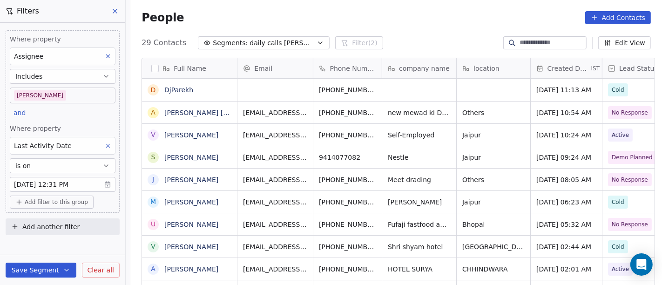
click at [386, 37] on div "29 Contacts Segments: daily calls salim Filter (2) Edit View" at bounding box center [396, 42] width 532 height 15
click at [383, 15] on div "People Add Contacts" at bounding box center [397, 17] width 510 height 13
click at [382, 13] on div "People Add Contacts" at bounding box center [397, 17] width 510 height 13
drag, startPoint x: 65, startPoint y: 204, endPoint x: 79, endPoint y: 181, distance: 26.5
click at [65, 204] on span "Add filter to this group" at bounding box center [56, 201] width 63 height 7
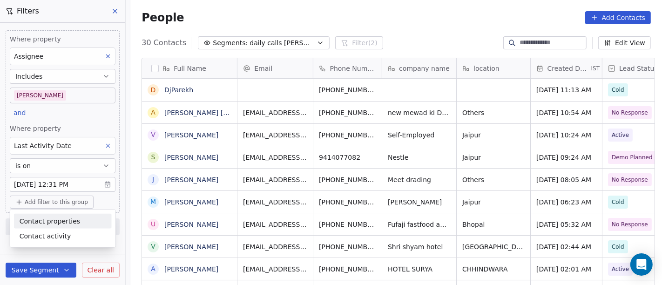
click at [67, 220] on span "Contact properties" at bounding box center [50, 221] width 61 height 10
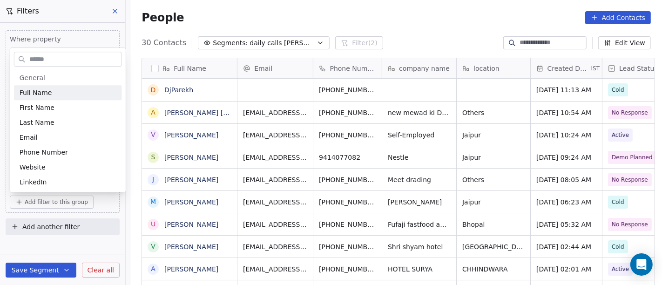
click at [72, 56] on input "text" at bounding box center [74, 60] width 94 height 14
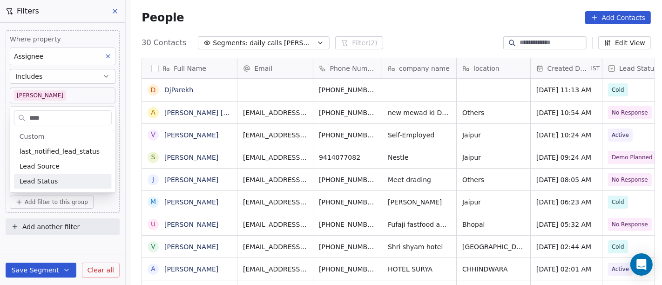
type input "****"
click at [68, 185] on div "Lead Status" at bounding box center [63, 181] width 98 height 15
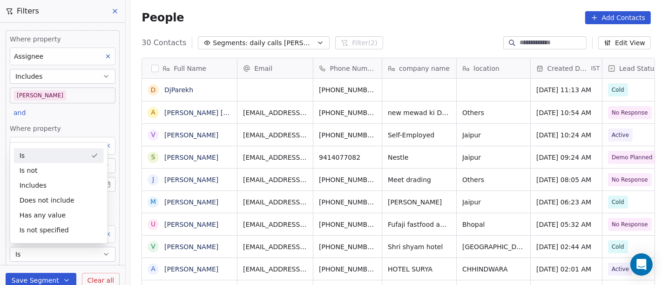
click at [478, 18] on div "People Add Contacts" at bounding box center [397, 17] width 510 height 13
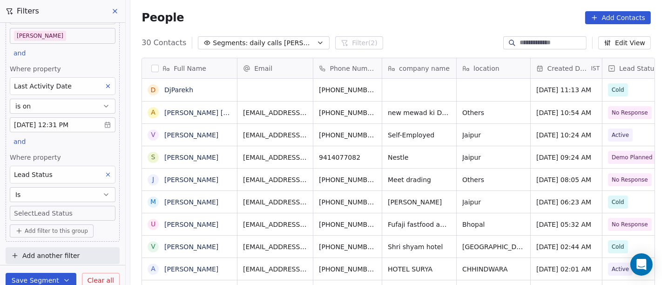
scroll to position [60, 0]
click at [78, 208] on body "On2Cook India Pvt. Ltd. Contacts People Marketing Workflows Campaigns Metrics &…" at bounding box center [331, 142] width 662 height 285
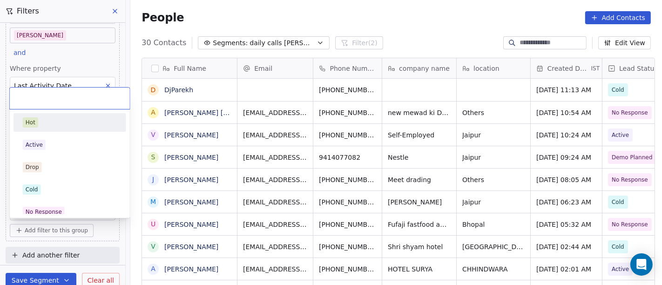
click at [63, 127] on div "Hot" at bounding box center [69, 122] width 105 height 15
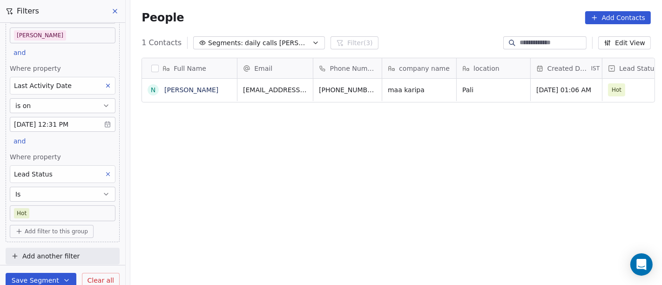
scroll to position [243, 528]
click at [46, 205] on body "On2Cook India Pvt. Ltd. Contacts People Marketing Workflows Campaigns Metrics &…" at bounding box center [331, 142] width 662 height 285
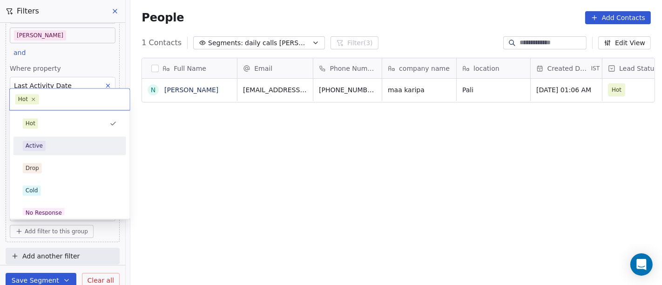
click at [74, 150] on div "Active" at bounding box center [70, 146] width 94 height 10
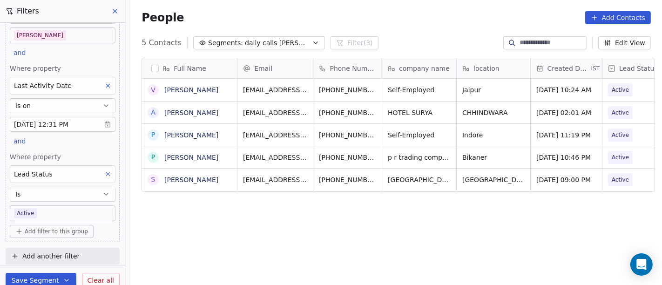
click at [75, 215] on body "On2Cook India Pvt. Ltd. Contacts People Marketing Workflows Campaigns Metrics &…" at bounding box center [331, 142] width 662 height 285
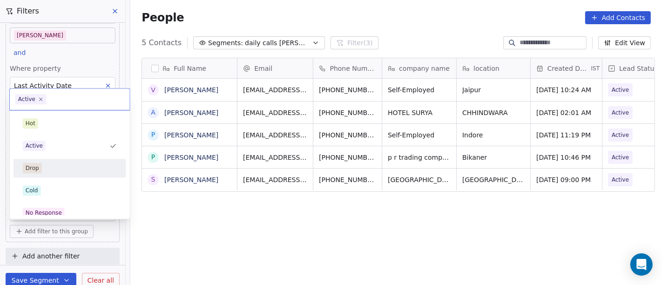
click at [85, 171] on div "Drop" at bounding box center [70, 168] width 94 height 10
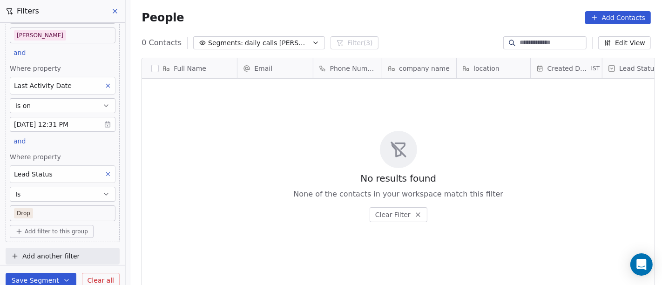
click at [75, 215] on body "On2Cook India Pvt. Ltd. Contacts People Marketing Workflows Campaigns Metrics &…" at bounding box center [331, 142] width 662 height 285
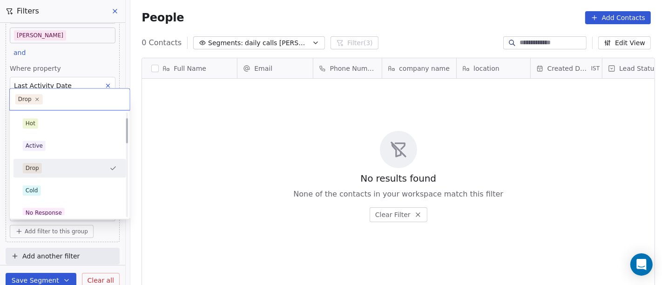
scroll to position [52, 0]
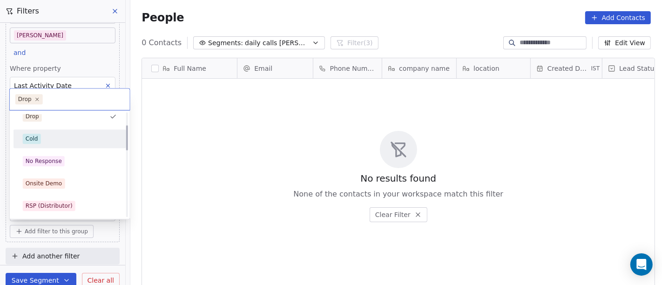
click at [62, 145] on div "Cold" at bounding box center [69, 138] width 105 height 15
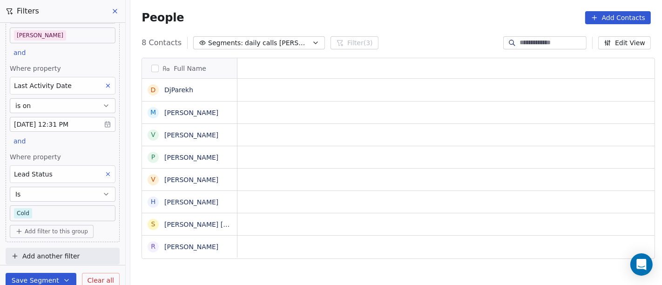
scroll to position [243, 528]
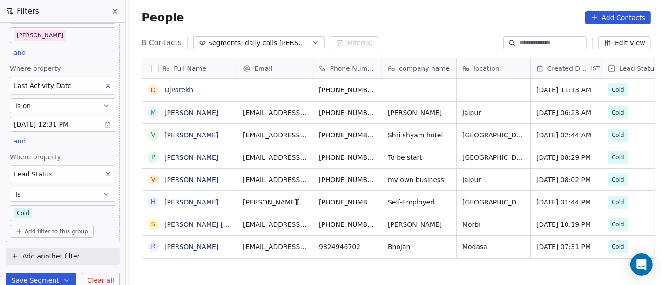
click at [363, 18] on div "People Add Contacts" at bounding box center [397, 17] width 510 height 13
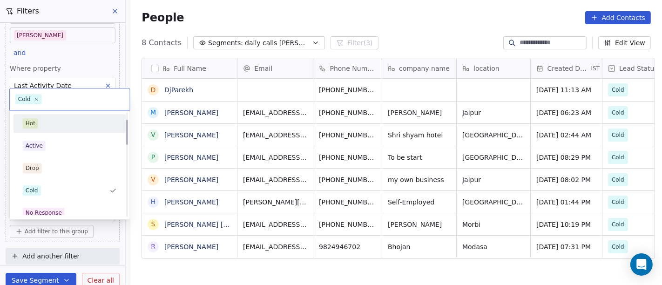
scroll to position [52, 0]
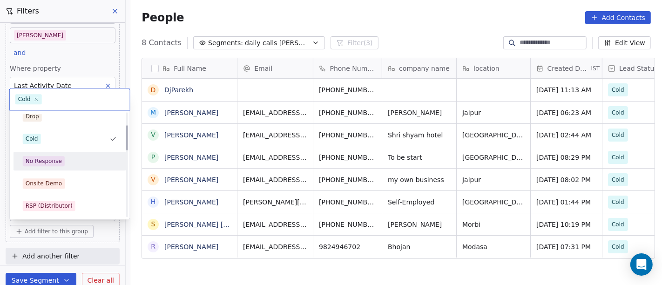
click at [77, 156] on div "No Response" at bounding box center [70, 161] width 94 height 10
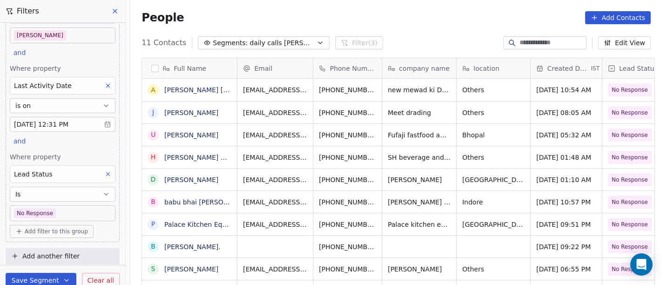
scroll to position [243, 528]
click at [61, 209] on body "On2Cook India Pvt. Ltd. Contacts People Marketing Workflows Campaigns Metrics &…" at bounding box center [331, 142] width 662 height 285
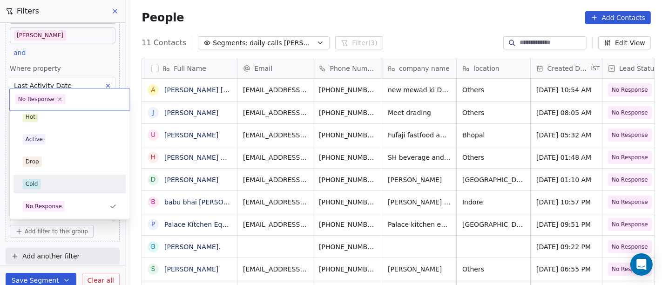
scroll to position [58, 0]
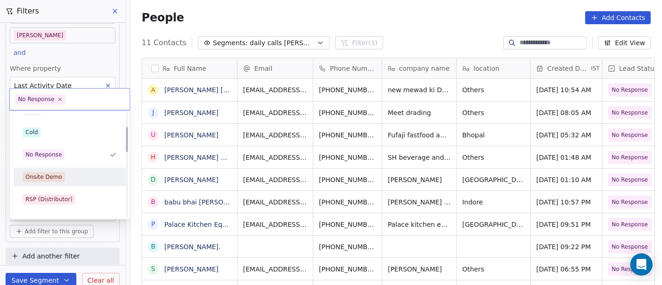
click at [68, 179] on div "Onsite Demo" at bounding box center [70, 177] width 94 height 10
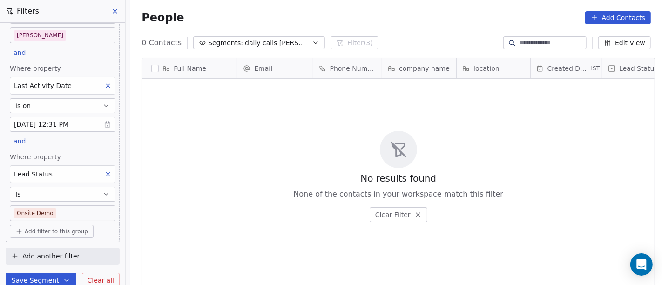
scroll to position [243, 528]
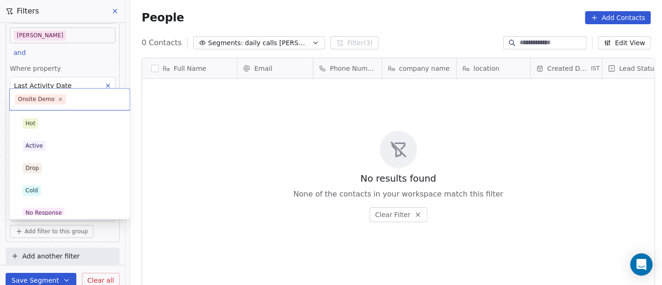
click at [73, 207] on body "On2Cook India Pvt. Ltd. Contacts People Marketing Workflows Campaigns Metrics &…" at bounding box center [331, 142] width 662 height 285
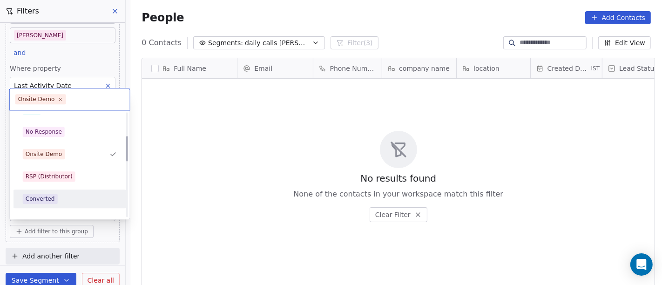
scroll to position [133, 0]
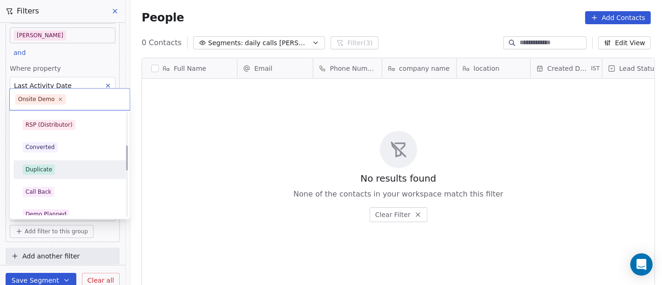
click at [65, 174] on div "Duplicate" at bounding box center [69, 169] width 105 height 15
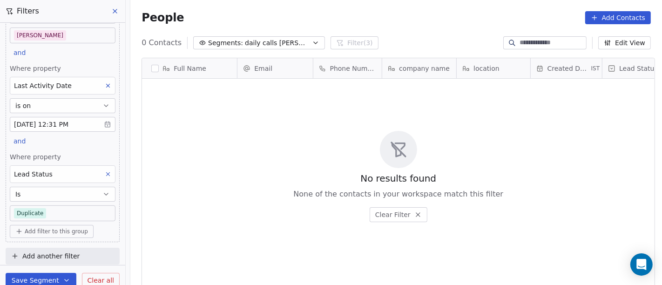
scroll to position [0, 0]
click at [68, 212] on body "On2Cook India Pvt. Ltd. Contacts People Marketing Workflows Campaigns Metrics &…" at bounding box center [331, 142] width 662 height 285
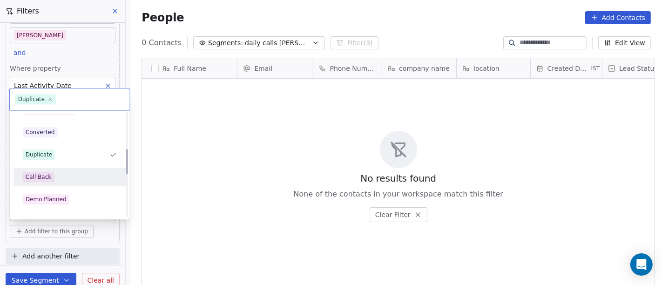
click at [65, 176] on div "Call Back" at bounding box center [70, 177] width 94 height 10
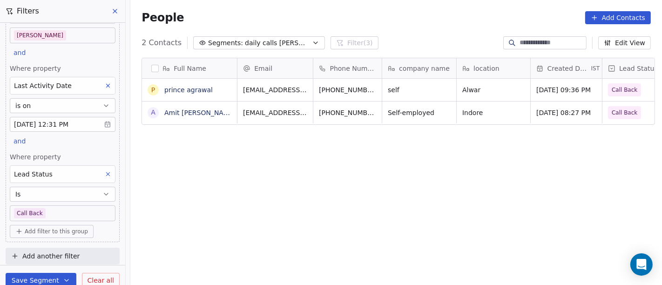
click at [62, 213] on body "On2Cook India Pvt. Ltd. Contacts People Marketing Workflows Campaigns Metrics &…" at bounding box center [331, 142] width 662 height 285
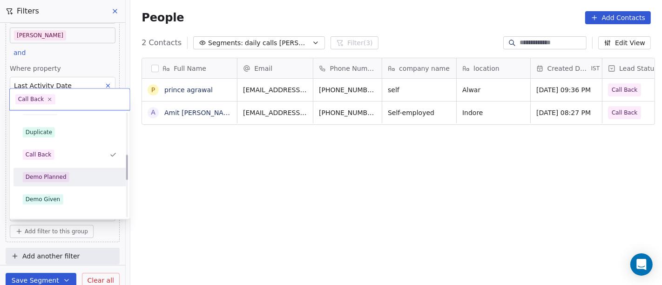
click at [68, 184] on div "Demo Planned" at bounding box center [70, 177] width 113 height 19
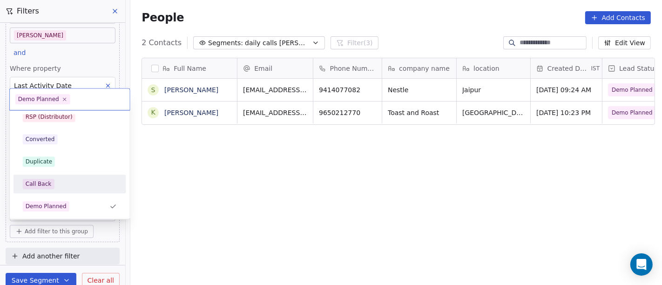
click at [204, 205] on html "On2Cook India Pvt. Ltd. Contacts People Marketing Workflows Campaigns Metrics &…" at bounding box center [331, 142] width 662 height 285
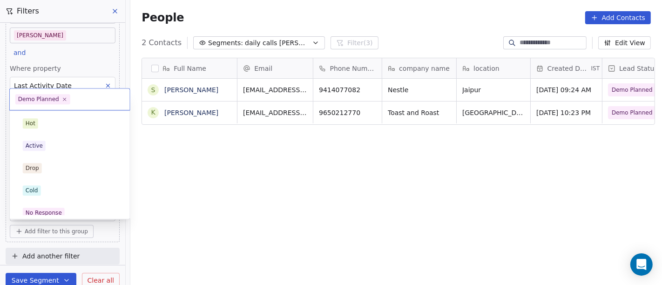
click at [68, 213] on body "On2Cook India Pvt. Ltd. Contacts People Marketing Workflows Campaigns Metrics &…" at bounding box center [331, 142] width 662 height 285
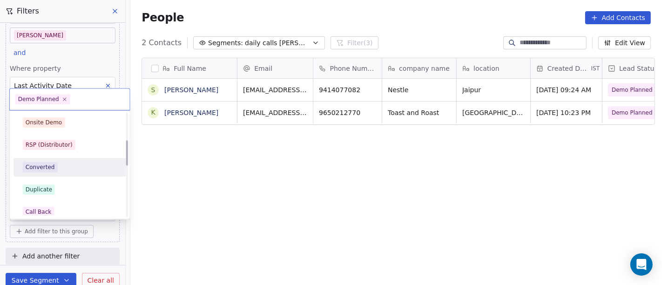
click at [211, 172] on html "On2Cook India Pvt. Ltd. Contacts People Marketing Workflows Campaigns Metrics &…" at bounding box center [331, 142] width 662 height 285
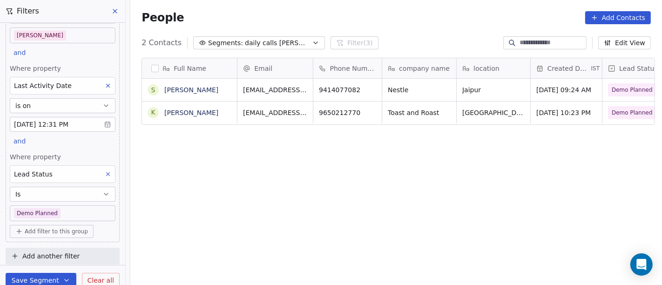
click at [105, 171] on icon at bounding box center [108, 174] width 7 height 7
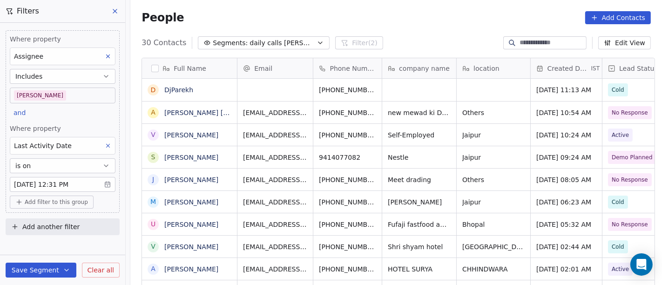
click at [385, 18] on div "People Add Contacts" at bounding box center [397, 17] width 510 height 13
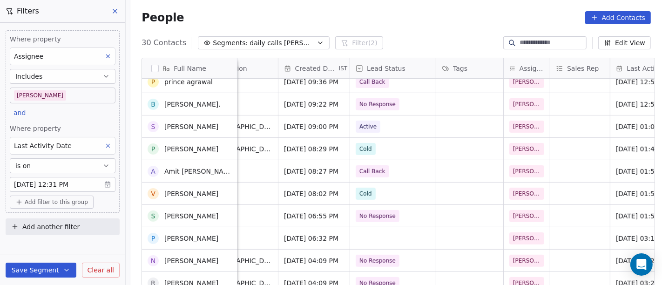
scroll to position [463, 0]
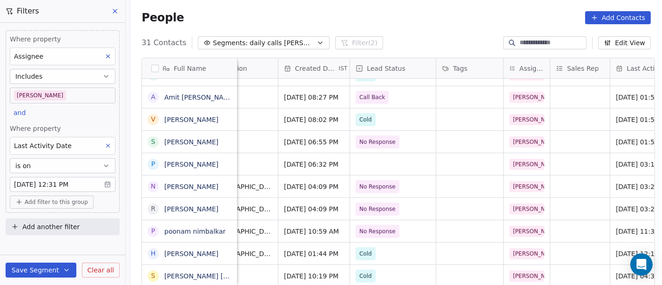
click at [420, 27] on div "People Add Contacts" at bounding box center [396, 17] width 532 height 35
click at [73, 90] on body "On2Cook India Pvt. Ltd. Contacts People Marketing Workflows Campaigns Metrics &…" at bounding box center [331, 142] width 662 height 285
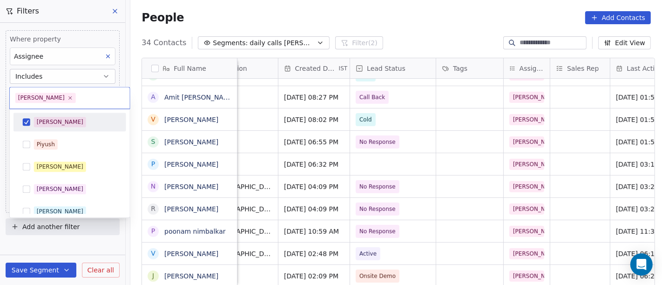
click at [75, 115] on div "[PERSON_NAME]" at bounding box center [69, 122] width 105 height 15
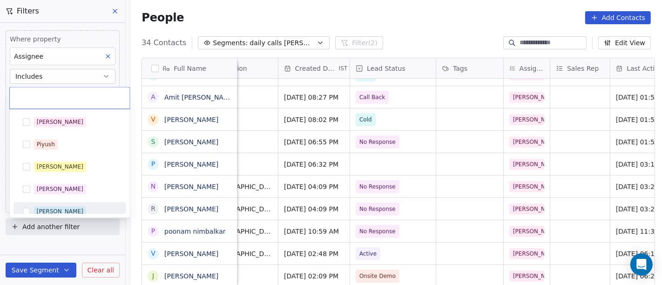
click at [72, 206] on div "Ronit" at bounding box center [75, 211] width 83 height 10
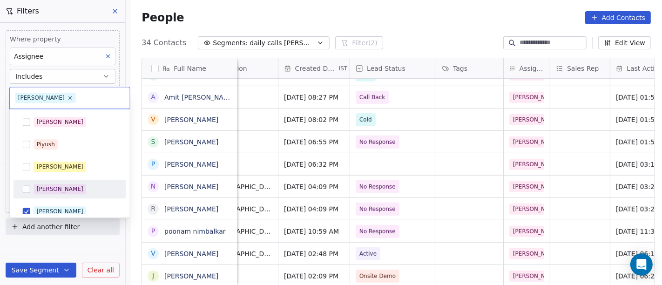
click at [364, 13] on html "On2Cook India Pvt. Ltd. Contacts People Marketing Workflows Campaigns Metrics &…" at bounding box center [331, 142] width 662 height 285
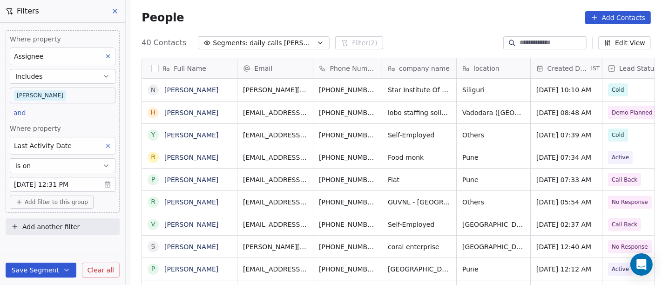
scroll to position [243, 528]
click at [33, 91] on body "On2Cook India Pvt. Ltd. Contacts People Marketing Workflows Campaigns Metrics &…" at bounding box center [331, 142] width 662 height 285
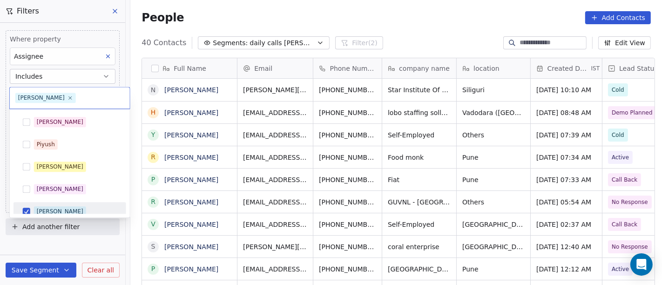
scroll to position [7, 0]
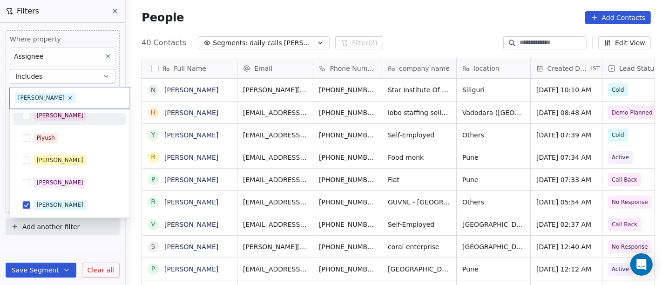
click at [51, 119] on span "[PERSON_NAME]" at bounding box center [60, 115] width 52 height 10
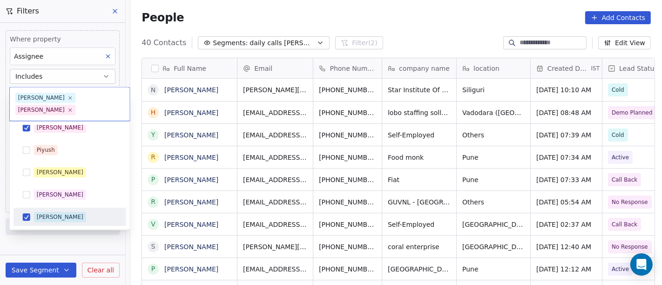
click at [51, 212] on span "Ronit" at bounding box center [60, 217] width 52 height 10
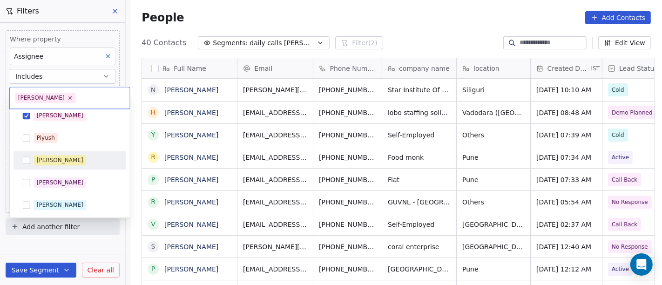
click at [405, 2] on html "On2Cook India Pvt. Ltd. Contacts People Marketing Workflows Campaigns Metrics &…" at bounding box center [331, 142] width 662 height 285
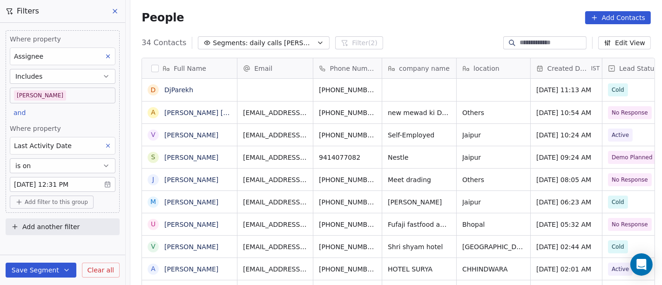
click at [351, 15] on div "People Add Contacts" at bounding box center [397, 17] width 510 height 13
click at [359, 22] on div "People Add Contacts" at bounding box center [397, 17] width 510 height 13
click at [446, 54] on div "Full Name D DjParekh A Arjun Singh Rathore V Vinita Bhardwaj S Suresh Kumar J J…" at bounding box center [396, 175] width 532 height 251
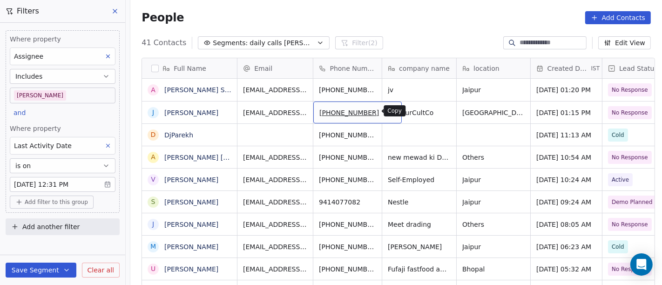
click at [389, 111] on icon "grid" at bounding box center [391, 112] width 4 height 4
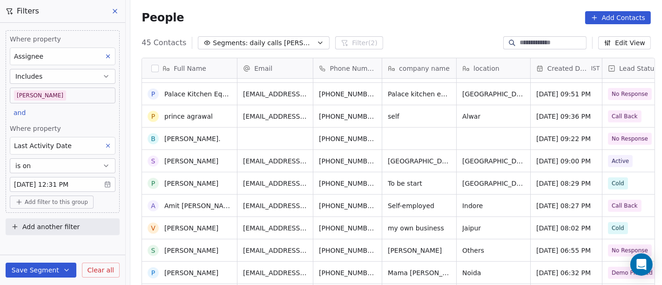
scroll to position [517, 0]
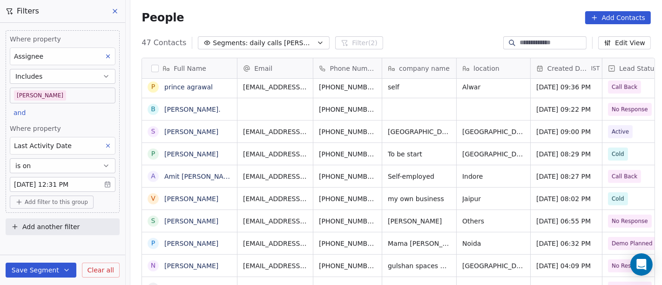
click at [407, 5] on div "People Add Contacts" at bounding box center [396, 17] width 532 height 35
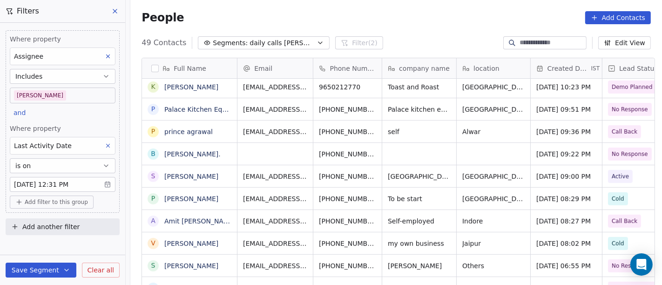
click at [42, 100] on body "On2Cook India Pvt. Ltd. Contacts People Marketing Workflows Campaigns Metrics &…" at bounding box center [331, 142] width 662 height 285
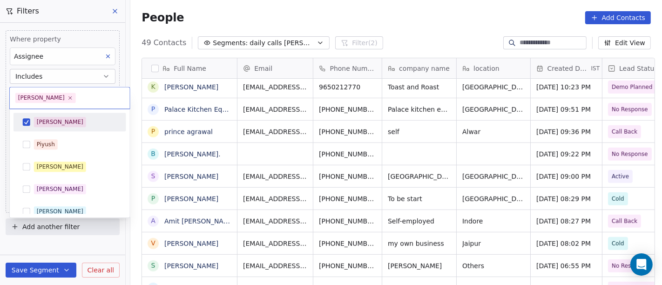
click at [52, 123] on span "[PERSON_NAME]" at bounding box center [60, 122] width 52 height 10
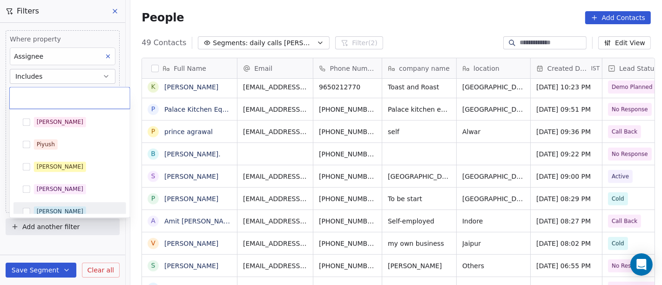
click at [64, 208] on div "Ronit" at bounding box center [75, 211] width 83 height 10
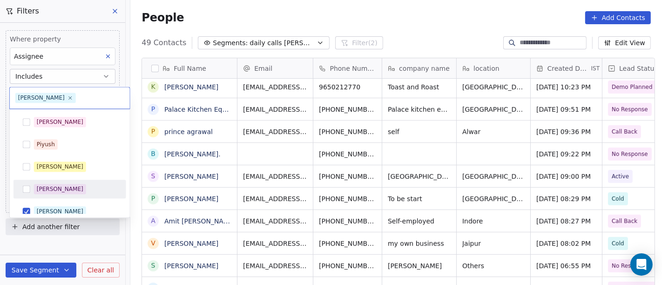
click at [391, 36] on html "On2Cook India Pvt. Ltd. Contacts People Marketing Workflows Campaigns Metrics &…" at bounding box center [331, 142] width 662 height 285
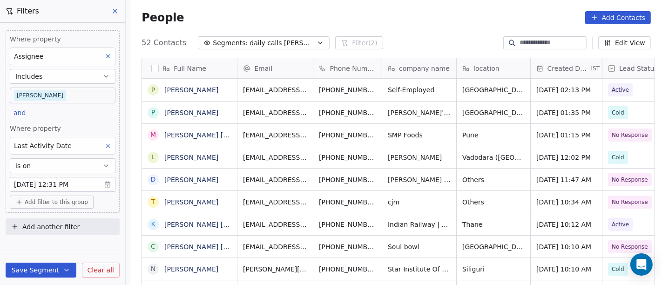
scroll to position [243, 528]
click at [35, 94] on body "On2Cook India Pvt. Ltd. Contacts People Marketing Workflows Campaigns Metrics &…" at bounding box center [331, 142] width 662 height 285
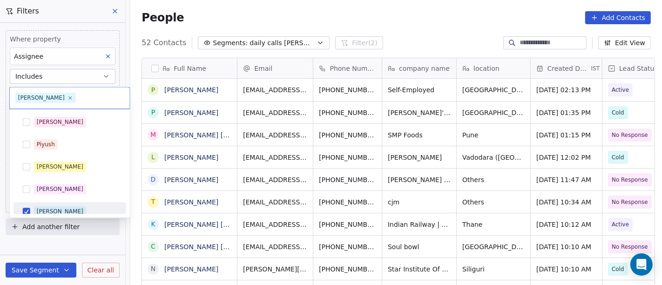
scroll to position [7, 0]
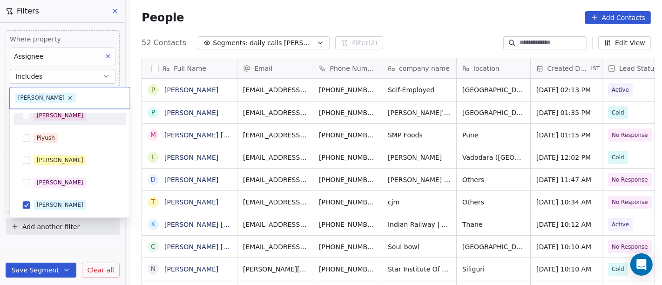
click at [51, 117] on span "[PERSON_NAME]" at bounding box center [60, 115] width 52 height 10
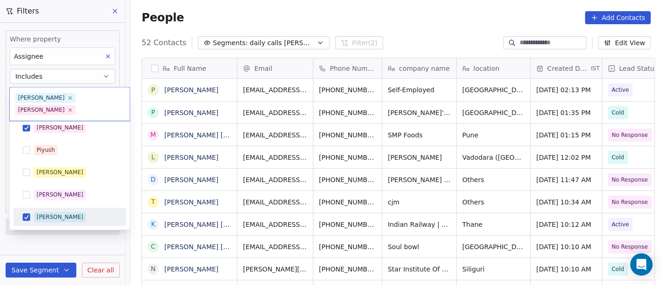
click at [62, 212] on div "Ronit" at bounding box center [75, 217] width 83 height 10
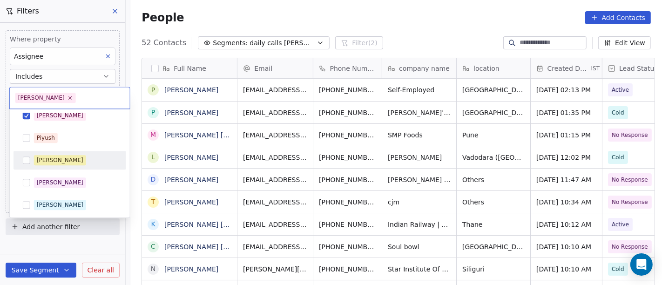
click at [402, 32] on html "On2Cook India Pvt. Ltd. Contacts People Marketing Workflows Campaigns Metrics &…" at bounding box center [331, 142] width 662 height 285
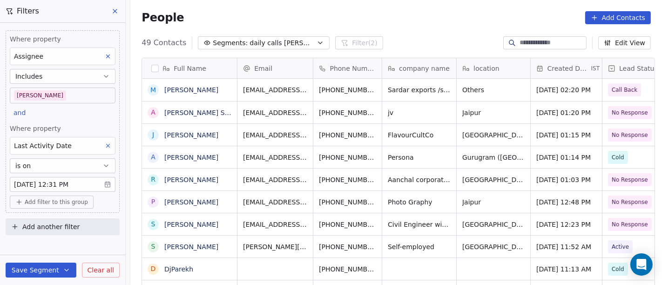
click at [385, 27] on div "People Add Contacts" at bounding box center [396, 17] width 532 height 35
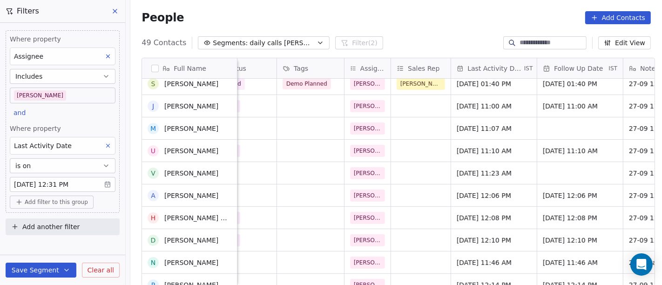
scroll to position [294, 0]
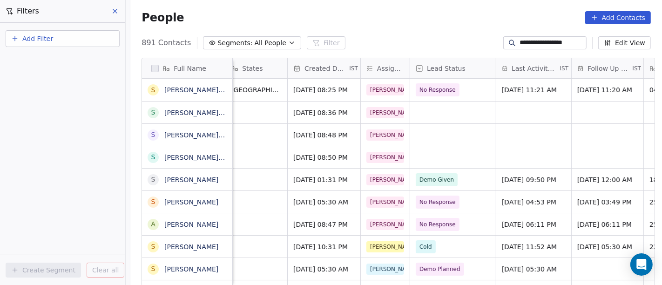
scroll to position [0, 280]
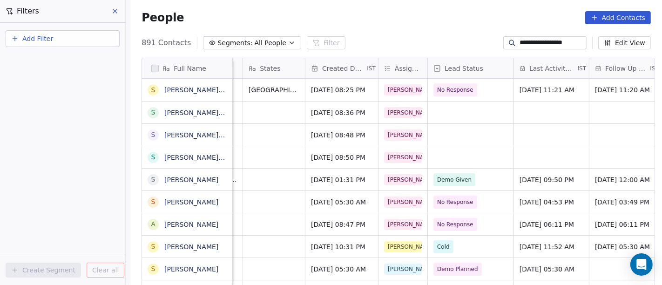
type input "**********"
click at [465, 109] on div "grid" at bounding box center [471, 113] width 86 height 22
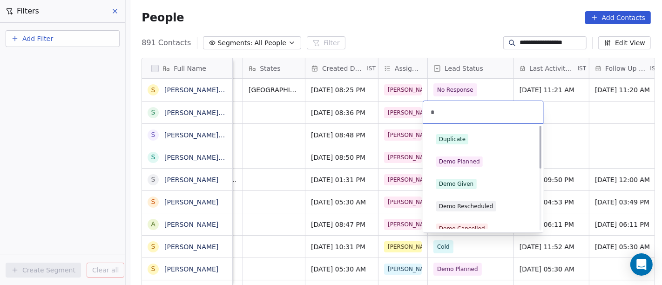
scroll to position [0, 0]
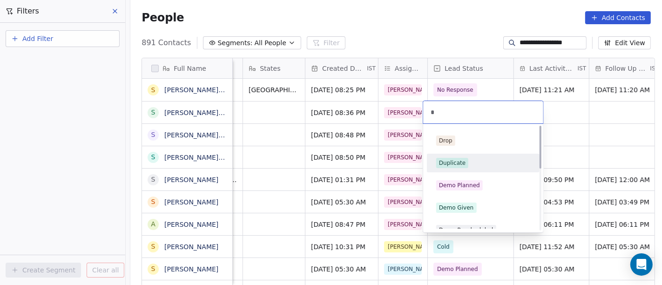
type input "*"
click at [458, 165] on div "Duplicate" at bounding box center [452, 163] width 27 height 8
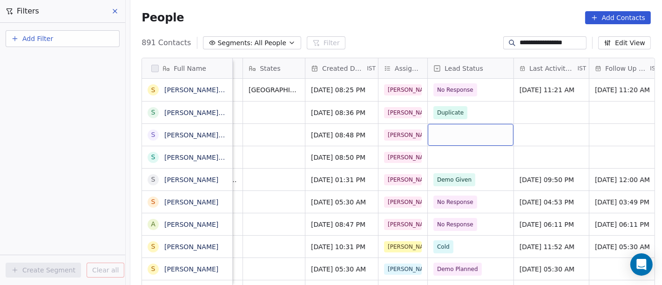
click at [431, 129] on div "grid" at bounding box center [471, 135] width 86 height 22
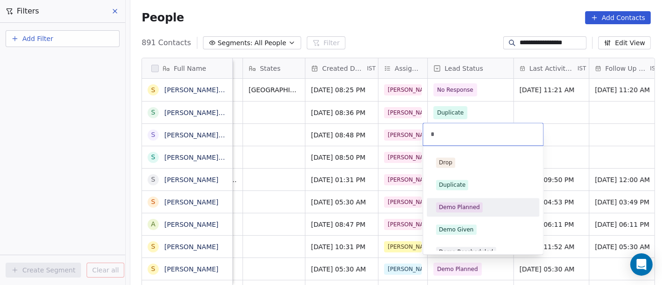
type input "*"
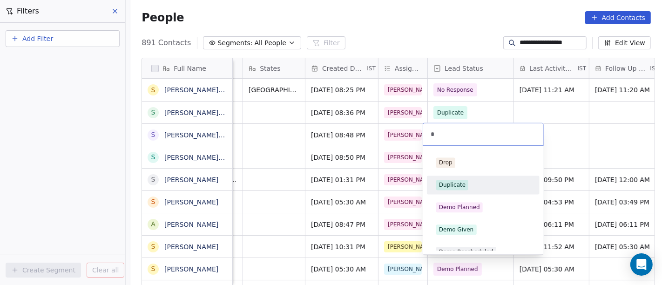
click at [456, 187] on div "Duplicate" at bounding box center [452, 185] width 27 height 8
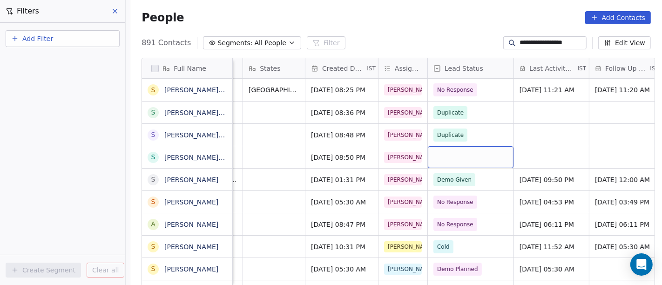
click at [455, 164] on div "grid" at bounding box center [471, 157] width 86 height 22
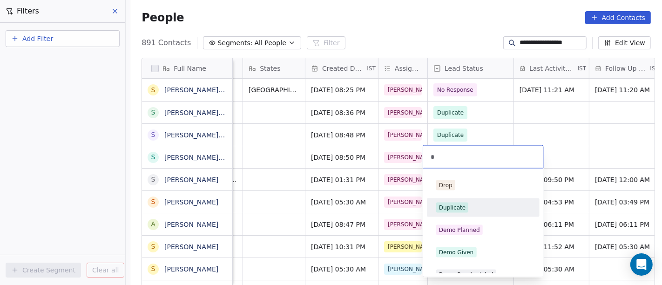
type input "*"
click at [459, 209] on div "Duplicate" at bounding box center [452, 208] width 27 height 8
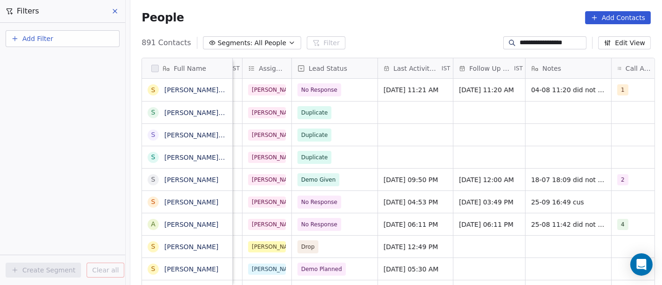
scroll to position [0, 417]
click at [540, 120] on div "grid" at bounding box center [568, 113] width 86 height 22
type textarea "**********"
click at [470, 136] on html "**********" at bounding box center [331, 142] width 662 height 285
click at [545, 134] on div "grid" at bounding box center [568, 135] width 86 height 22
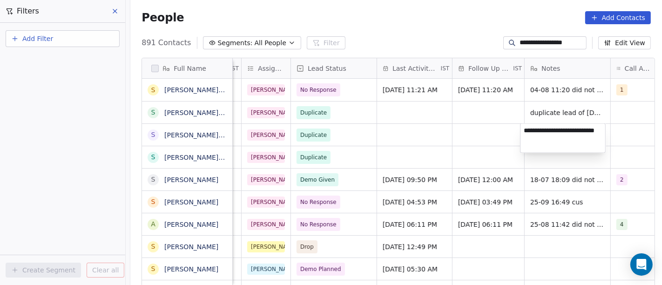
type textarea "**********"
click at [497, 131] on html "**********" at bounding box center [331, 142] width 662 height 285
click at [550, 162] on html "**********" at bounding box center [331, 142] width 662 height 285
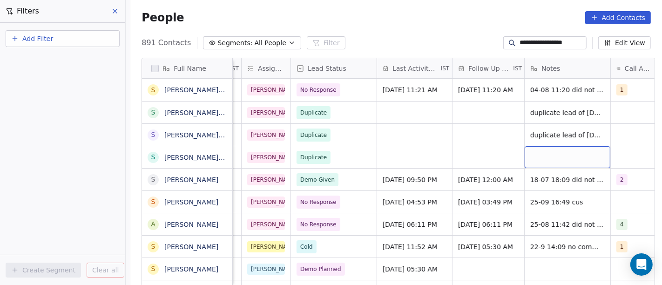
click at [543, 158] on div "grid" at bounding box center [568, 157] width 86 height 22
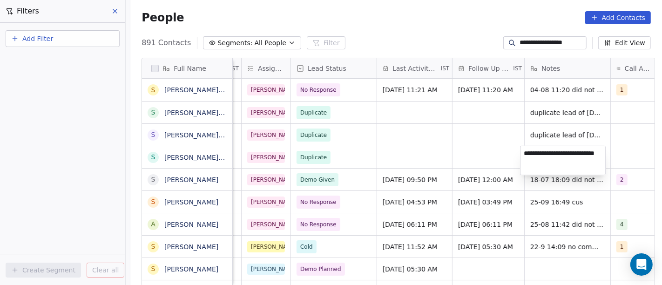
type textarea "**********"
click at [475, 148] on html "**********" at bounding box center [331, 142] width 662 height 285
click at [425, 128] on html "**********" at bounding box center [331, 142] width 662 height 285
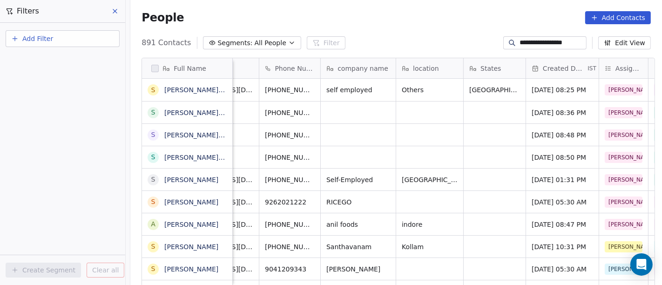
scroll to position [0, 0]
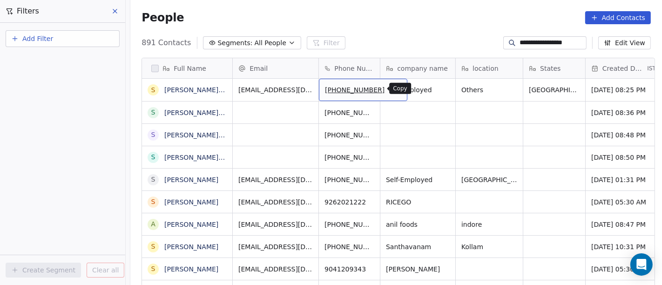
click at [395, 91] on icon "grid" at bounding box center [397, 89] width 4 height 4
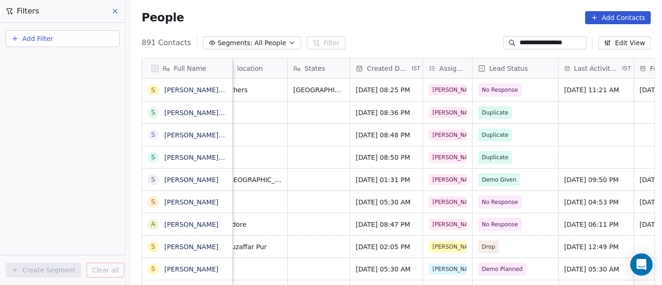
scroll to position [0, 241]
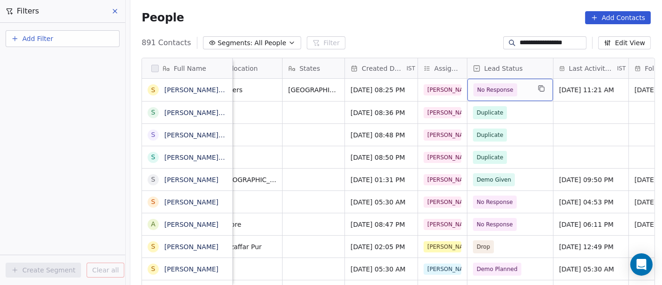
click at [514, 94] on span "No Response" at bounding box center [502, 89] width 57 height 13
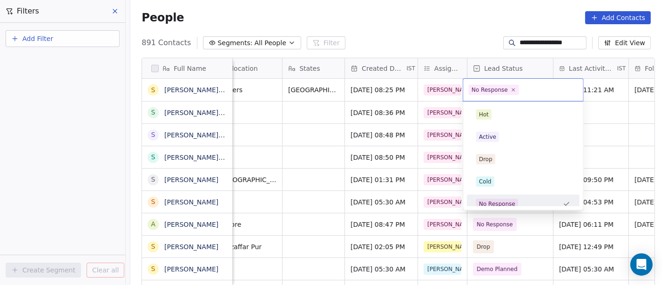
scroll to position [7, 0]
click at [472, 32] on html "**********" at bounding box center [331, 142] width 662 height 285
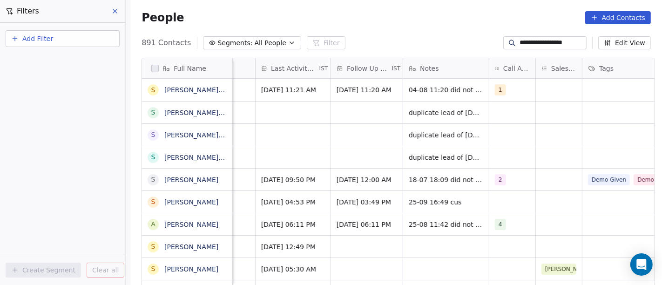
scroll to position [0, 538]
click at [508, 88] on div "1" at bounding box center [505, 89] width 17 height 11
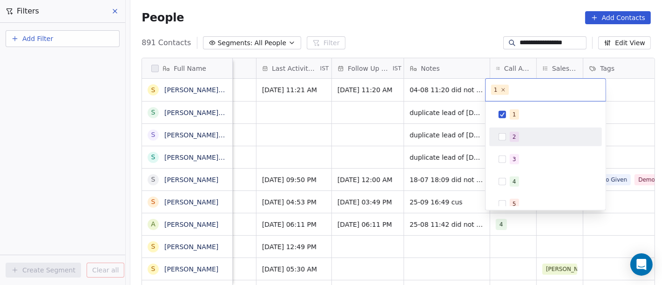
click at [505, 135] on button "Suggestions" at bounding box center [502, 136] width 7 height 7
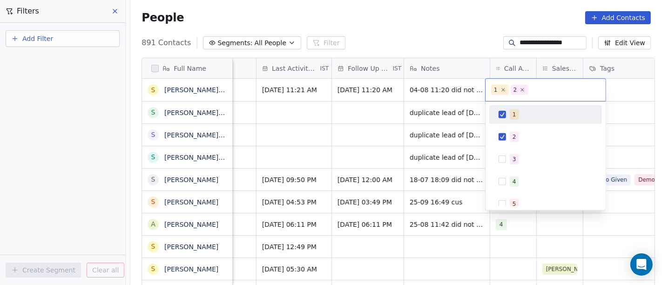
click at [505, 111] on button "Suggestions" at bounding box center [502, 114] width 7 height 7
click at [468, 35] on html "**********" at bounding box center [331, 142] width 662 height 285
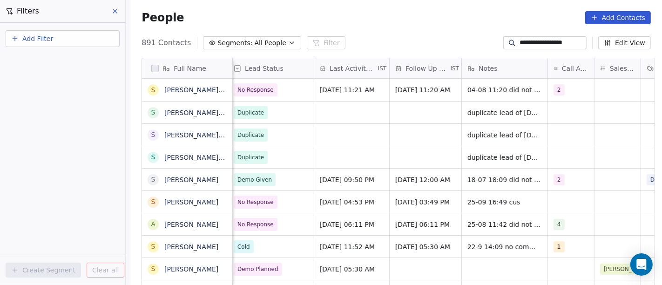
scroll to position [0, 481]
click at [338, 93] on span "Aug 04, 2025 11:21 AM" at bounding box center [347, 89] width 55 height 9
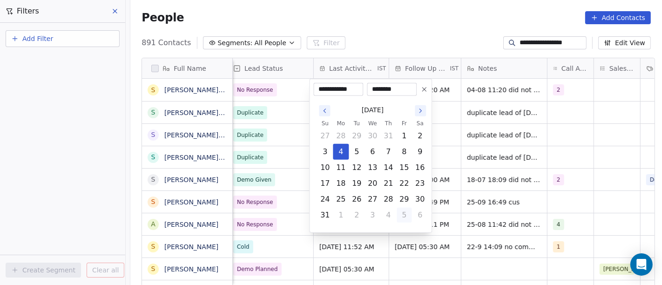
click at [401, 216] on button "5" at bounding box center [404, 215] width 15 height 15
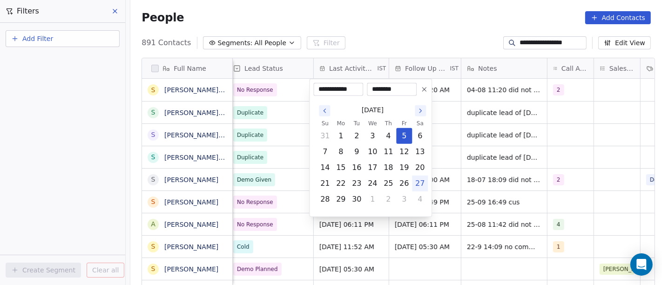
click at [421, 183] on button "27" at bounding box center [420, 183] width 15 height 15
type input "**********"
click at [383, 35] on html "**********" at bounding box center [331, 142] width 662 height 285
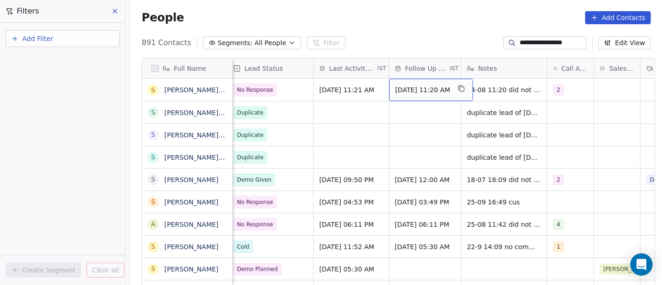
click at [414, 90] on span "Aug 11, 2025 11:20 AM" at bounding box center [422, 89] width 55 height 9
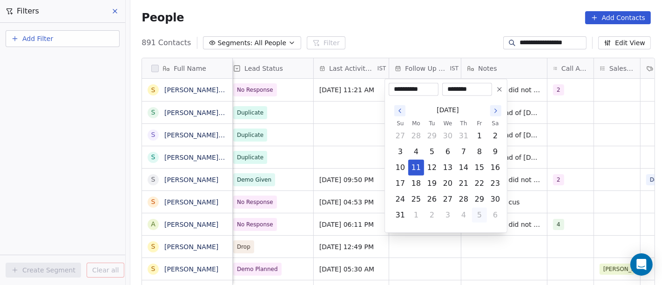
click at [476, 216] on button "5" at bounding box center [479, 215] width 15 height 15
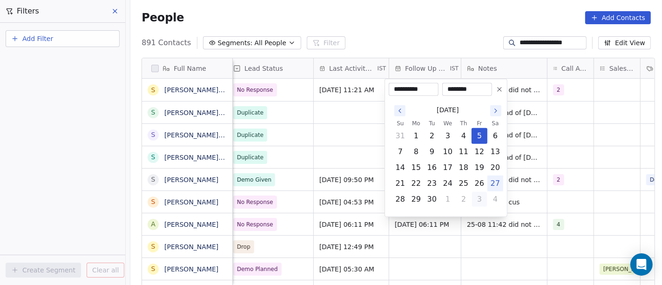
click at [479, 199] on button "3" at bounding box center [479, 199] width 15 height 15
type input "**********"
click at [422, 38] on html "**********" at bounding box center [331, 142] width 662 height 285
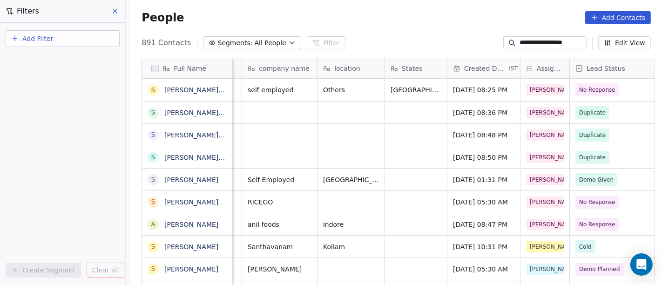
scroll to position [0, 139]
click at [475, 89] on span "Sep 25, 2025 08:25 PM" at bounding box center [480, 89] width 54 height 9
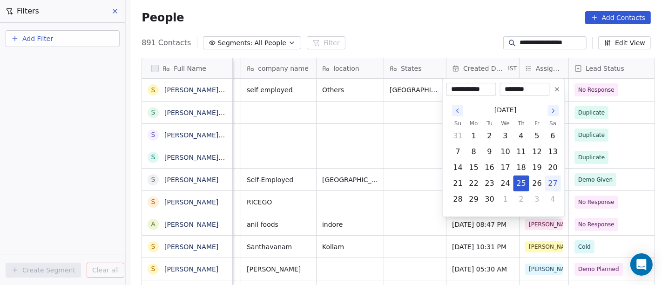
click at [457, 115] on button "Go to the Previous Month" at bounding box center [457, 110] width 11 height 11
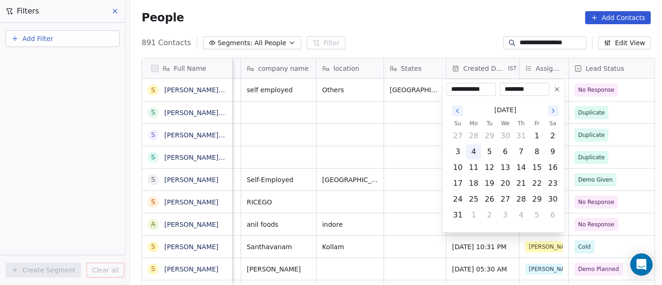
click at [473, 152] on button "4" at bounding box center [474, 151] width 15 height 15
type input "**********"
click at [439, 37] on html "**********" at bounding box center [331, 142] width 662 height 285
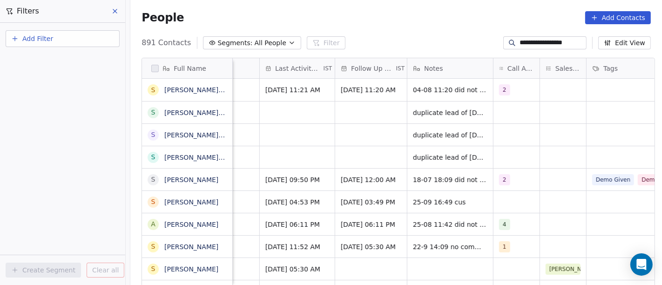
scroll to position [0, 545]
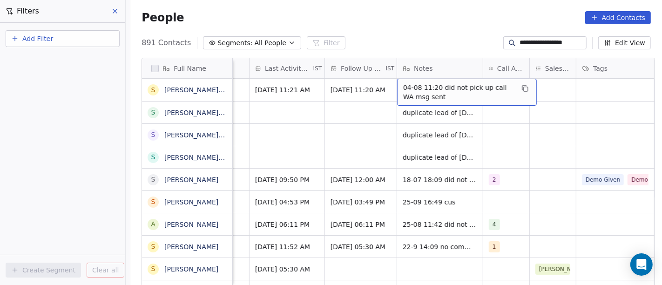
click at [425, 91] on span "04-08 11:20 did not pick up call WA msg sent" at bounding box center [458, 92] width 111 height 19
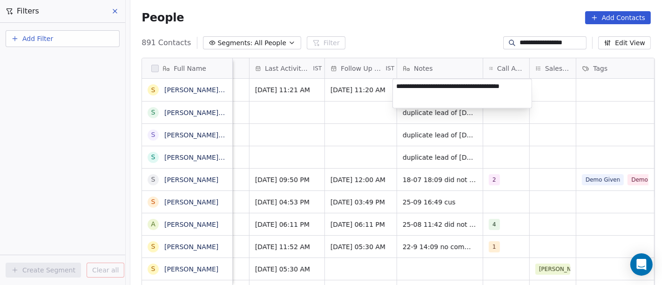
click at [521, 46] on html "**********" at bounding box center [331, 142] width 662 height 285
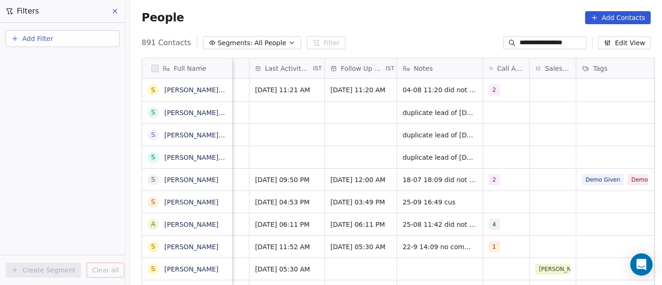
click at [521, 43] on input "**********" at bounding box center [552, 42] width 65 height 9
paste input
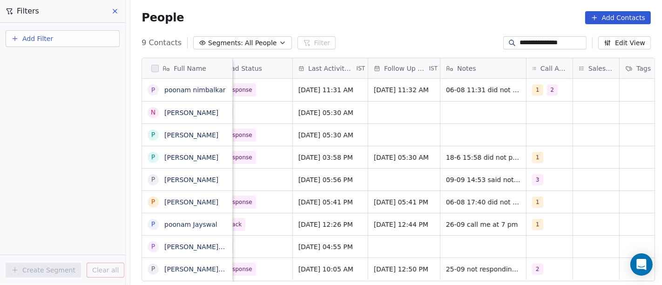
scroll to position [0, 503]
type input "**********"
click at [532, 91] on span "1" at bounding box center [537, 89] width 11 height 11
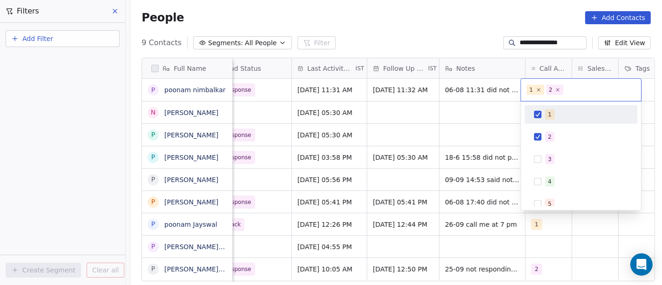
click at [537, 93] on span "1" at bounding box center [536, 90] width 18 height 10
click at [538, 90] on icon at bounding box center [539, 90] width 6 height 6
click at [451, 32] on html "**********" at bounding box center [331, 142] width 662 height 285
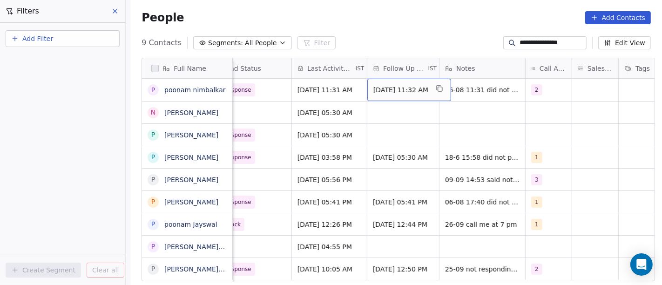
click at [377, 91] on span "Aug 13, 2025 11:32 AM" at bounding box center [401, 89] width 55 height 9
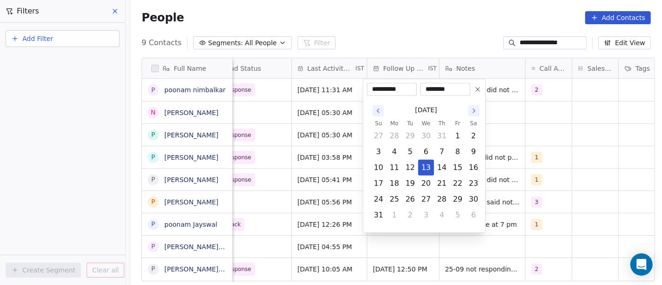
click at [475, 117] on div "August 2025" at bounding box center [426, 110] width 111 height 17
click at [475, 111] on icon "Go to the Next Month" at bounding box center [473, 110] width 7 height 7
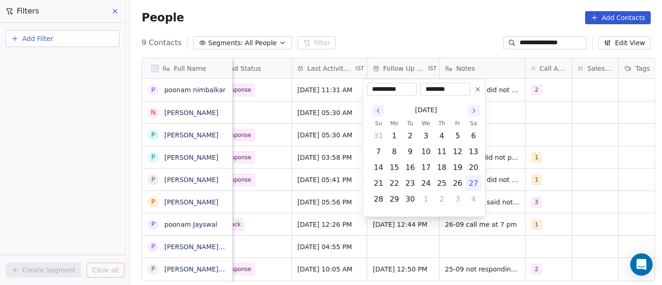
click at [476, 182] on button "27" at bounding box center [473, 183] width 15 height 15
type input "**********"
click at [403, 43] on html "**********" at bounding box center [331, 142] width 662 height 285
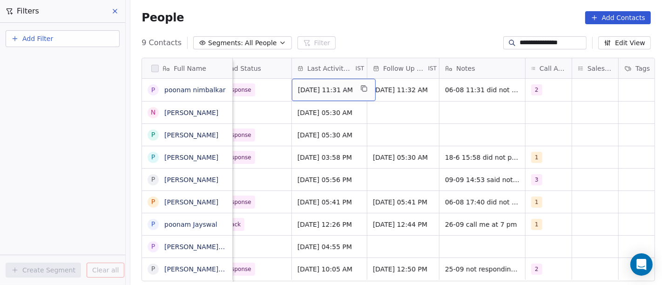
click at [318, 90] on span "Aug 06, 2025 11:31 AM" at bounding box center [325, 89] width 55 height 9
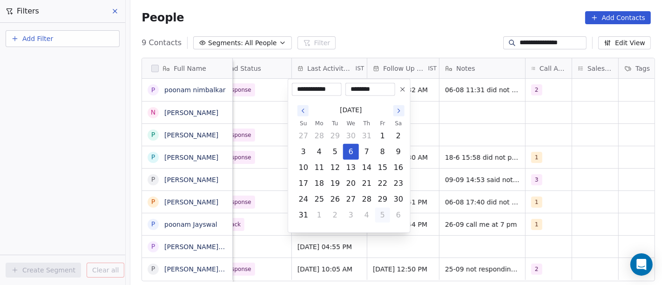
click at [380, 212] on button "5" at bounding box center [382, 215] width 15 height 15
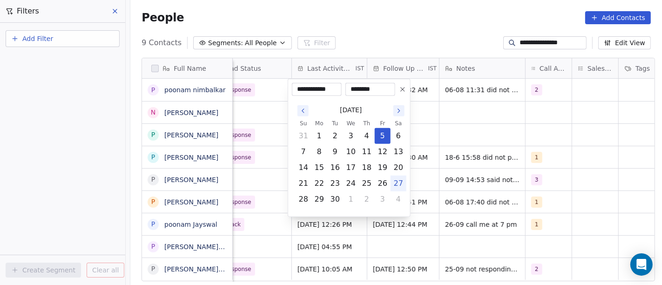
click at [399, 183] on button "27" at bounding box center [398, 183] width 15 height 15
type input "**********"
click at [404, 39] on html "**********" at bounding box center [331, 142] width 662 height 285
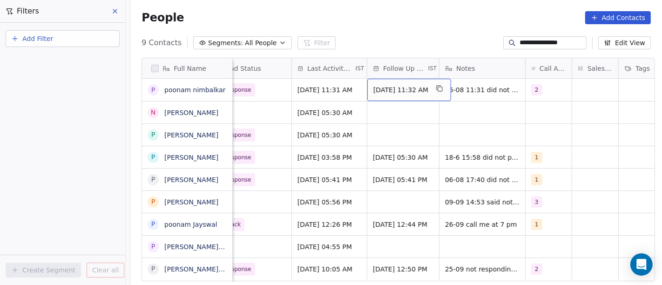
click at [404, 90] on span "Sep 27, 2025 11:32 AM" at bounding box center [401, 89] width 55 height 9
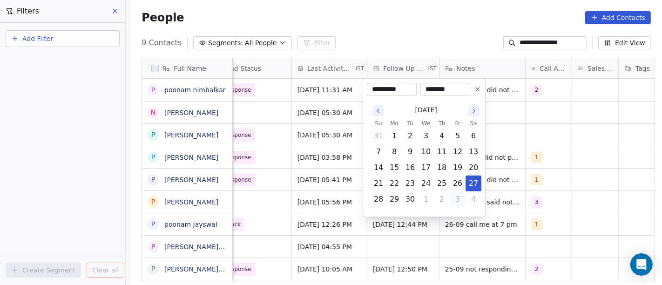
click at [459, 202] on button "3" at bounding box center [457, 199] width 15 height 15
type input "**********"
click at [419, 33] on html "**********" at bounding box center [331, 142] width 662 height 285
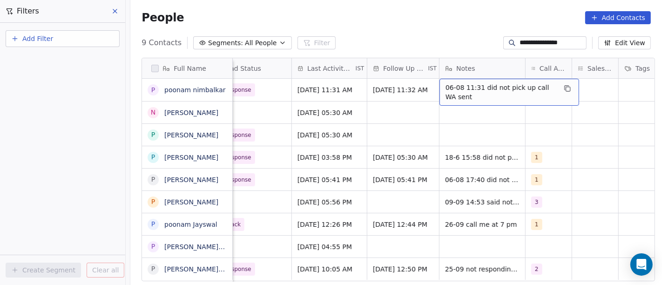
click at [469, 94] on span "06-08 11:31 did not pick up call WA sent" at bounding box center [501, 92] width 111 height 19
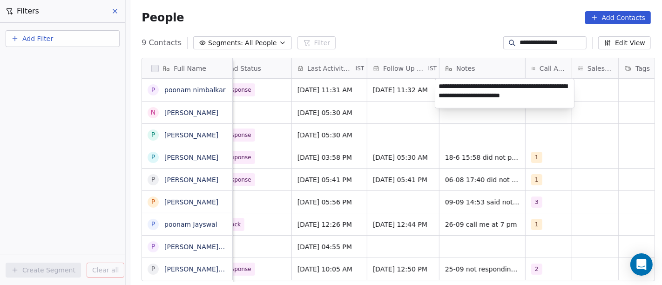
type textarea "**********"
click at [394, 133] on html "**********" at bounding box center [331, 142] width 662 height 285
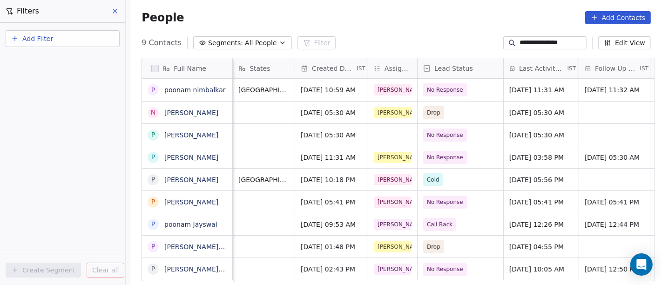
scroll to position [0, 98]
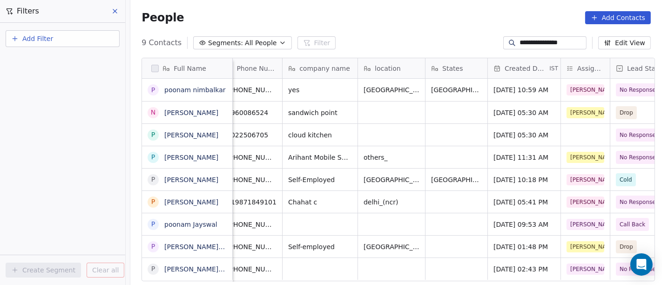
click at [509, 44] on icon at bounding box center [512, 42] width 7 height 7
click at [529, 43] on input "**********" at bounding box center [552, 42] width 65 height 9
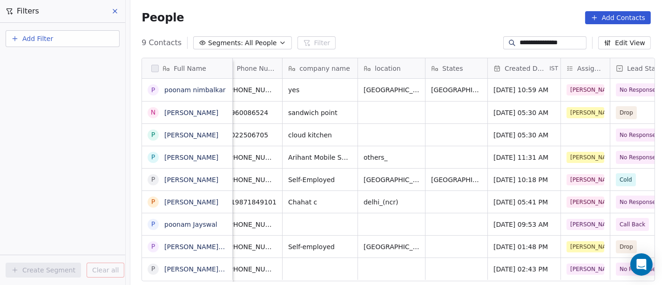
click at [529, 43] on input "**********" at bounding box center [552, 42] width 65 height 9
paste input "****"
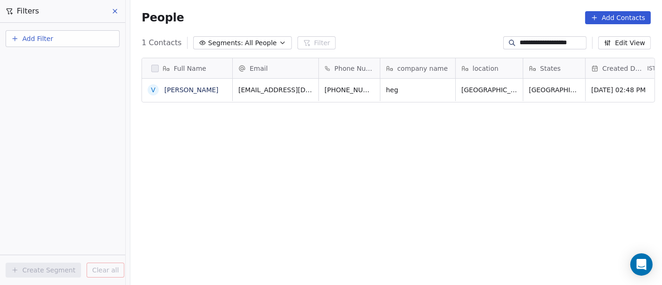
scroll to position [243, 528]
type input "**********"
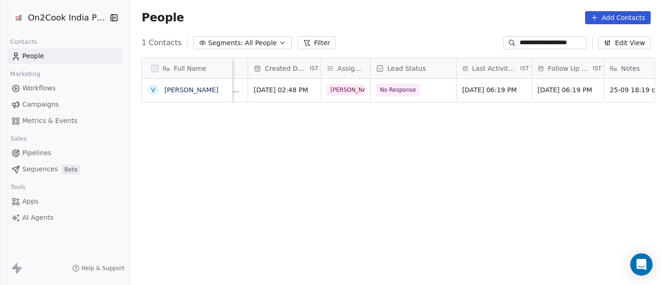
scroll to position [0, 339]
click at [396, 89] on span "No Response" at bounding box center [397, 89] width 36 height 9
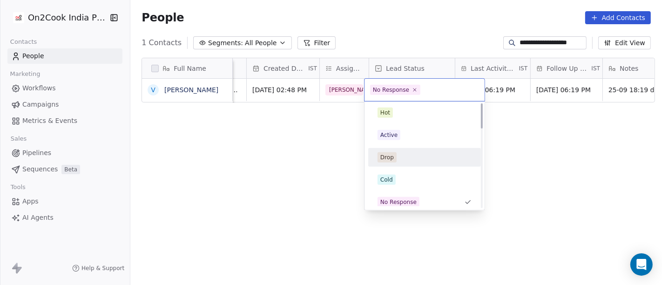
scroll to position [0, 0]
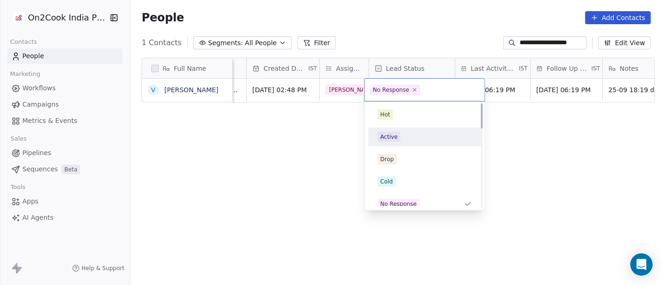
click at [397, 136] on span "Active" at bounding box center [389, 137] width 23 height 10
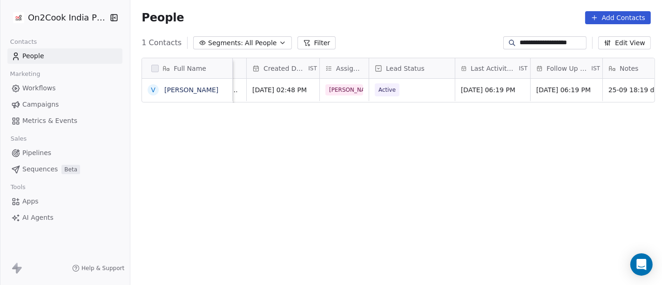
click at [533, 138] on div "Full Name V Vicky Gupta Phone Number company name location States Created Date …" at bounding box center [396, 175] width 532 height 251
click at [467, 89] on span "Sep 25, 2025 06:19 PM" at bounding box center [489, 89] width 54 height 9
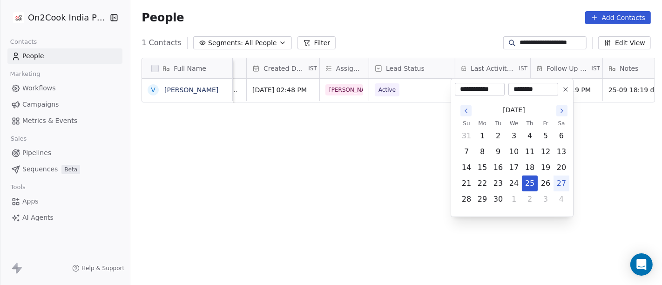
click at [560, 184] on button "27" at bounding box center [561, 183] width 15 height 15
type input "**********"
click at [387, 157] on html "**********" at bounding box center [331, 142] width 662 height 285
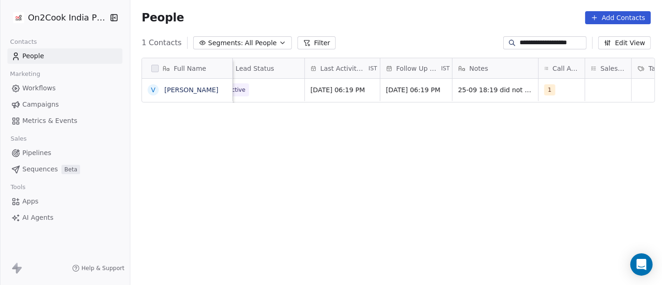
scroll to position [0, 495]
click at [539, 93] on span "1" at bounding box center [544, 89] width 11 height 11
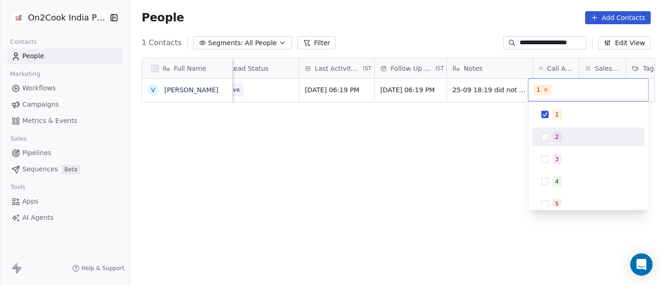
click at [548, 142] on div "2" at bounding box center [588, 136] width 105 height 15
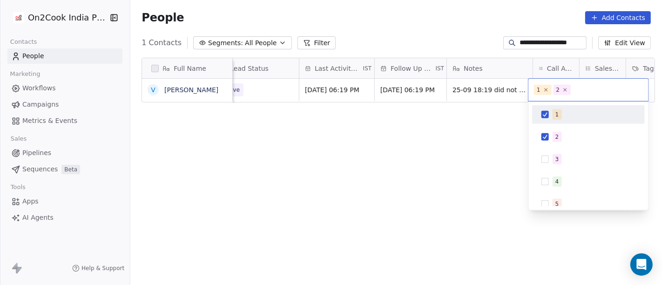
click at [545, 115] on button "Suggestions" at bounding box center [545, 114] width 7 height 7
click at [457, 128] on html "**********" at bounding box center [331, 142] width 662 height 285
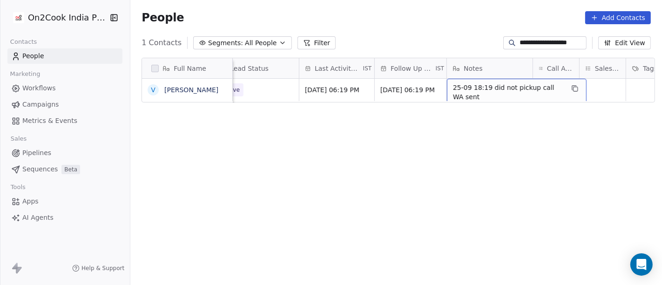
click at [475, 86] on span "25-09 18:19 did not pickup call WA sent" at bounding box center [508, 92] width 111 height 19
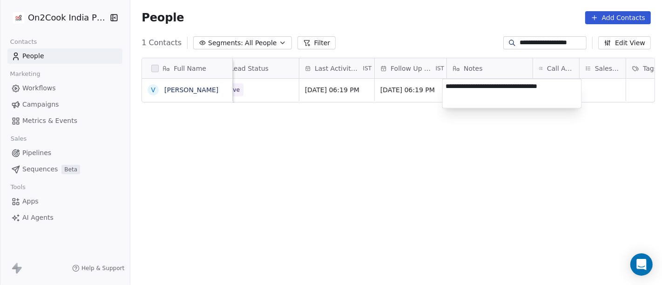
click at [475, 86] on textarea "**********" at bounding box center [512, 93] width 139 height 29
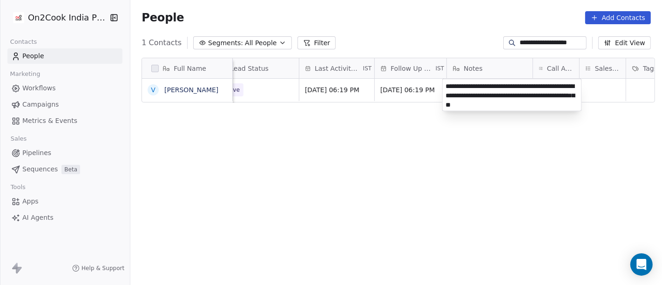
type textarea "**********"
click at [473, 167] on html "**********" at bounding box center [331, 142] width 662 height 285
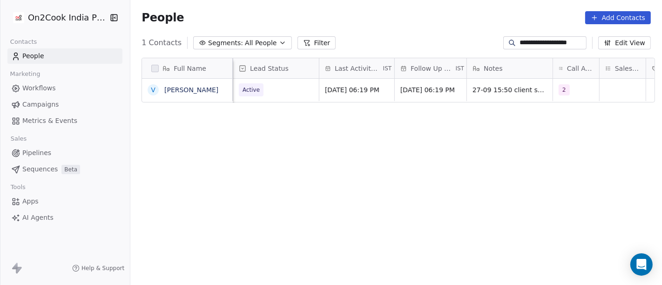
scroll to position [0, 447]
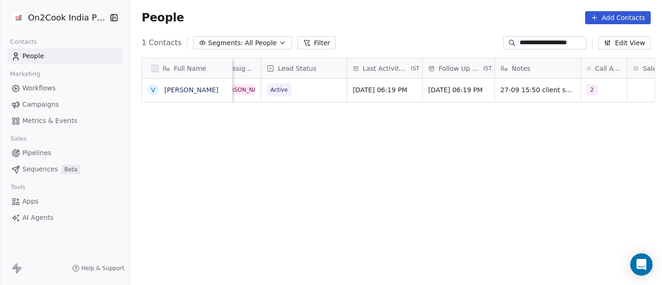
click at [556, 42] on input "**********" at bounding box center [552, 42] width 65 height 9
paste input "*****"
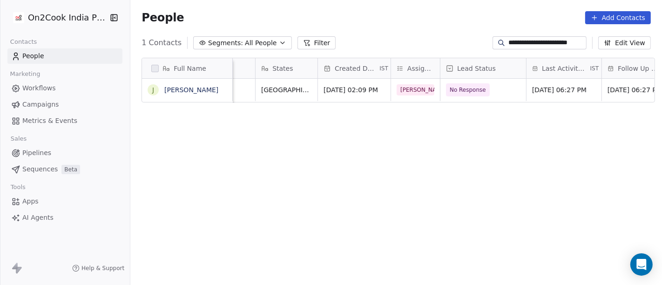
scroll to position [0, 269]
type input "**********"
click at [449, 89] on span "No Response" at bounding box center [467, 89] width 36 height 9
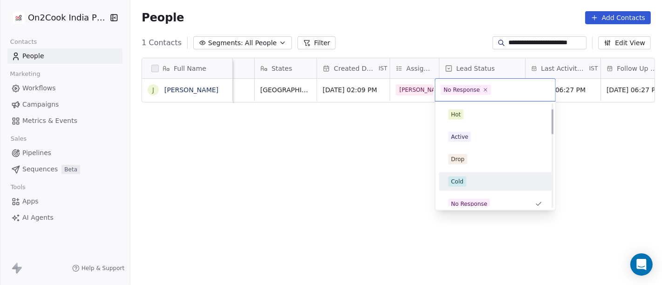
scroll to position [52, 0]
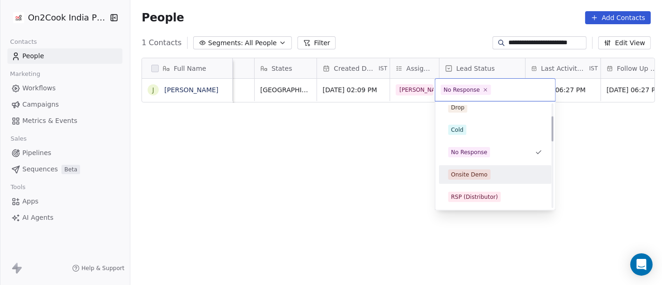
click at [473, 179] on span "Onsite Demo" at bounding box center [470, 175] width 42 height 10
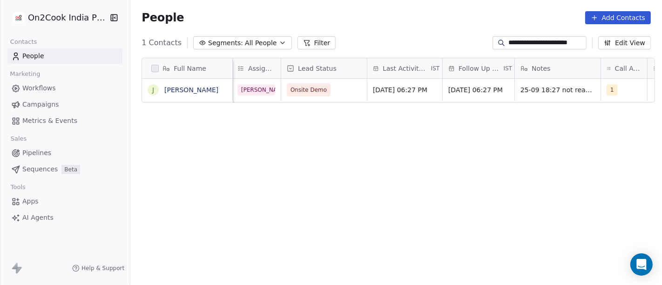
scroll to position [0, 428]
click at [406, 86] on span "Sep 25, 2025 06:27 PM" at bounding box center [400, 89] width 54 height 9
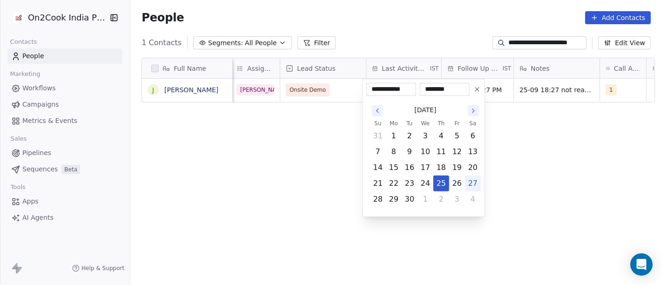
click at [472, 181] on button "27" at bounding box center [473, 183] width 15 height 15
type input "**********"
click at [521, 160] on html "**********" at bounding box center [331, 142] width 662 height 285
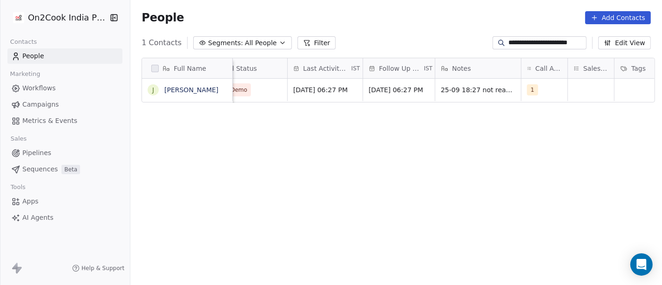
scroll to position [0, 508]
click at [540, 86] on div "1" at bounding box center [544, 90] width 46 height 22
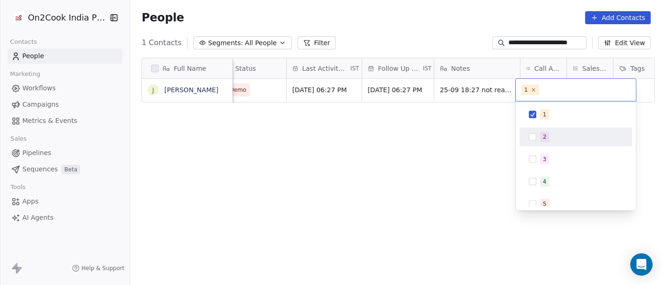
click at [528, 141] on div "2" at bounding box center [576, 136] width 105 height 15
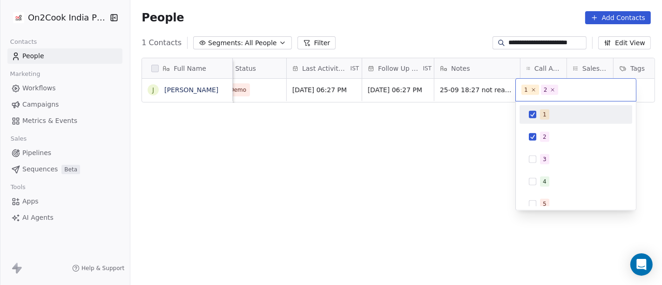
click at [543, 110] on div "1" at bounding box center [545, 114] width 4 height 8
click at [468, 121] on html "**********" at bounding box center [331, 142] width 662 height 285
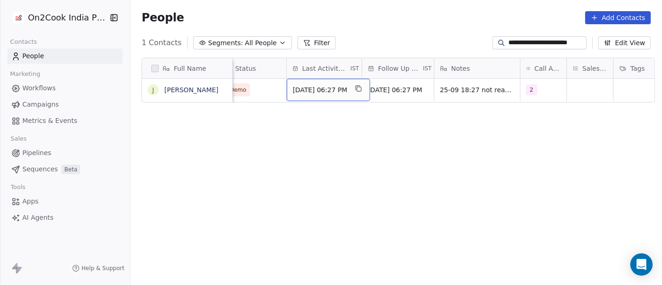
click at [331, 83] on div "Sep 27, 2025 06:27 PM" at bounding box center [328, 90] width 83 height 22
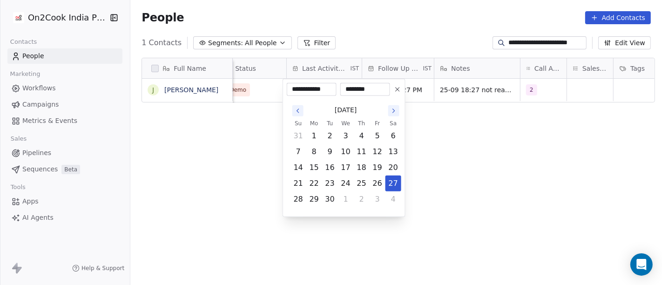
click at [437, 143] on html "**********" at bounding box center [331, 142] width 662 height 285
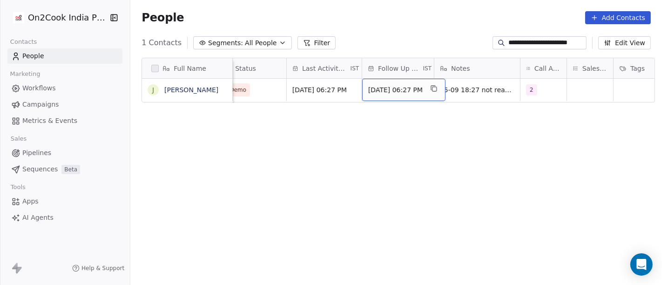
click at [404, 88] on span "Oct 02, 2025 06:27 PM" at bounding box center [395, 89] width 54 height 9
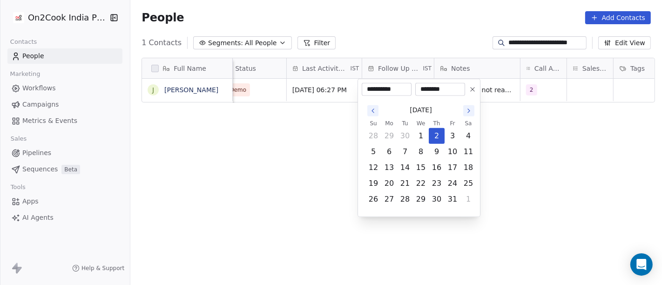
click at [475, 91] on icon at bounding box center [472, 89] width 7 height 7
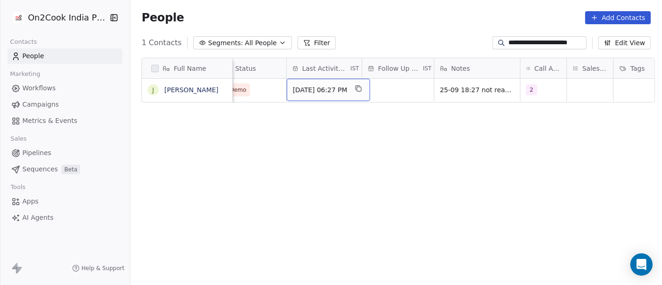
click at [300, 92] on span "Sep 27, 2025 06:27 PM" at bounding box center [320, 89] width 54 height 9
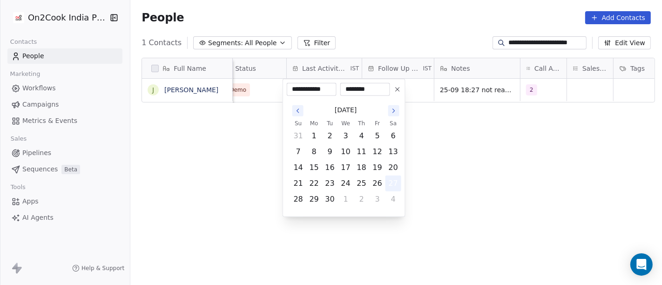
click at [399, 185] on button "27" at bounding box center [393, 183] width 15 height 15
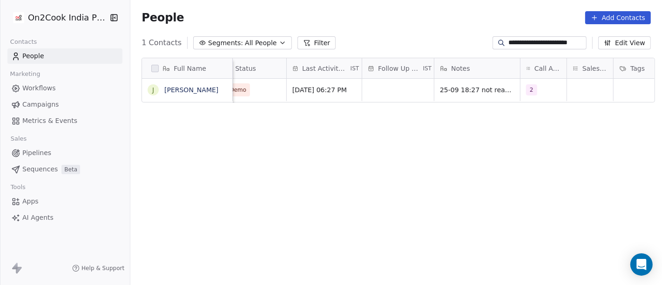
click at [466, 157] on html "**********" at bounding box center [331, 142] width 662 height 285
click at [468, 95] on div "25-09 18:27 not reachable WA sent" at bounding box center [505, 92] width 140 height 27
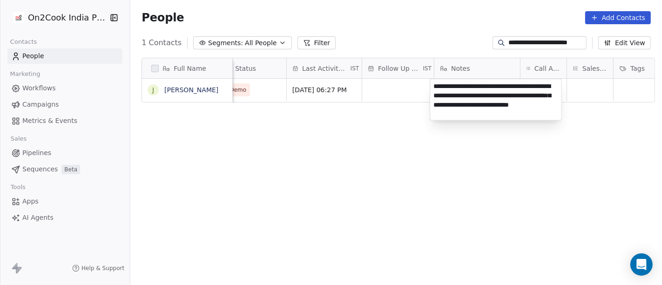
type textarea "**********"
click at [385, 141] on html "**********" at bounding box center [331, 142] width 662 height 285
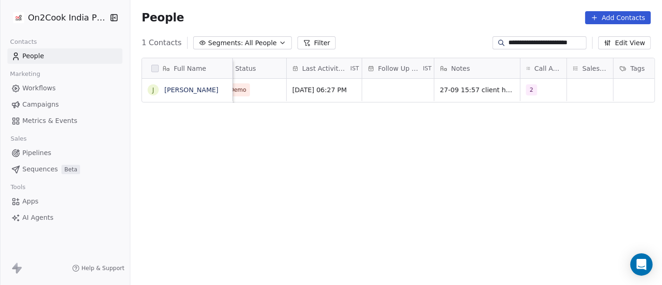
click at [527, 42] on input "**********" at bounding box center [547, 42] width 76 height 9
paste input
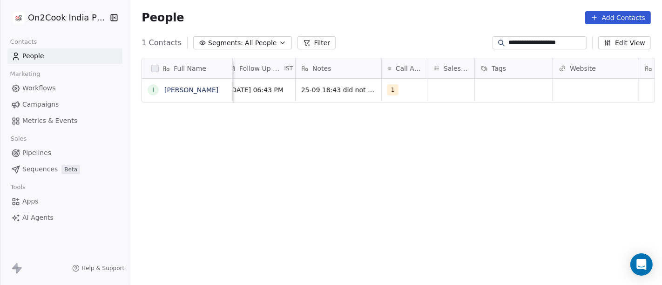
scroll to position [0, 646]
type input "**********"
click at [397, 89] on div "1" at bounding box center [397, 89] width 17 height 11
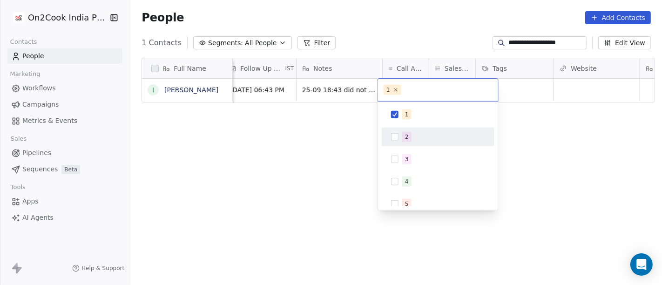
click at [418, 141] on div "2" at bounding box center [443, 137] width 83 height 10
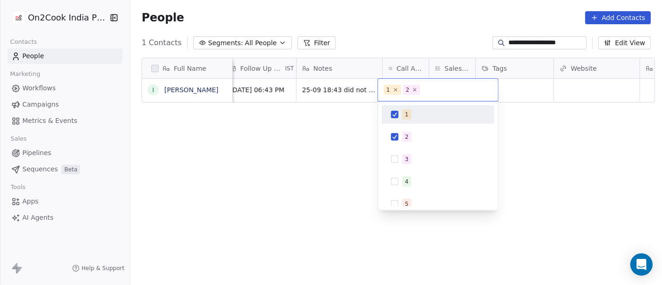
click at [410, 120] on div "1" at bounding box center [438, 114] width 105 height 15
click at [315, 133] on html "**********" at bounding box center [331, 142] width 662 height 285
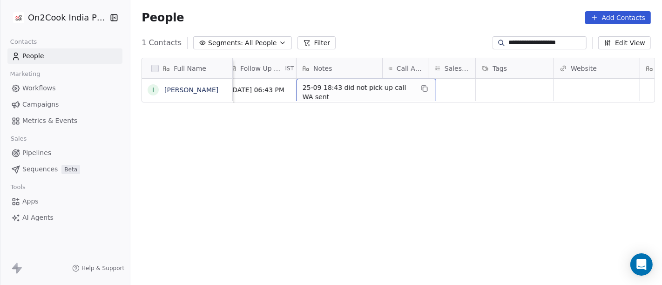
click at [336, 93] on span "25-09 18:43 did not pick up call WA sent" at bounding box center [358, 92] width 111 height 19
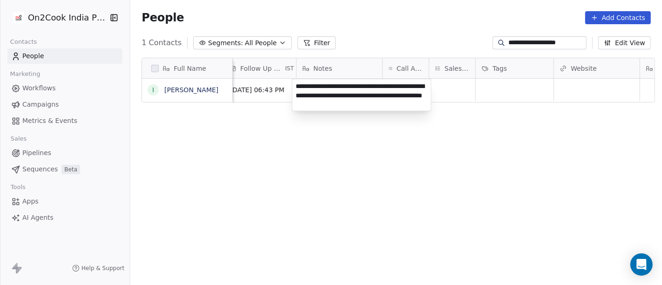
type textarea "**********"
click at [318, 142] on html "**********" at bounding box center [331, 142] width 662 height 285
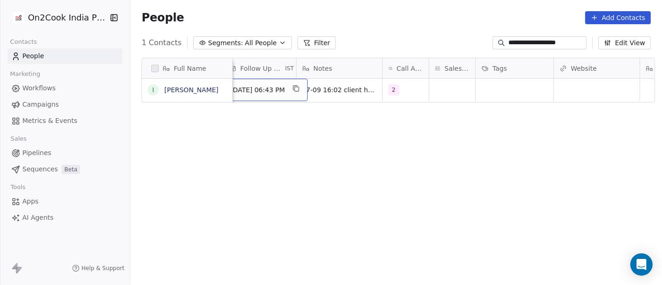
scroll to position [0, 637]
click at [267, 88] on span "Oct 02, 2025 06:43 PM" at bounding box center [266, 89] width 54 height 9
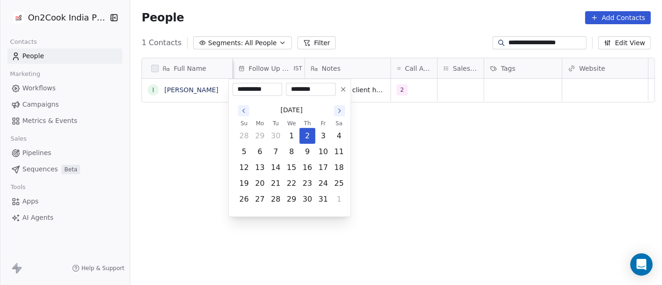
click at [336, 111] on icon "Go to the Next Month" at bounding box center [339, 110] width 7 height 7
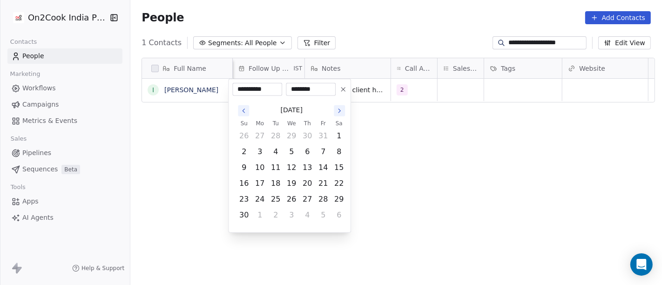
click at [336, 111] on icon "Go to the Next Month" at bounding box center [339, 110] width 7 height 7
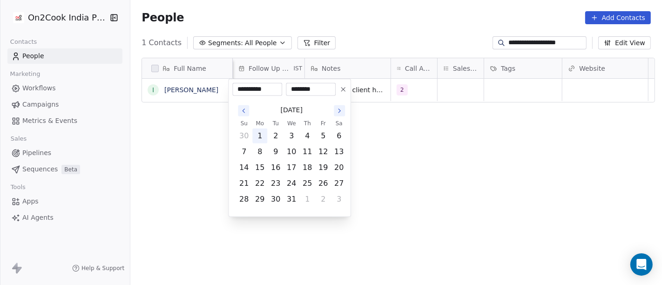
click at [263, 135] on button "1" at bounding box center [259, 136] width 15 height 15
type input "**********"
drag, startPoint x: 413, startPoint y: 147, endPoint x: 388, endPoint y: 143, distance: 24.5
click at [413, 148] on html "**********" at bounding box center [331, 142] width 662 height 285
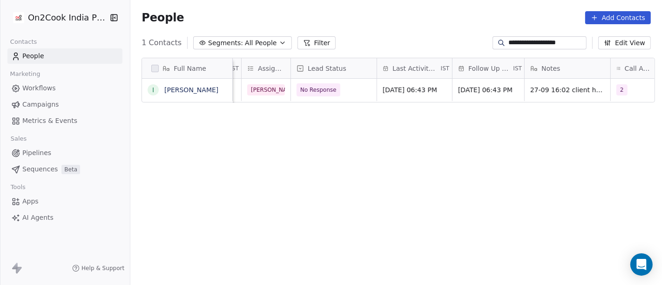
scroll to position [0, 416]
click at [319, 92] on span "No Response" at bounding box center [320, 89] width 36 height 9
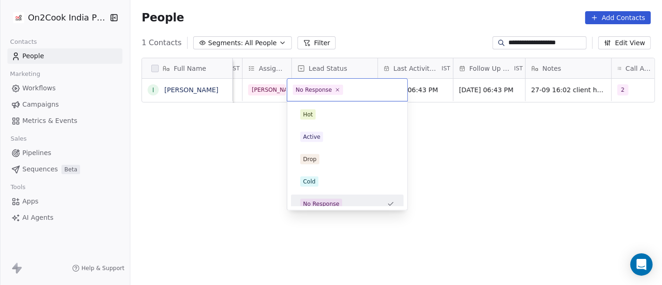
scroll to position [7, 0]
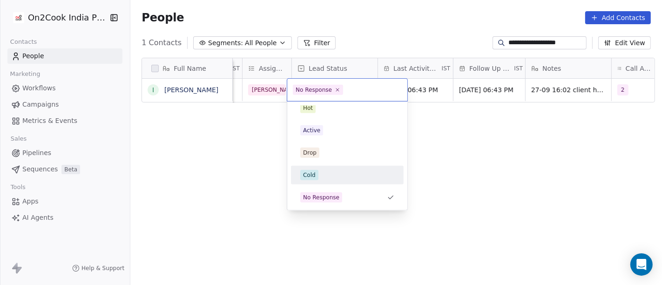
click at [324, 170] on div "Cold" at bounding box center [347, 175] width 94 height 10
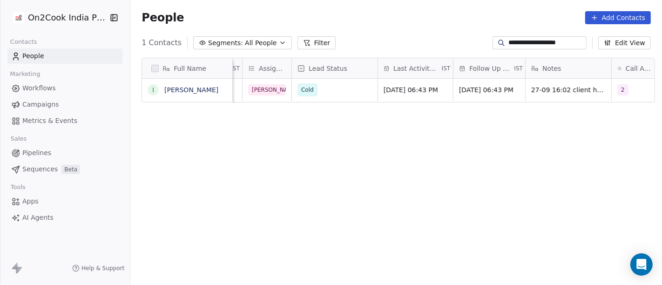
click at [489, 112] on div "Full Name i idris masudi company name location States Created Date IST Assignee…" at bounding box center [396, 175] width 532 height 251
click at [399, 87] on span "Sep 25, 2025 06:43 PM" at bounding box center [411, 89] width 54 height 9
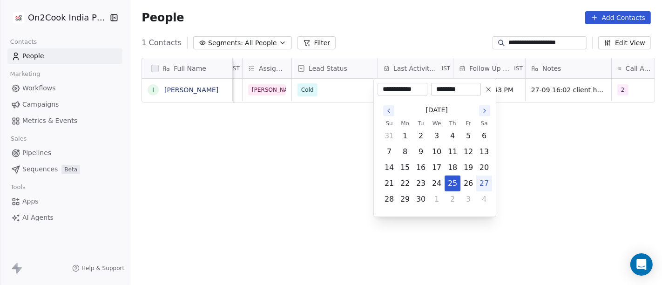
click at [487, 179] on button "27" at bounding box center [484, 183] width 15 height 15
type input "**********"
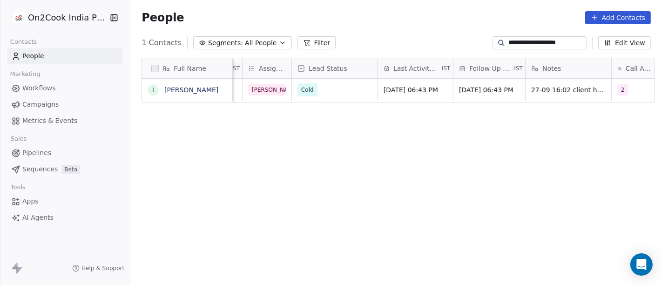
click at [546, 162] on html "**********" at bounding box center [331, 142] width 662 height 285
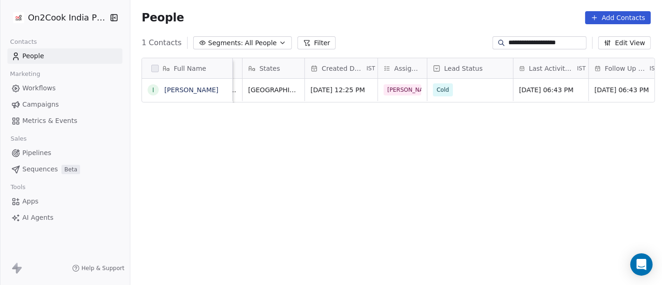
scroll to position [0, 280]
click at [547, 43] on input "**********" at bounding box center [547, 42] width 76 height 9
paste input
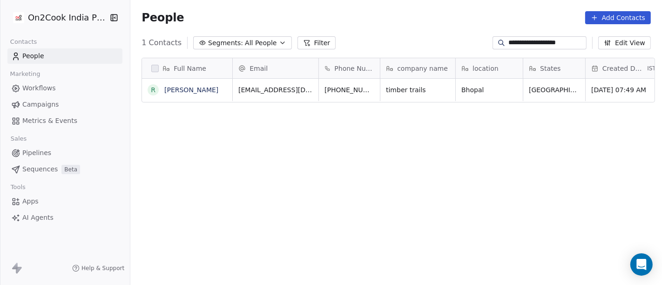
scroll to position [243, 528]
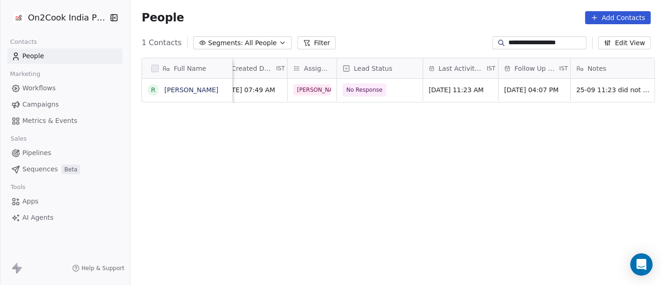
type input "**********"
click at [372, 95] on span "No Response" at bounding box center [365, 89] width 44 height 13
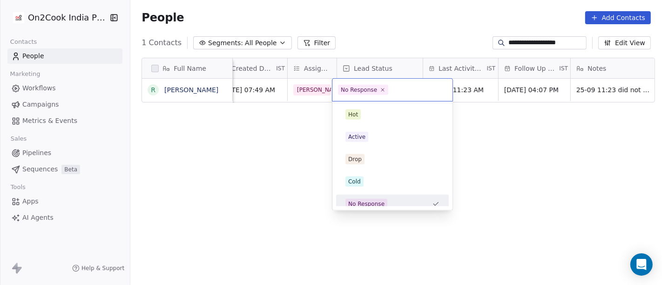
scroll to position [7, 0]
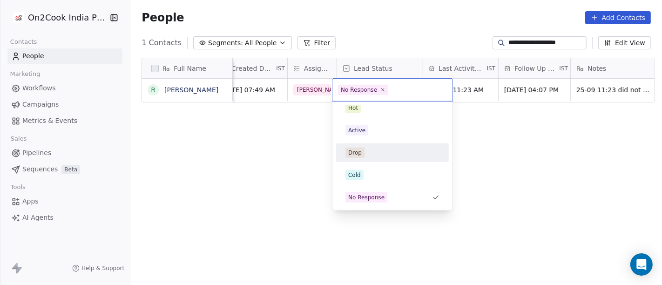
click at [379, 166] on div "Cold" at bounding box center [392, 175] width 113 height 19
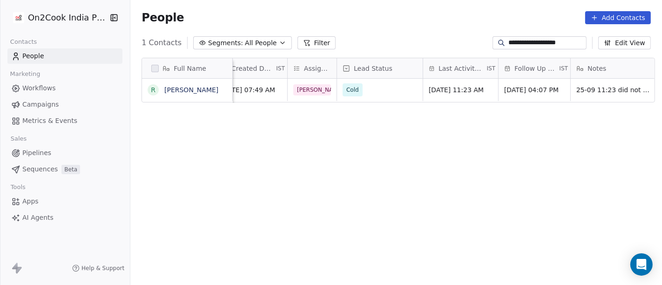
click at [510, 158] on div "Full Name r ratnadeep saxena company name location States Created Date IST Assi…" at bounding box center [396, 175] width 532 height 251
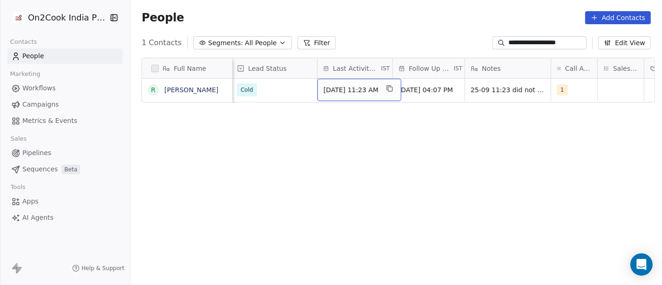
click at [362, 89] on span "Sep 25, 2025 11:23 AM" at bounding box center [351, 89] width 55 height 9
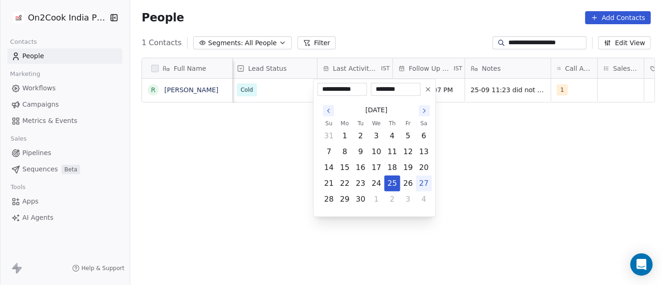
click at [421, 182] on button "27" at bounding box center [424, 183] width 15 height 15
type input "**********"
click at [486, 159] on html "**********" at bounding box center [331, 142] width 662 height 285
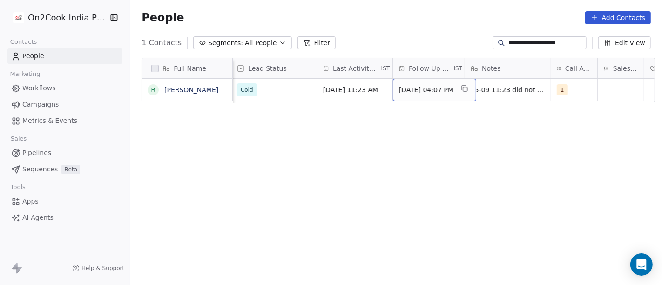
click at [426, 89] on span "Sep 27, 2025 04:07 PM" at bounding box center [426, 89] width 54 height 9
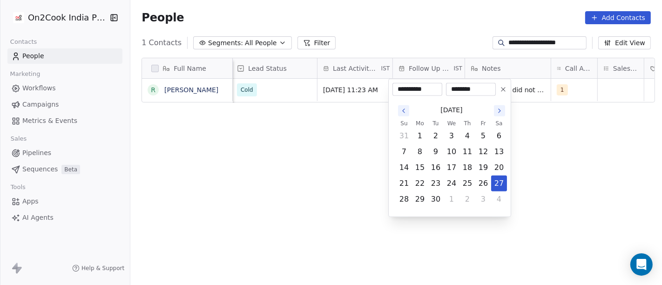
click at [497, 108] on icon "Go to the Next Month" at bounding box center [499, 110] width 7 height 7
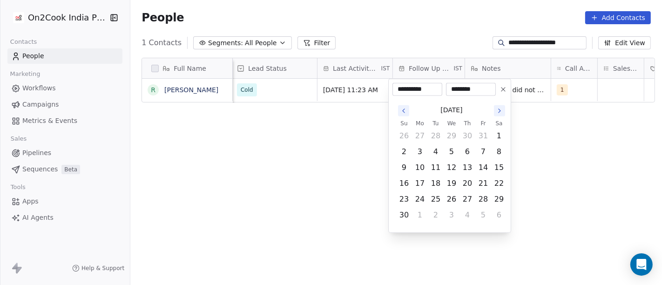
click at [497, 108] on icon "Go to the Next Month" at bounding box center [499, 110] width 7 height 7
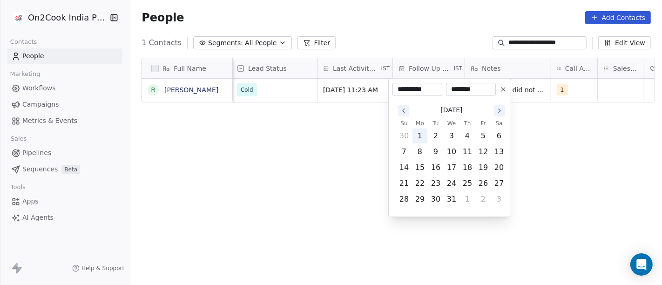
click at [419, 132] on button "1" at bounding box center [420, 136] width 15 height 15
type input "**********"
click at [544, 132] on html "**********" at bounding box center [331, 142] width 662 height 285
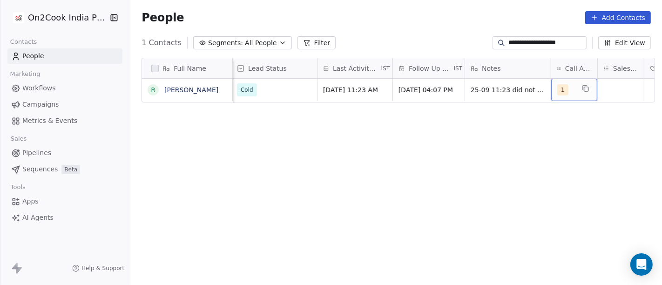
click at [551, 92] on div "1" at bounding box center [574, 90] width 46 height 22
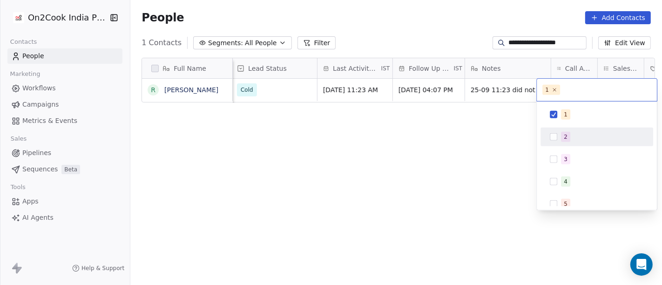
click at [570, 129] on div "2" at bounding box center [596, 136] width 105 height 15
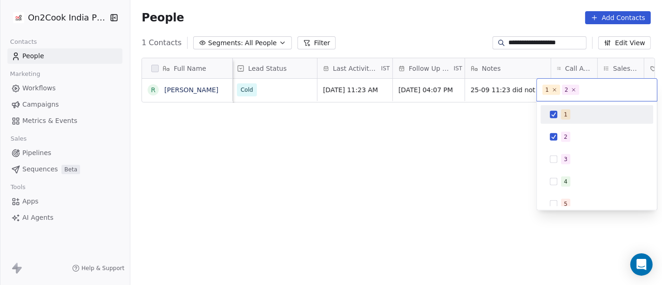
click at [565, 119] on span "1" at bounding box center [565, 114] width 9 height 10
click at [503, 130] on html "**********" at bounding box center [331, 142] width 662 height 285
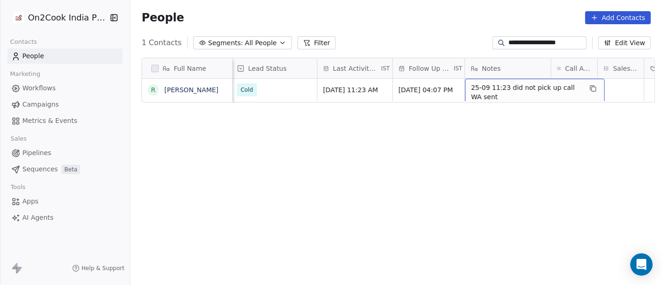
click at [490, 99] on span "25-09 11:23 did not pick up call WA sent" at bounding box center [526, 92] width 111 height 19
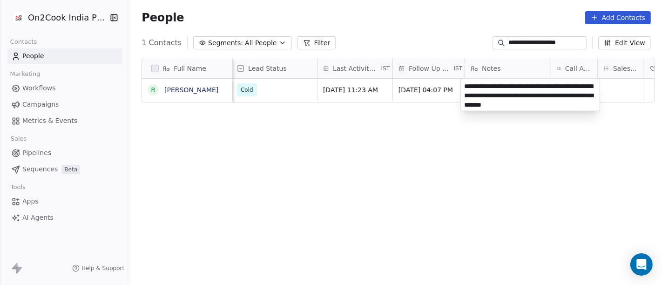
type textarea "**********"
click at [527, 207] on html "**********" at bounding box center [331, 142] width 662 height 285
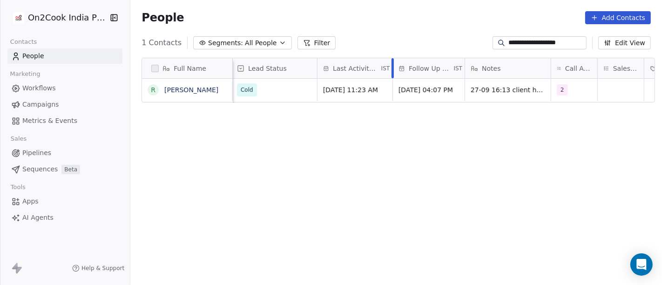
drag, startPoint x: 319, startPoint y: -39, endPoint x: 250, endPoint y: -63, distance: 73.1
click at [250, 0] on html "**********" at bounding box center [331, 142] width 662 height 285
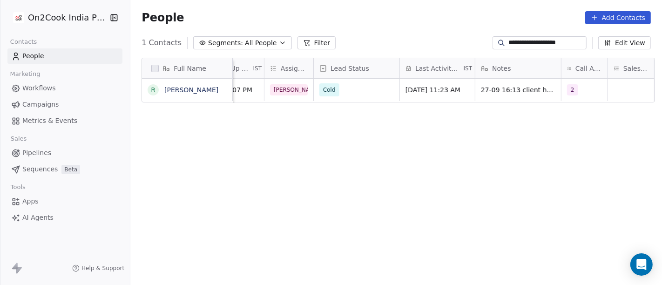
click at [528, 38] on input "**********" at bounding box center [547, 42] width 76 height 9
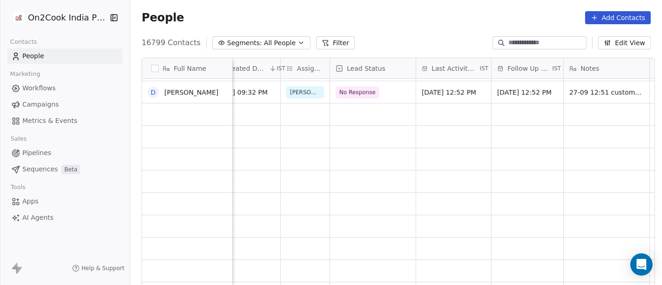
scroll to position [1437, 0]
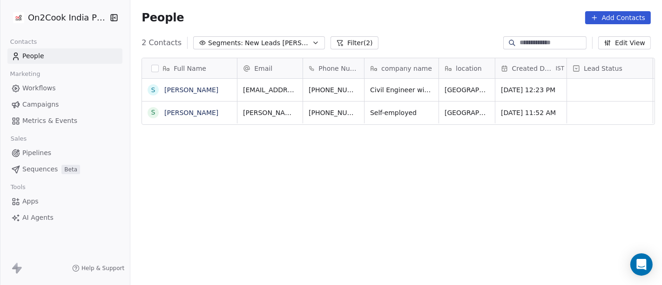
scroll to position [243, 528]
click at [376, 88] on icon "grid" at bounding box center [379, 88] width 7 height 7
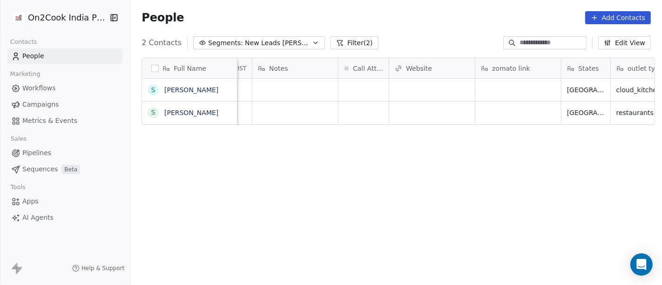
scroll to position [0, 755]
click at [355, 84] on div "grid" at bounding box center [356, 90] width 50 height 22
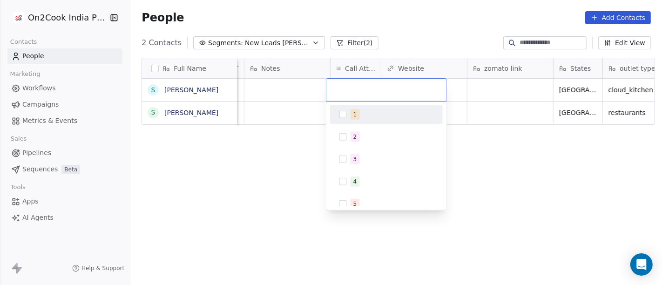
click at [363, 115] on div "1" at bounding box center [392, 114] width 83 height 10
click at [286, 147] on html "On2Cook India Pvt. Ltd. Contacts People Marketing Workflows Campaigns Metrics &…" at bounding box center [331, 142] width 662 height 285
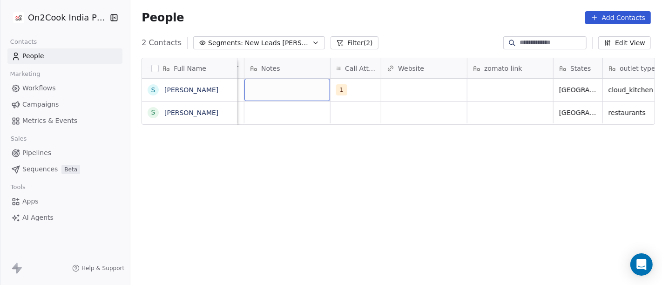
click at [296, 92] on div "grid" at bounding box center [288, 90] width 86 height 22
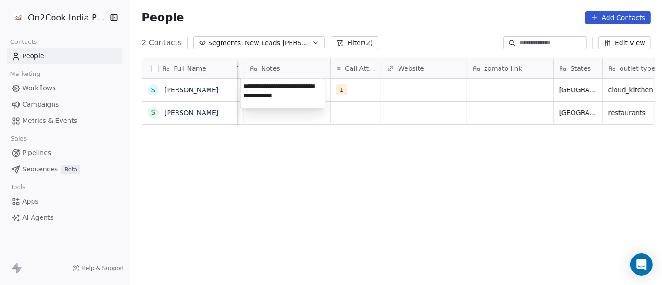
type textarea "**********"
click at [351, 88] on html "**********" at bounding box center [331, 142] width 662 height 285
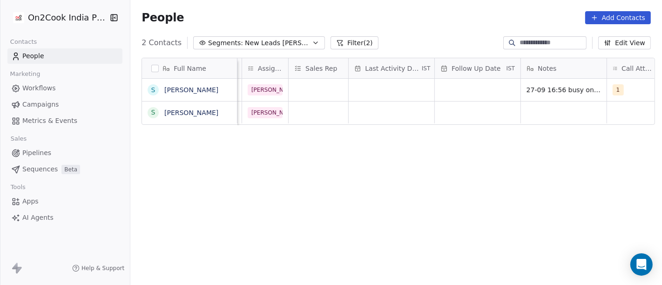
scroll to position [2, 479]
click at [364, 87] on div "grid" at bounding box center [392, 90] width 86 height 22
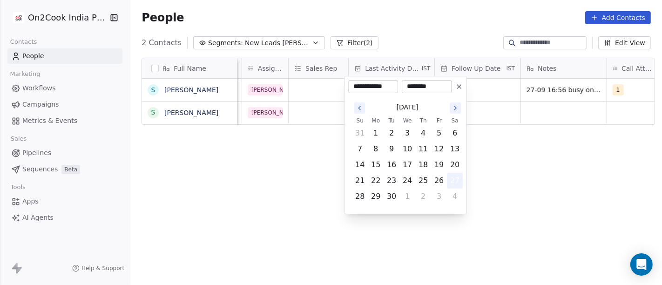
click at [457, 177] on button "27" at bounding box center [455, 180] width 15 height 15
click at [499, 105] on html "**********" at bounding box center [331, 142] width 662 height 285
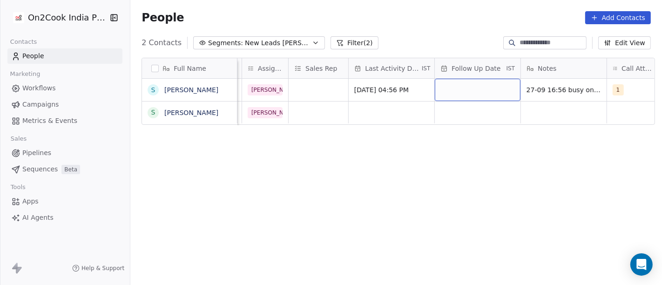
click at [480, 82] on div "grid" at bounding box center [478, 90] width 86 height 22
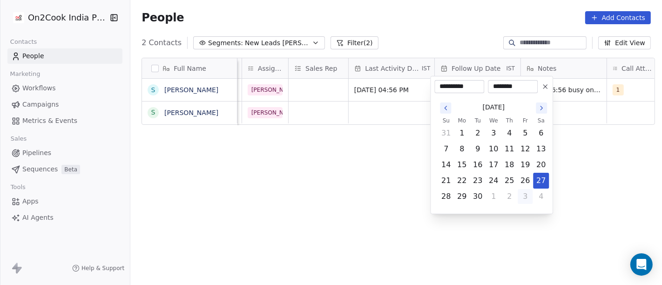
click at [526, 197] on button "3" at bounding box center [525, 196] width 15 height 15
type input "**********"
click at [377, 170] on html "**********" at bounding box center [331, 142] width 662 height 285
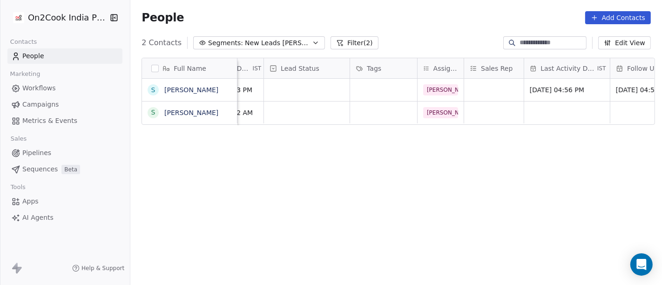
scroll to position [0, 297]
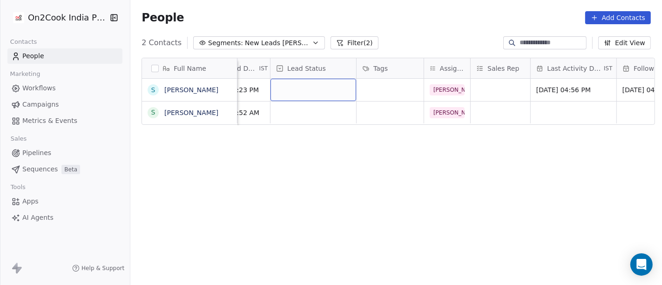
click at [327, 93] on div "grid" at bounding box center [314, 90] width 86 height 22
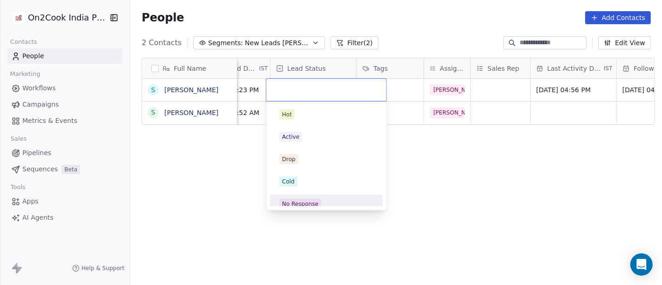
click at [304, 200] on div "No Response" at bounding box center [300, 204] width 36 height 8
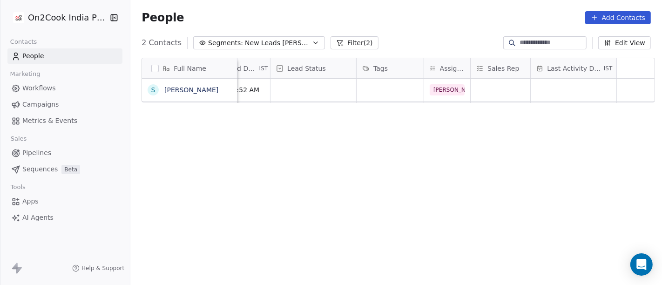
scroll to position [0, 0]
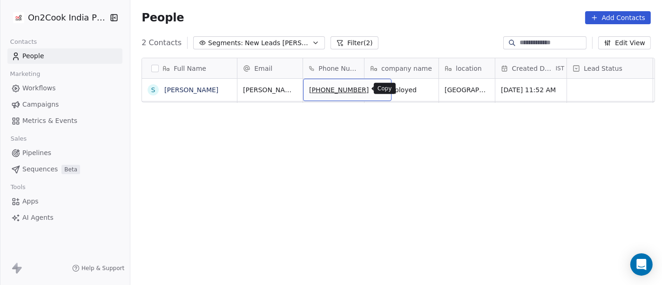
click at [374, 92] on button "grid" at bounding box center [379, 88] width 11 height 11
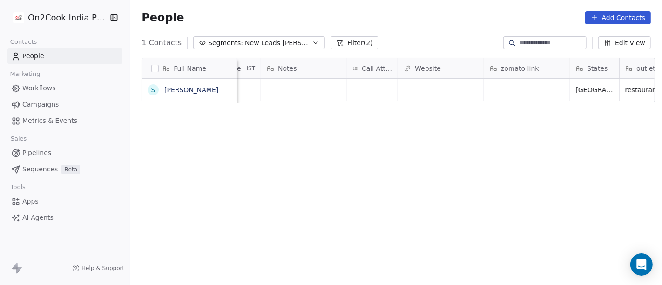
scroll to position [0, 742]
click at [496, 87] on div "grid" at bounding box center [525, 90] width 86 height 22
type textarea "**********"
click at [519, 200] on html "On2Cook India Pvt. Ltd. Contacts People Marketing Workflows Campaigns Metrics &…" at bounding box center [331, 142] width 662 height 285
click at [519, 200] on div "Full Name S [PERSON_NAME] Assignee Sales Rep Last Activity Date IST Follow Up D…" at bounding box center [396, 175] width 532 height 251
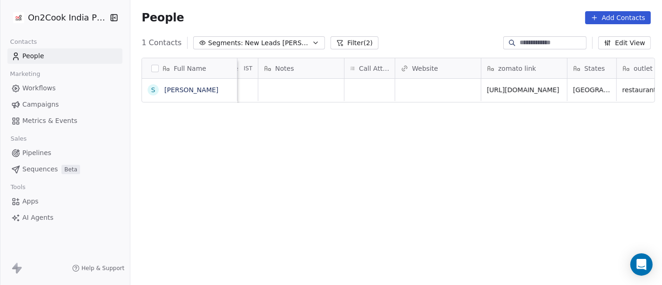
click at [407, 190] on div "Full Name S [PERSON_NAME] Assignee Sales Rep Last Activity Date IST Follow Up D…" at bounding box center [396, 175] width 532 height 251
click at [356, 91] on div "grid" at bounding box center [370, 90] width 50 height 22
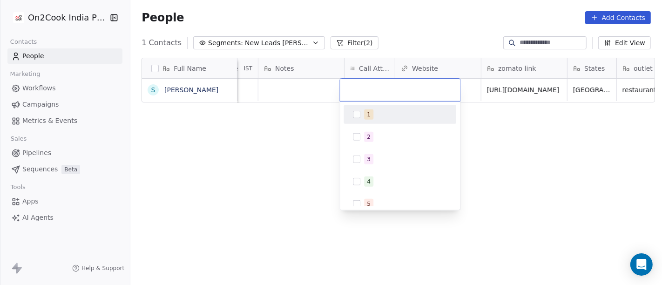
click at [373, 114] on div "1" at bounding box center [405, 114] width 83 height 10
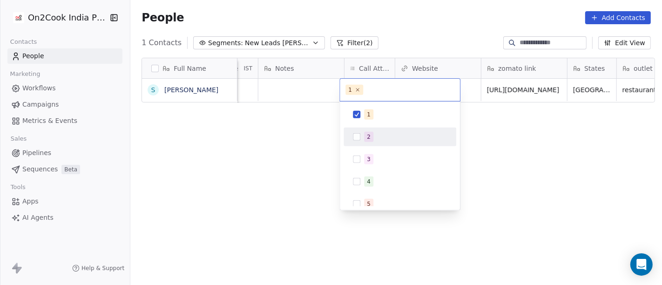
click at [307, 152] on html "On2Cook India Pvt. Ltd. Contacts People Marketing Workflows Campaigns Metrics &…" at bounding box center [331, 142] width 662 height 285
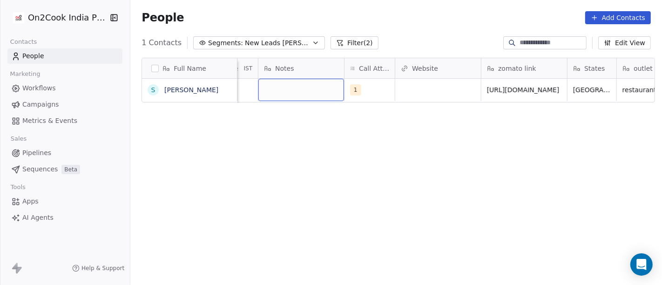
click at [306, 87] on div "grid" at bounding box center [302, 90] width 86 height 22
type textarea "**********"
click at [310, 172] on html "**********" at bounding box center [331, 142] width 662 height 285
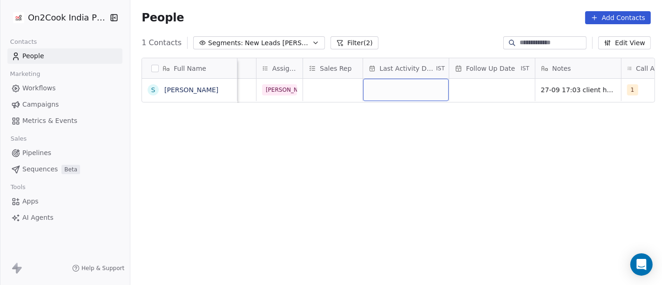
scroll to position [0, 463]
click at [386, 88] on div "grid" at bounding box center [407, 90] width 86 height 22
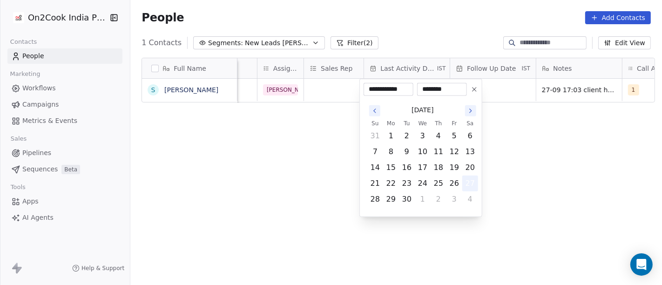
click at [469, 185] on button "27" at bounding box center [470, 183] width 15 height 15
click at [532, 163] on html "**********" at bounding box center [331, 142] width 662 height 285
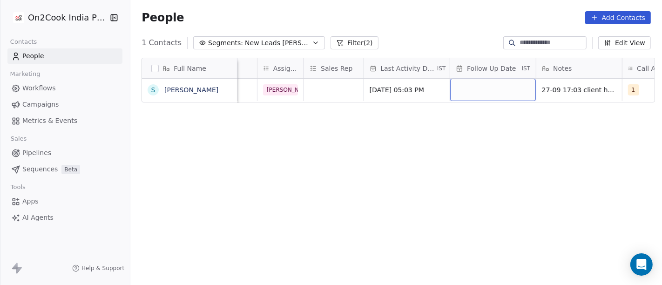
click at [486, 88] on div "grid" at bounding box center [493, 90] width 86 height 22
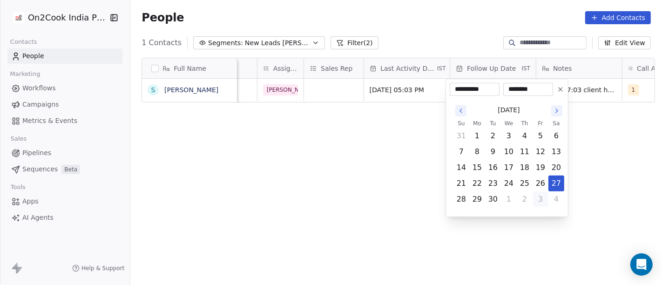
click at [544, 200] on button "3" at bounding box center [540, 199] width 15 height 15
type input "**********"
click at [298, 167] on html "**********" at bounding box center [331, 142] width 662 height 285
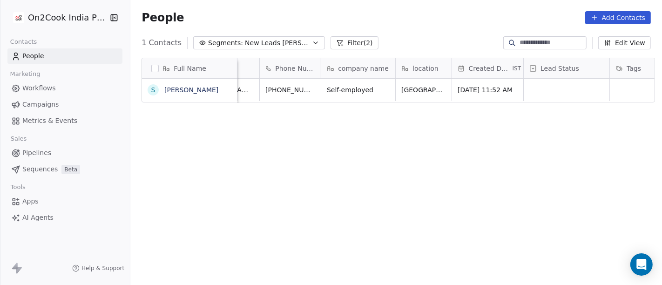
scroll to position [0, 43]
click at [551, 89] on div "grid" at bounding box center [567, 90] width 86 height 22
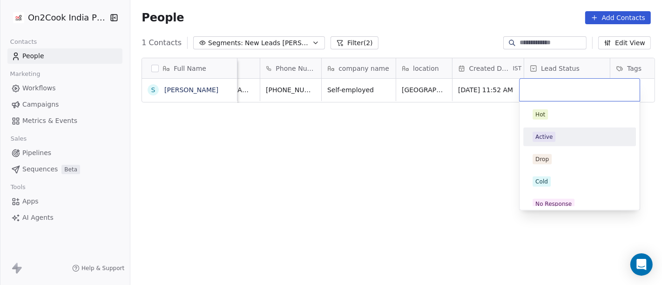
click at [551, 139] on div "Active" at bounding box center [544, 137] width 17 height 8
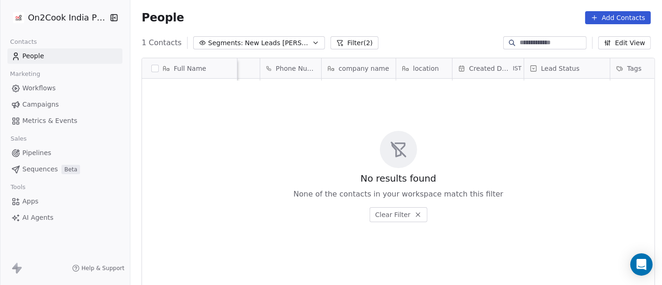
click at [333, 44] on button "Filter (2)" at bounding box center [355, 42] width 48 height 13
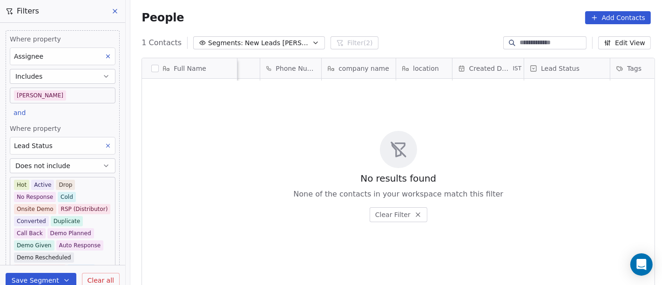
click at [231, 44] on button "Segments: New Leads [PERSON_NAME]" at bounding box center [259, 42] width 132 height 13
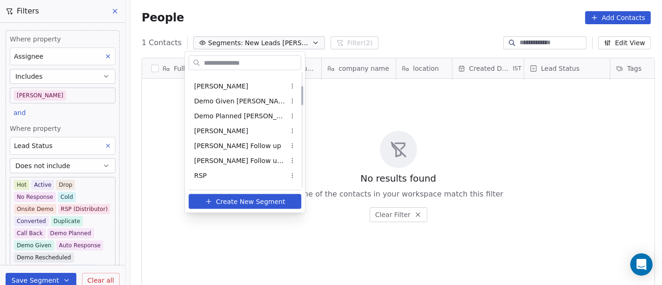
scroll to position [89, 0]
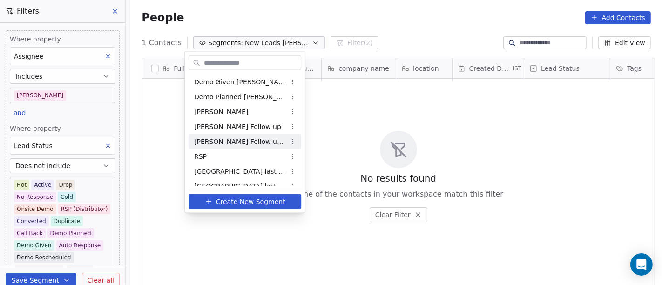
click at [232, 143] on span "[PERSON_NAME] Follow up Hot Active" at bounding box center [239, 141] width 91 height 10
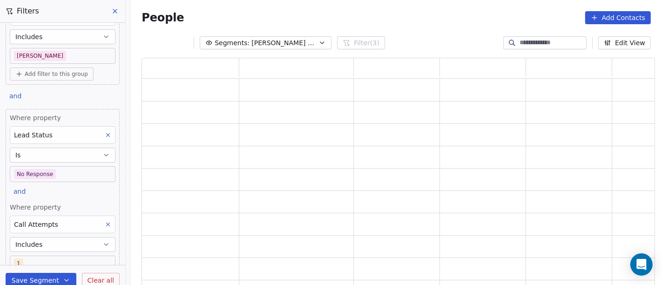
scroll to position [90, 0]
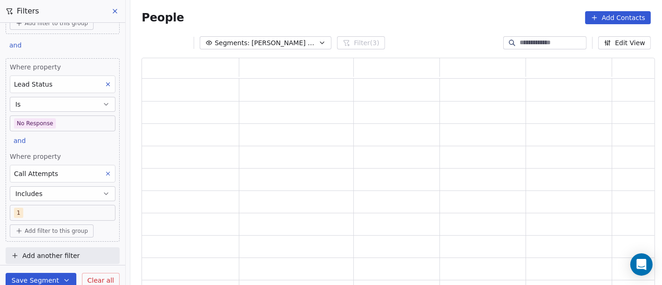
click at [107, 172] on icon at bounding box center [108, 173] width 3 height 3
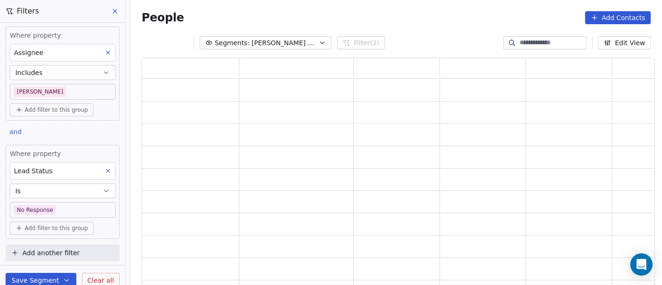
scroll to position [1, 0]
click at [59, 212] on body "On2Cook India Pvt. Ltd. Contacts People Marketing Workflows Campaigns Metrics &…" at bounding box center [331, 142] width 662 height 285
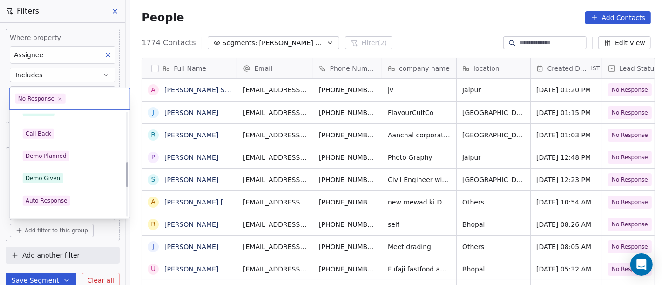
scroll to position [207, 0]
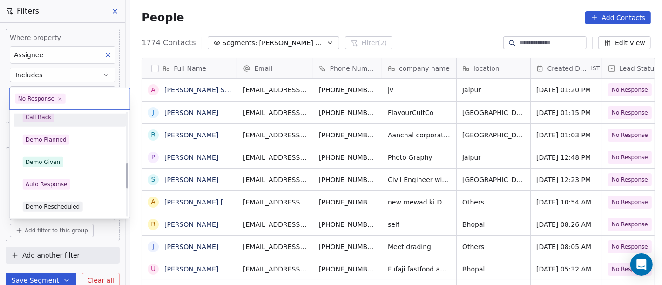
click at [60, 124] on div "Call Back" at bounding box center [70, 117] width 113 height 19
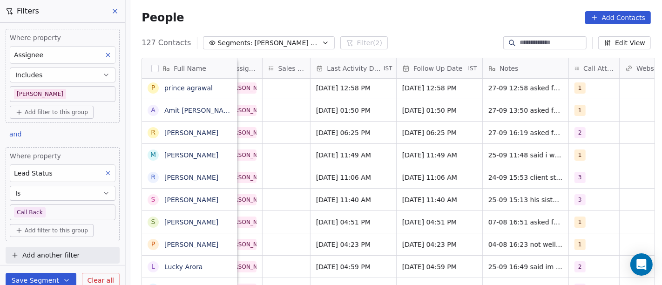
scroll to position [0, 640]
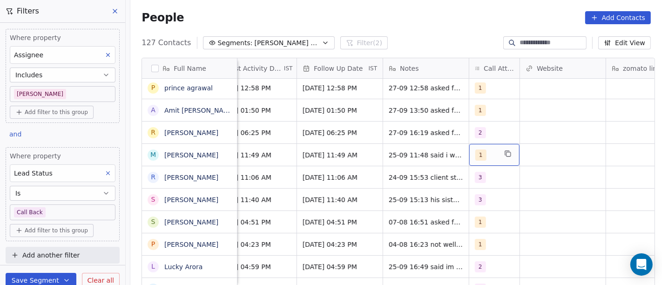
click at [479, 156] on span "1" at bounding box center [481, 155] width 11 height 11
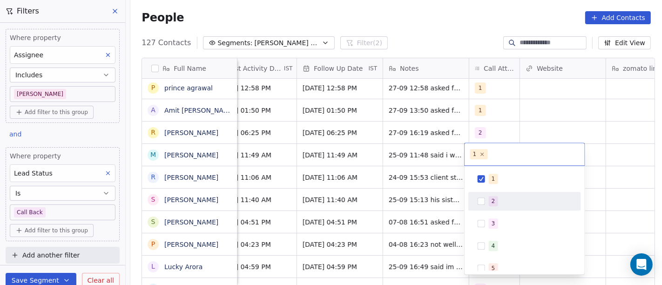
click at [483, 200] on button "Suggestions" at bounding box center [481, 200] width 7 height 7
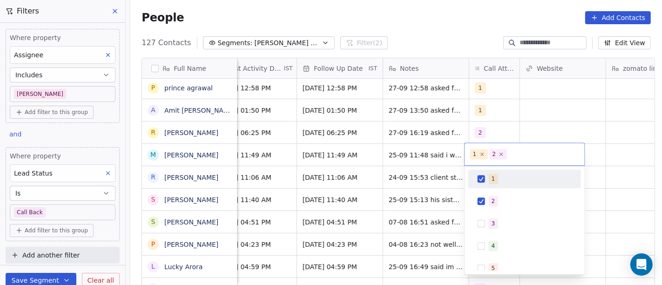
click at [483, 172] on div "1" at bounding box center [524, 178] width 105 height 15
click at [578, 113] on html "On2Cook India Pvt. Ltd. Contacts People Marketing Workflows Campaigns Metrics &…" at bounding box center [331, 142] width 662 height 285
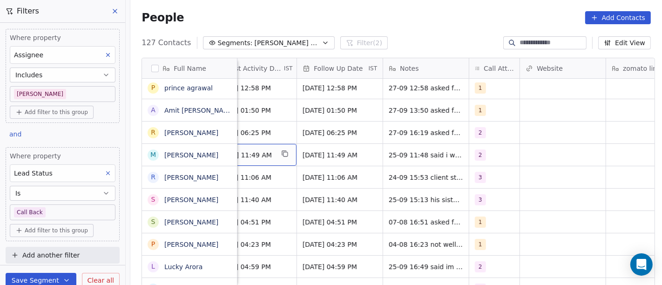
scroll to position [0, 613]
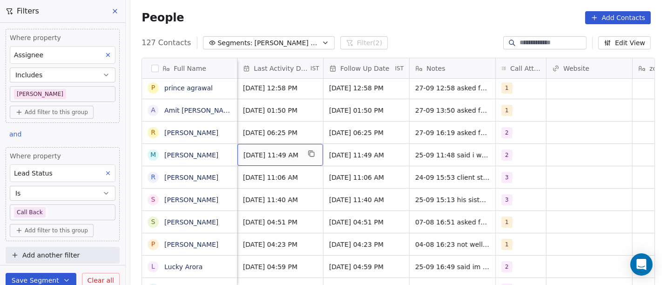
click at [269, 150] on span "[DATE] 11:49 AM" at bounding box center [272, 154] width 57 height 9
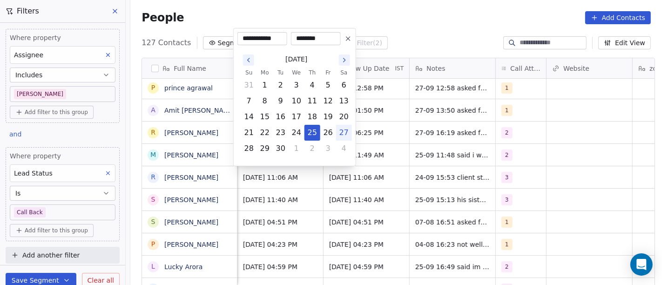
click at [342, 127] on button "27" at bounding box center [344, 132] width 15 height 15
type input "**********"
click at [399, 145] on html "On2Cook India Pvt. Ltd. Contacts People Marketing Workflows Campaigns Metrics &…" at bounding box center [331, 142] width 662 height 285
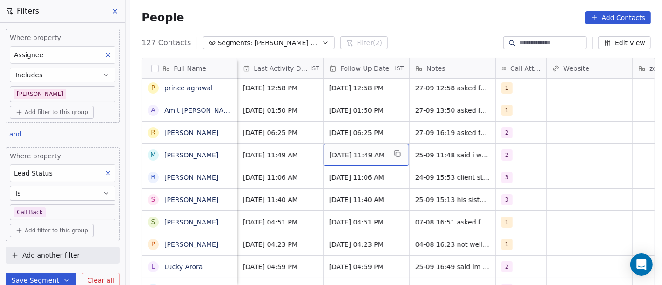
click at [341, 157] on span "[DATE] 11:49 AM" at bounding box center [358, 154] width 57 height 9
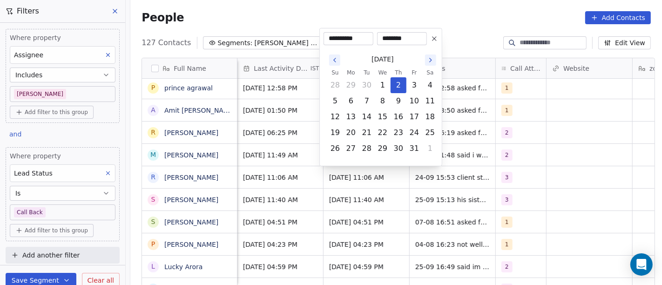
click at [431, 42] on button at bounding box center [434, 38] width 11 height 11
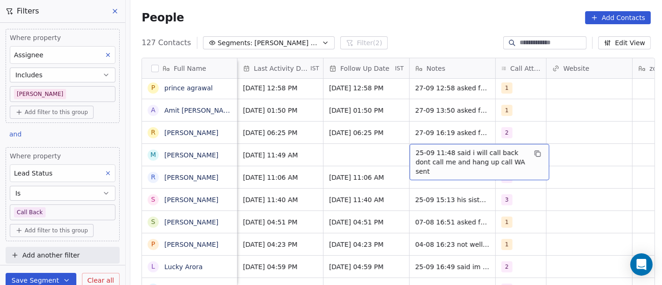
click at [470, 160] on span "25-09 11:48 said i will call back dont call me and hang up call WA sent" at bounding box center [471, 162] width 111 height 28
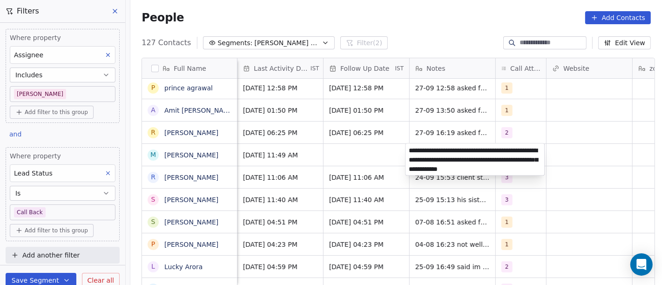
type textarea "**********"
click at [381, 160] on html "On2Cook India Pvt. Ltd. Contacts People Marketing Workflows Campaigns Metrics &…" at bounding box center [331, 142] width 662 height 285
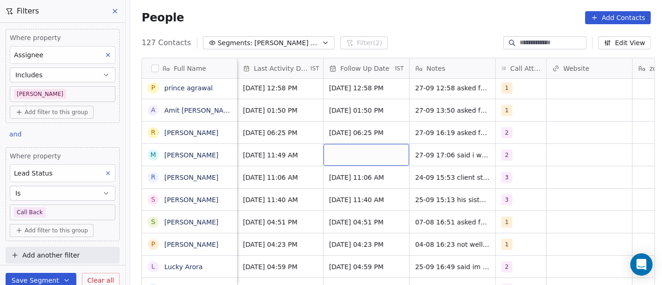
click at [364, 152] on div "grid" at bounding box center [367, 155] width 86 height 22
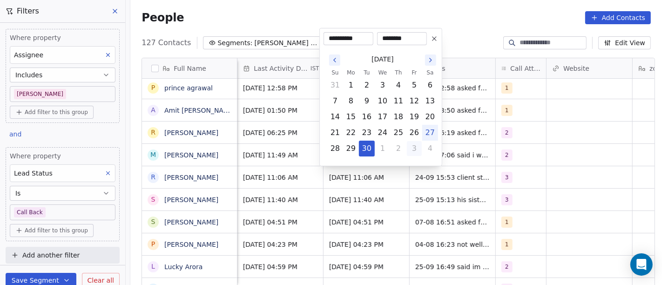
click at [414, 147] on button "3" at bounding box center [414, 148] width 15 height 15
type input "**********"
click at [470, 152] on html "On2Cook India Pvt. Ltd. Contacts People Marketing Workflows Campaigns Metrics &…" at bounding box center [331, 142] width 662 height 285
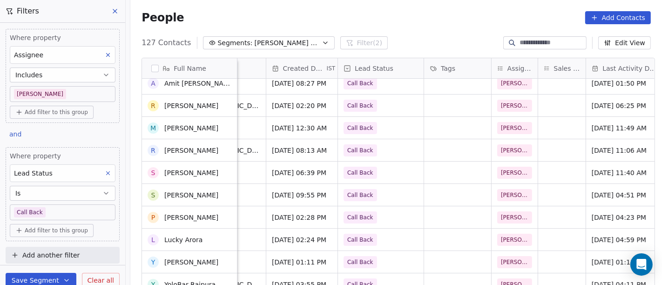
scroll to position [95, 0]
